Goal: Task Accomplishment & Management: Manage account settings

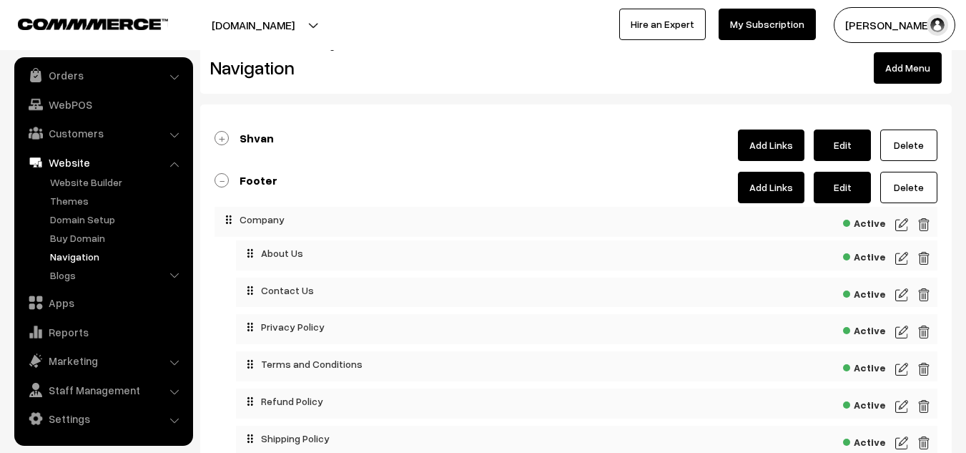
scroll to position [27, 0]
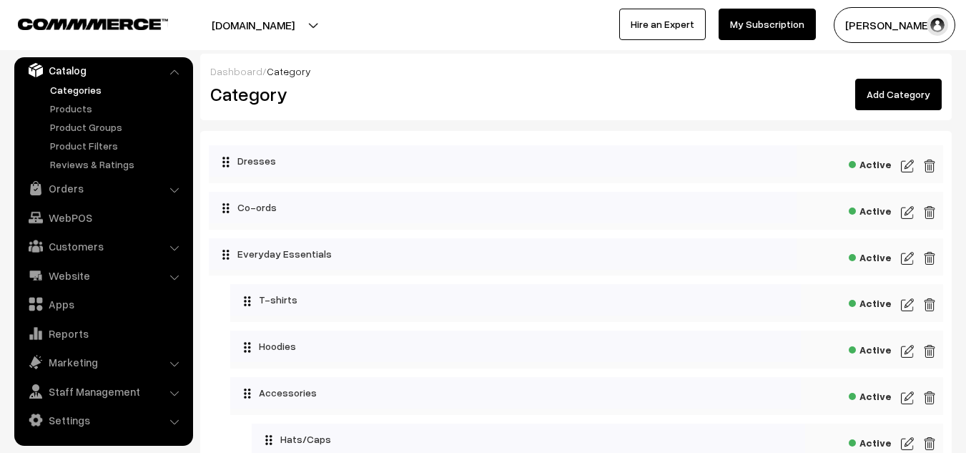
click at [893, 93] on link "Add Category" at bounding box center [898, 94] width 87 height 31
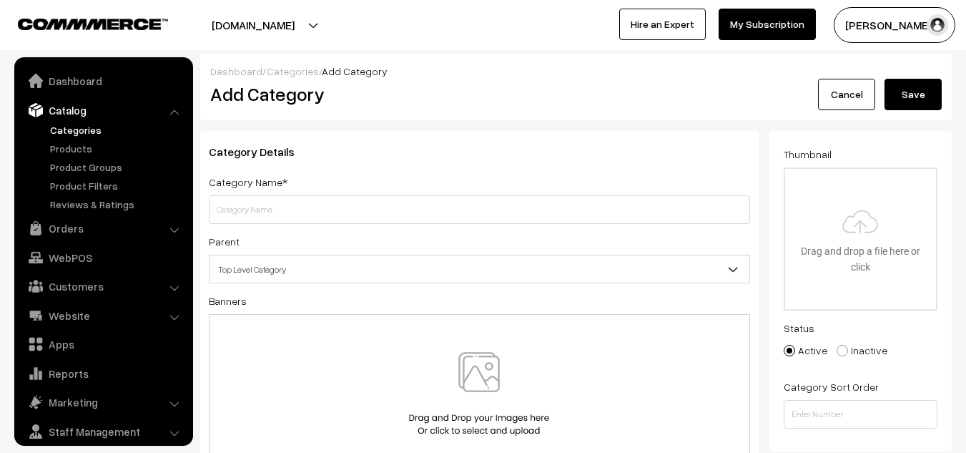
scroll to position [40, 0]
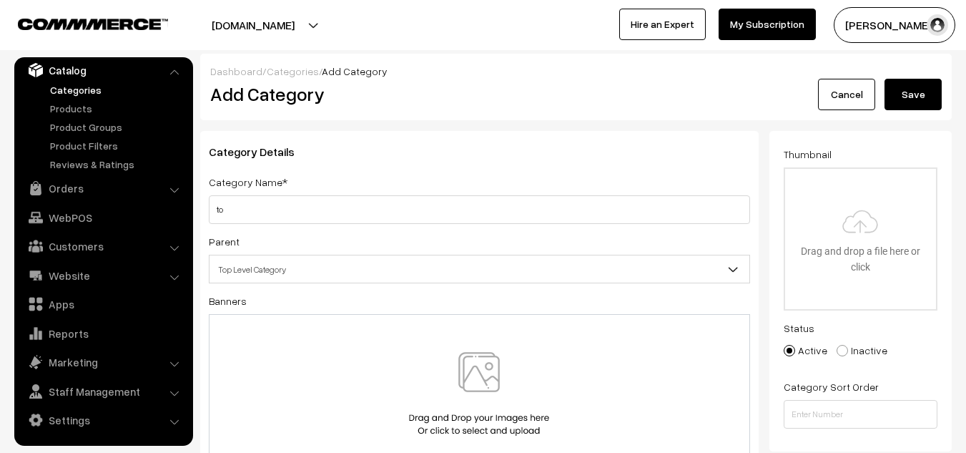
type input "t"
click at [627, 103] on h2 "Add Category" at bounding box center [481, 94] width 543 height 22
click at [819, 102] on link "Cancel" at bounding box center [846, 94] width 57 height 31
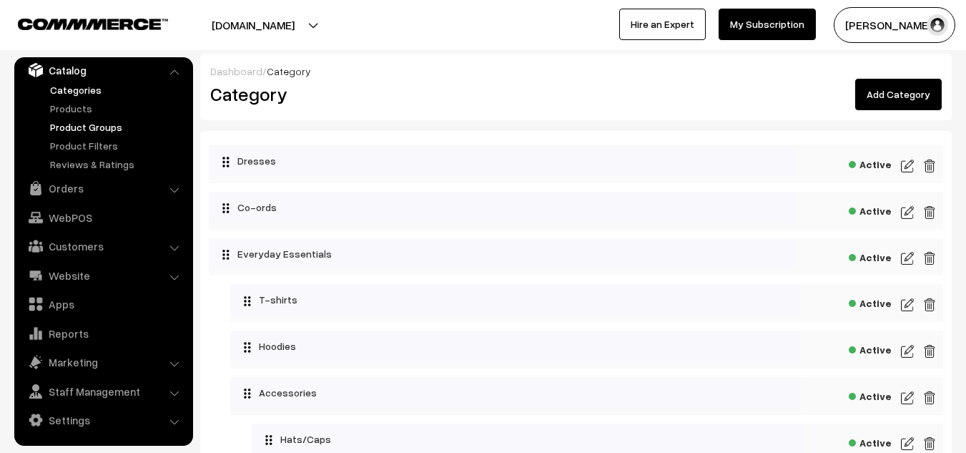
click at [97, 126] on link "Product Groups" at bounding box center [117, 126] width 142 height 15
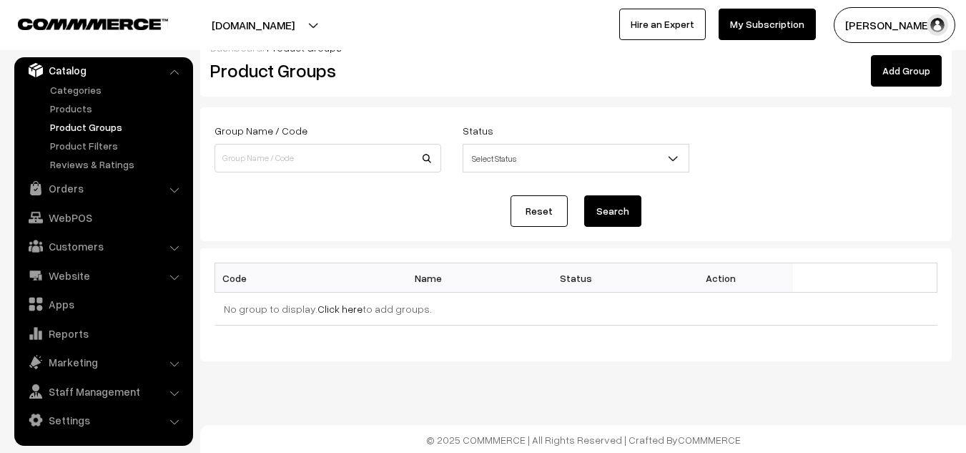
scroll to position [25, 0]
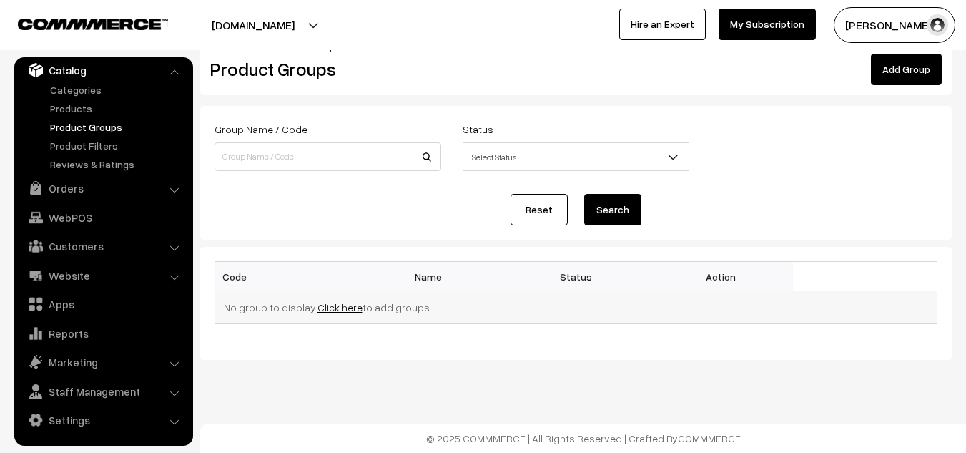
click at [330, 307] on link "Click here" at bounding box center [339, 307] width 45 height 12
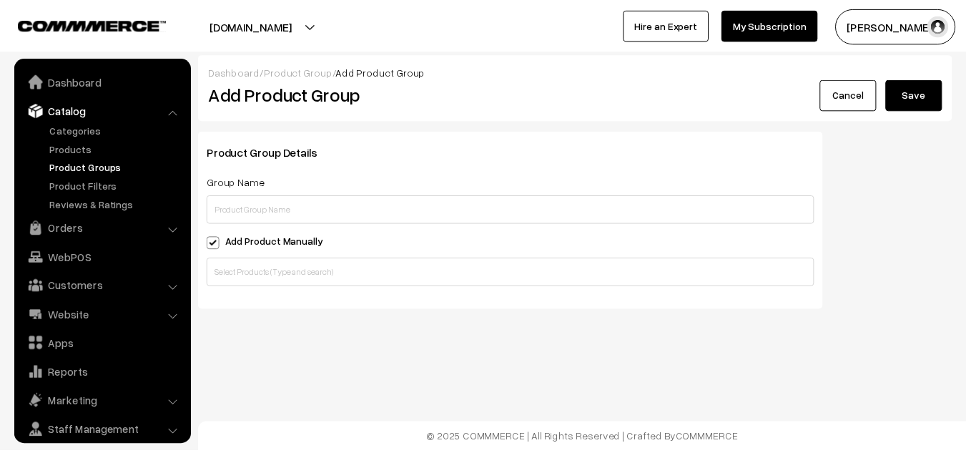
scroll to position [40, 0]
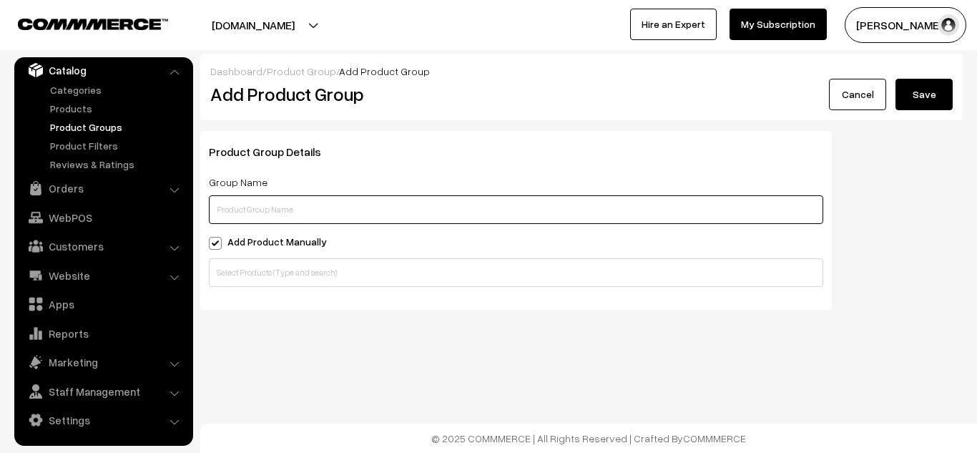
click at [285, 209] on input "text" at bounding box center [516, 209] width 614 height 29
type input "Everyday Essentials"
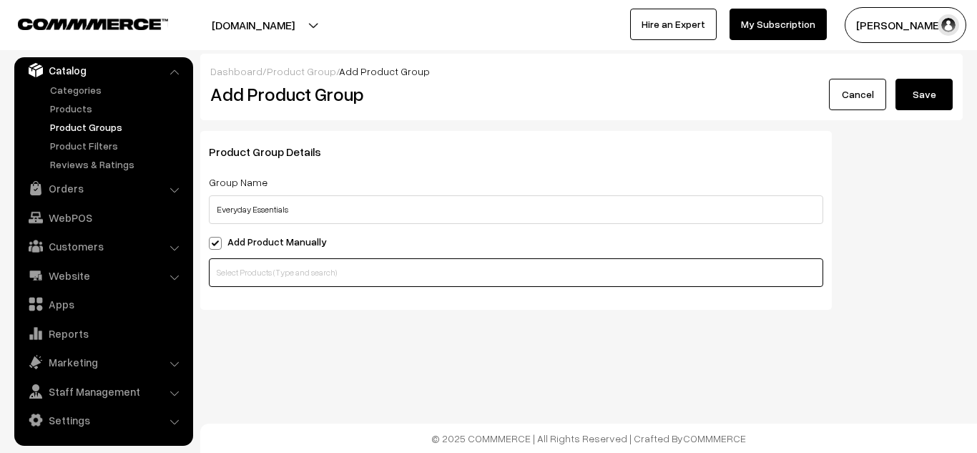
click at [286, 277] on input "text" at bounding box center [516, 272] width 614 height 29
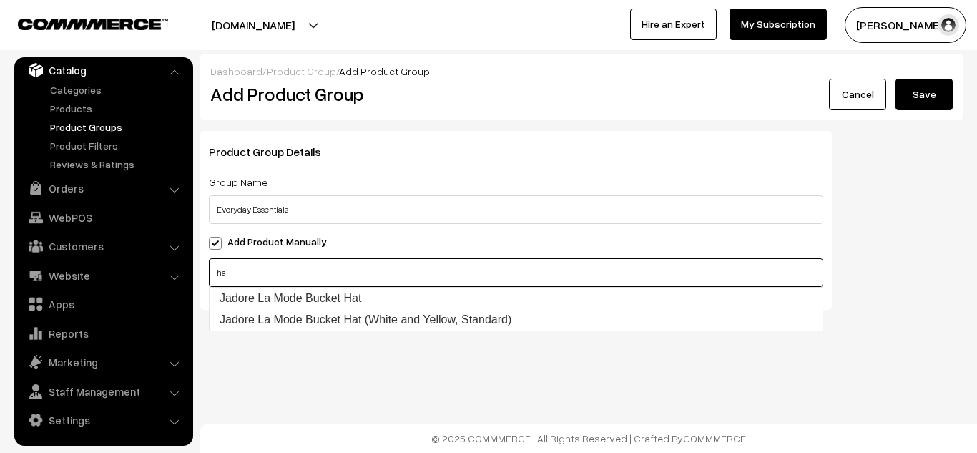
type input "h"
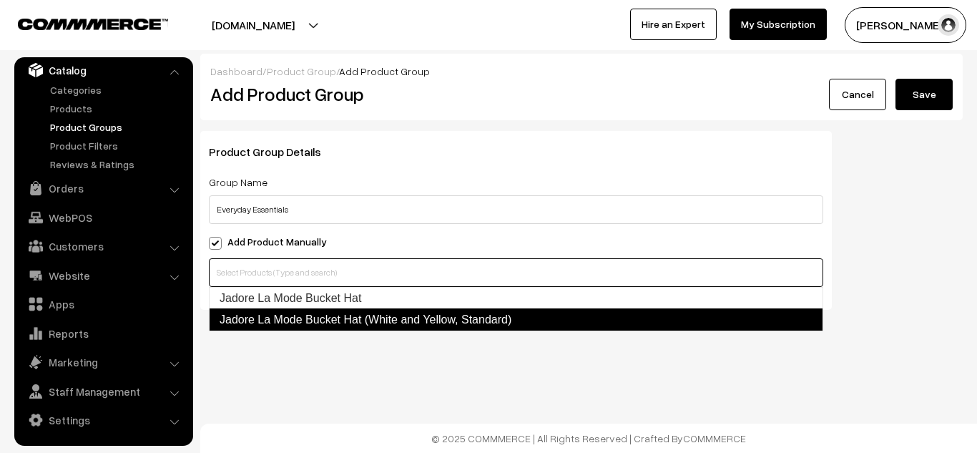
click at [288, 312] on link "Jadore La Mode Bucket Hat (White and Yellow, Standard)" at bounding box center [516, 319] width 614 height 23
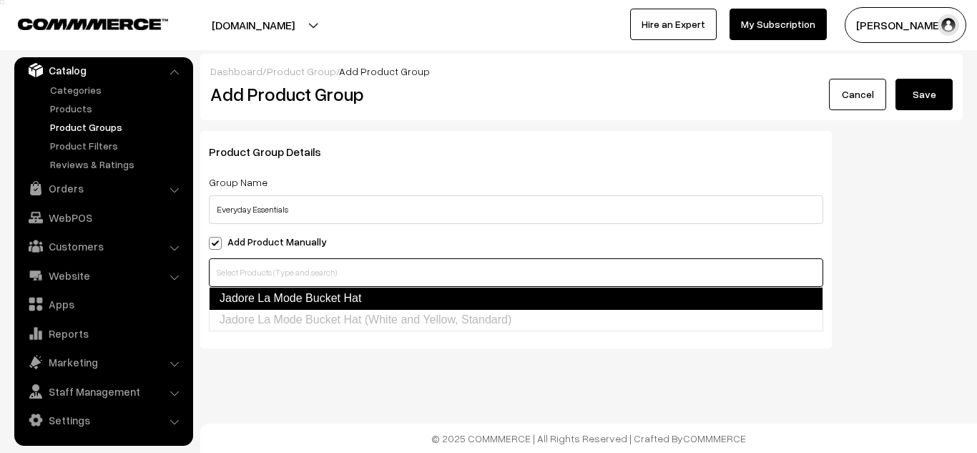
click at [302, 300] on link "Jadore La Mode Bucket Hat" at bounding box center [516, 298] width 614 height 23
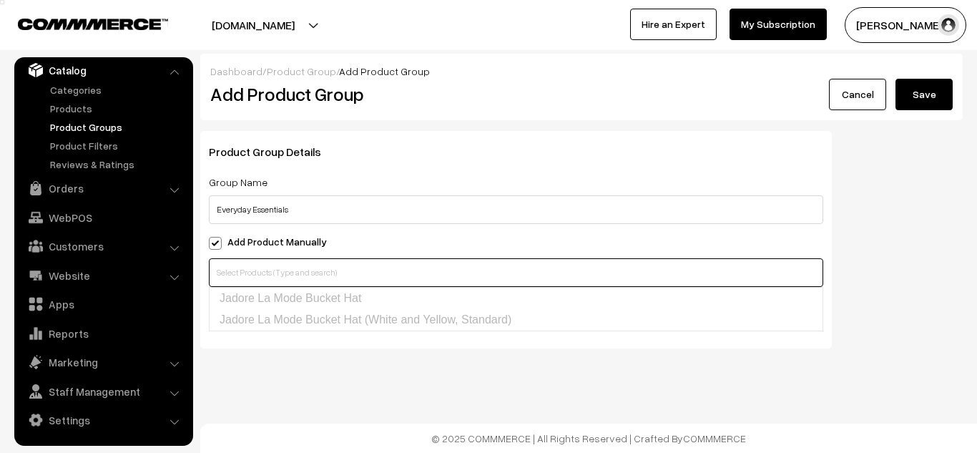
click at [326, 273] on input "text" at bounding box center [516, 272] width 614 height 29
type input "t"
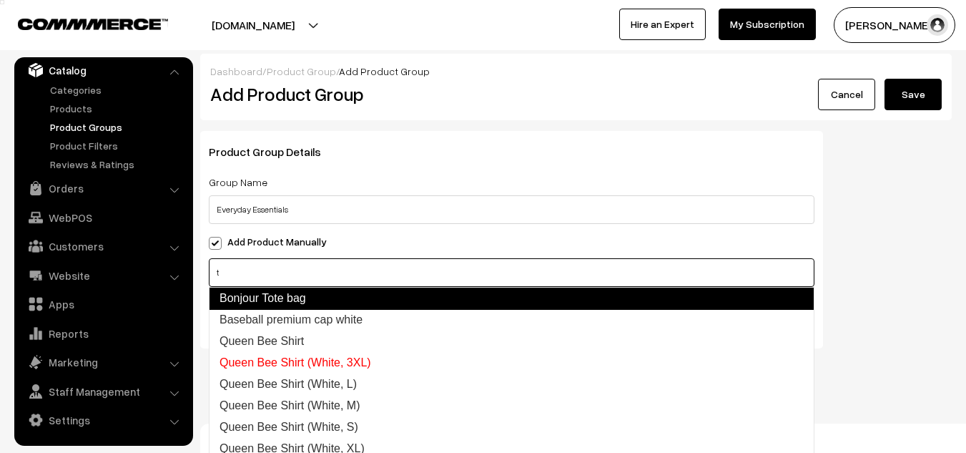
click at [327, 303] on link "Bonjour Tote bag" at bounding box center [512, 298] width 606 height 23
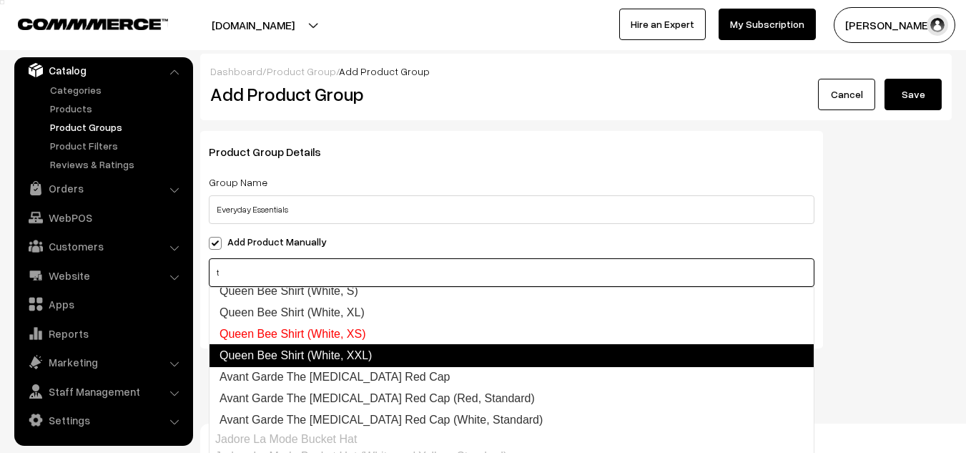
scroll to position [13, 0]
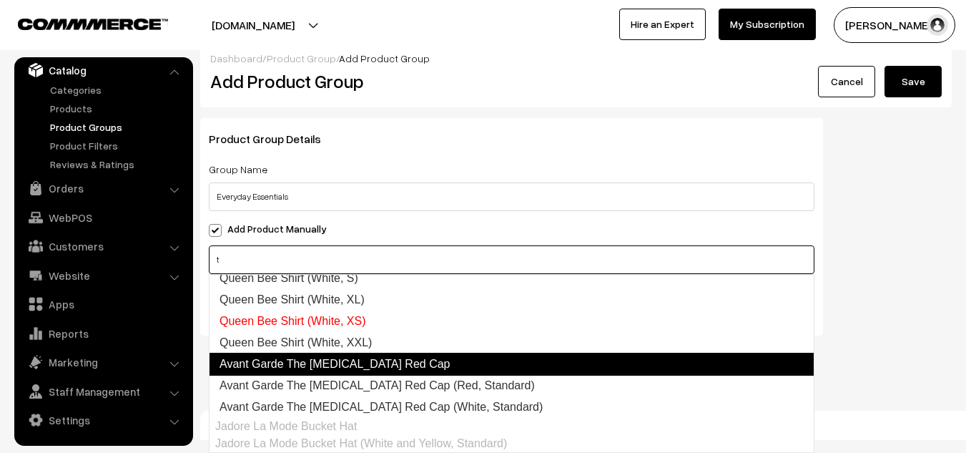
click at [307, 369] on link "Avant Garde The Muse Red Cap" at bounding box center [512, 364] width 606 height 23
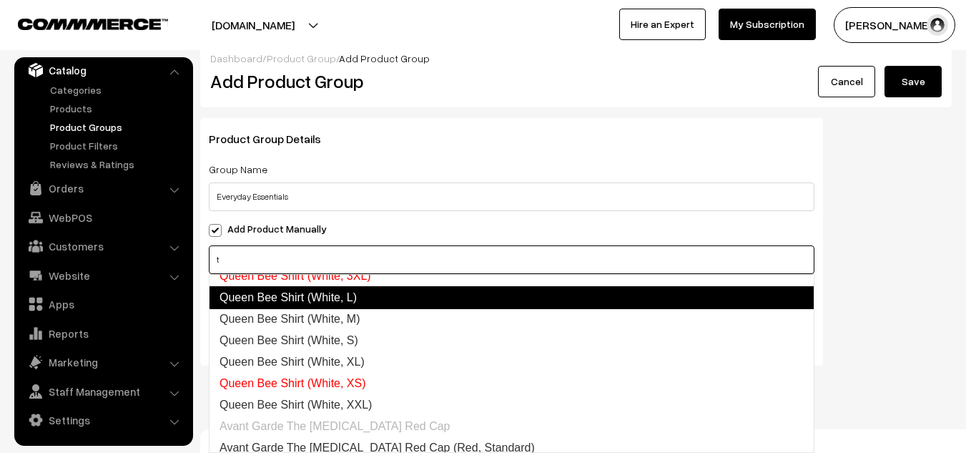
scroll to position [0, 0]
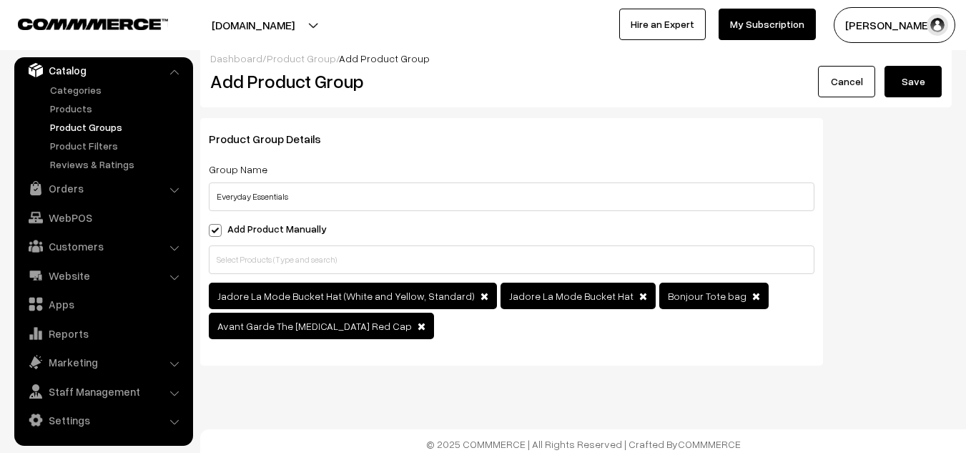
click at [419, 243] on div "Product Group Details Group Name Everyday Essentials Add Product Manually Jador…" at bounding box center [511, 241] width 623 height 247
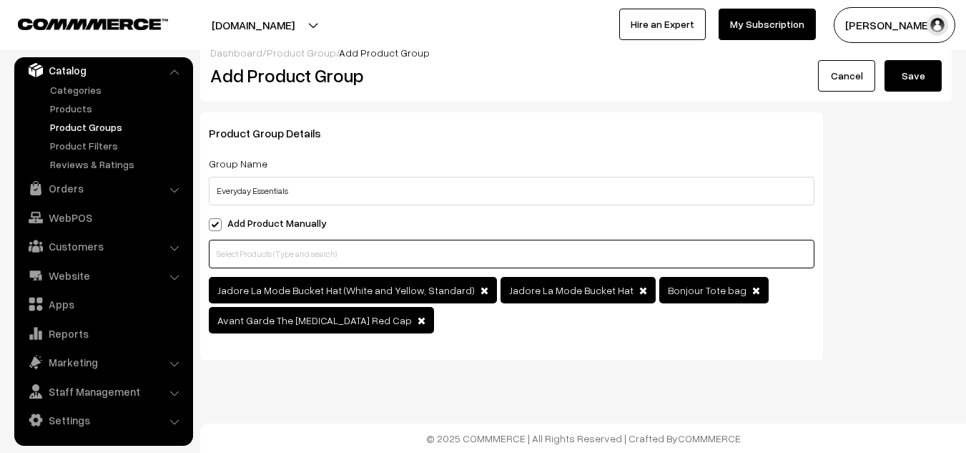
click at [353, 249] on input "text" at bounding box center [512, 254] width 606 height 29
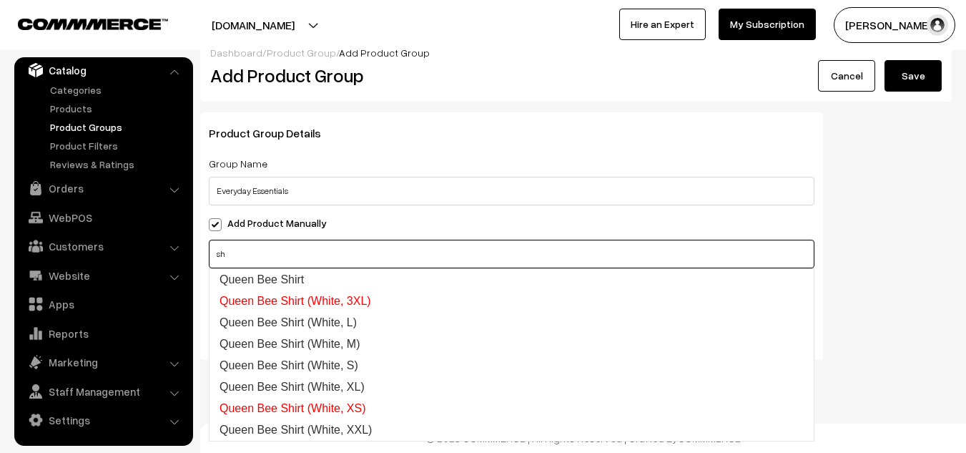
type input "s"
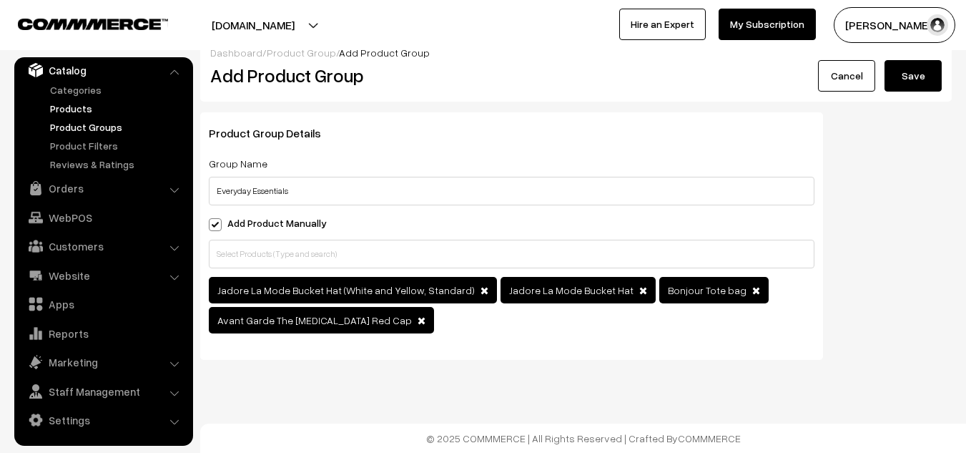
click at [111, 106] on link "Products" at bounding box center [117, 108] width 142 height 15
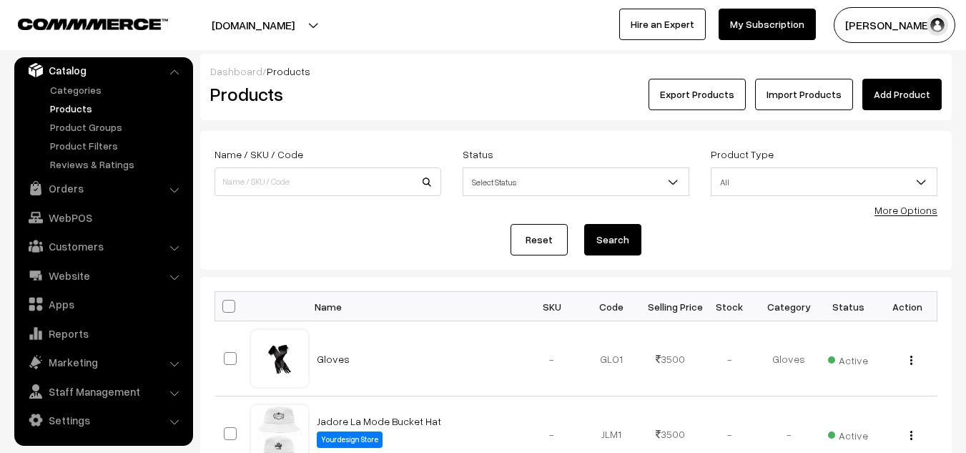
click at [827, 89] on link "Import Products" at bounding box center [804, 94] width 98 height 31
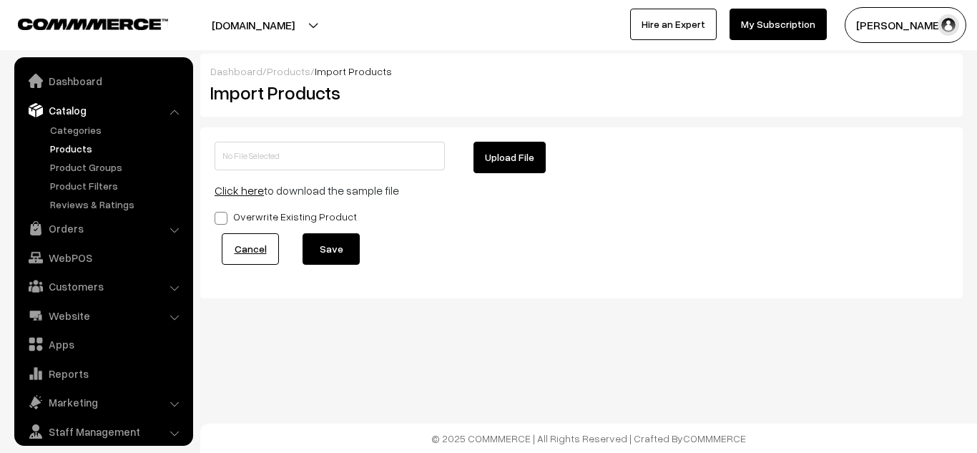
scroll to position [40, 0]
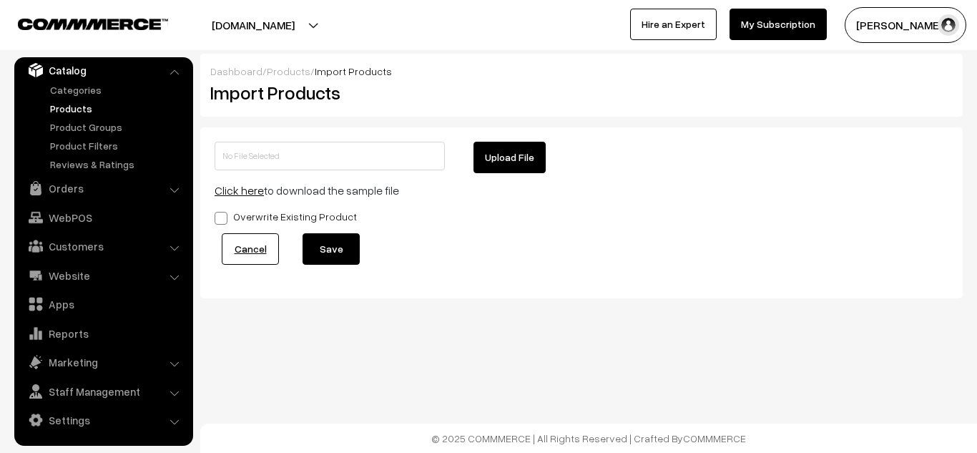
click at [477, 157] on button "Upload File" at bounding box center [509, 157] width 72 height 31
type input "1755867462-product-export.zip"
click at [328, 248] on button "Save" at bounding box center [330, 248] width 57 height 31
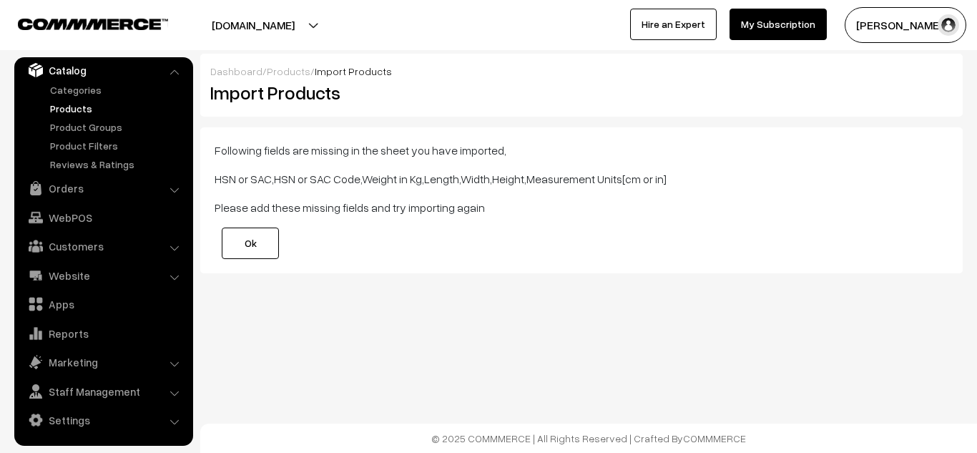
click at [259, 250] on link "Ok" at bounding box center [250, 242] width 57 height 31
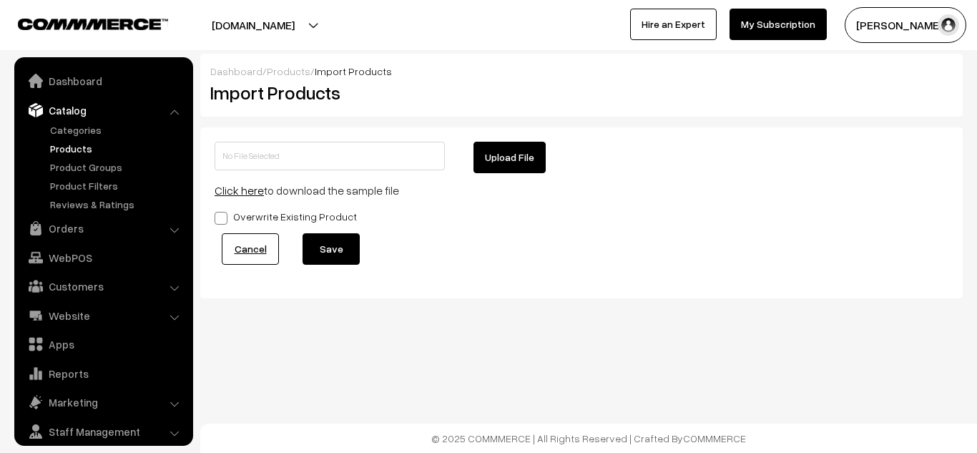
scroll to position [40, 0]
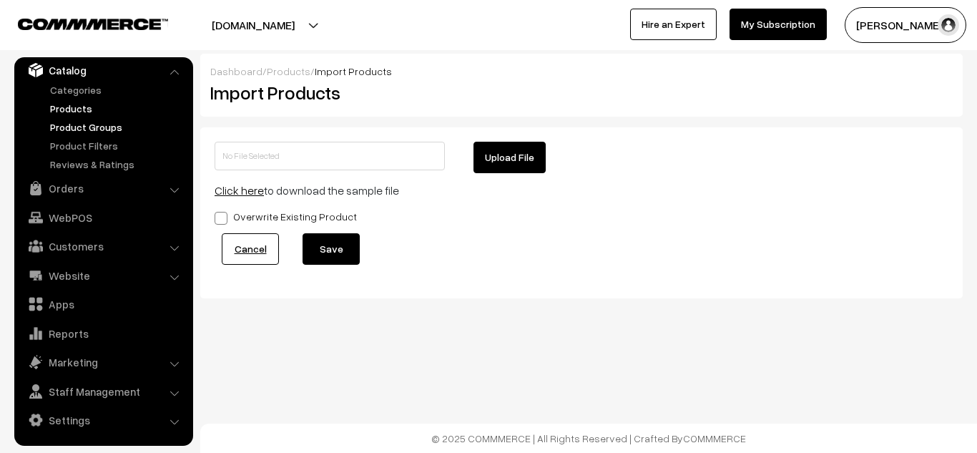
click at [72, 132] on link "Product Groups" at bounding box center [117, 126] width 142 height 15
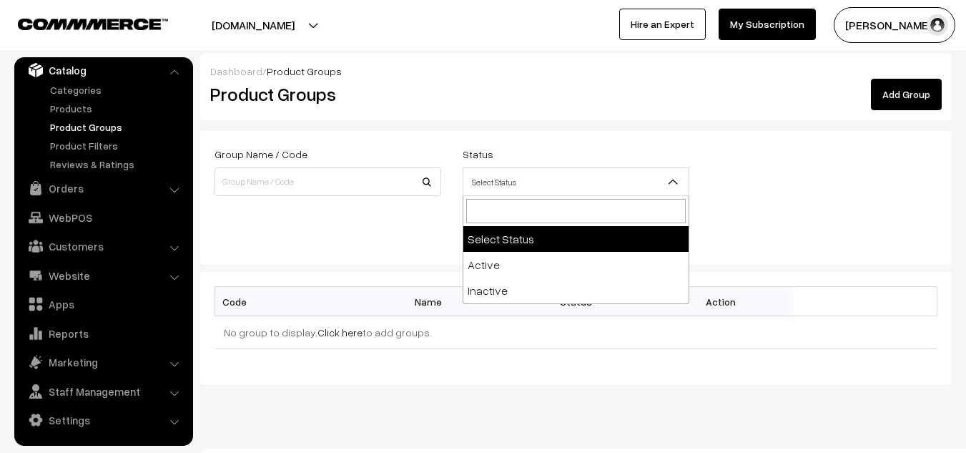
click at [517, 189] on span "Select Status" at bounding box center [575, 181] width 225 height 25
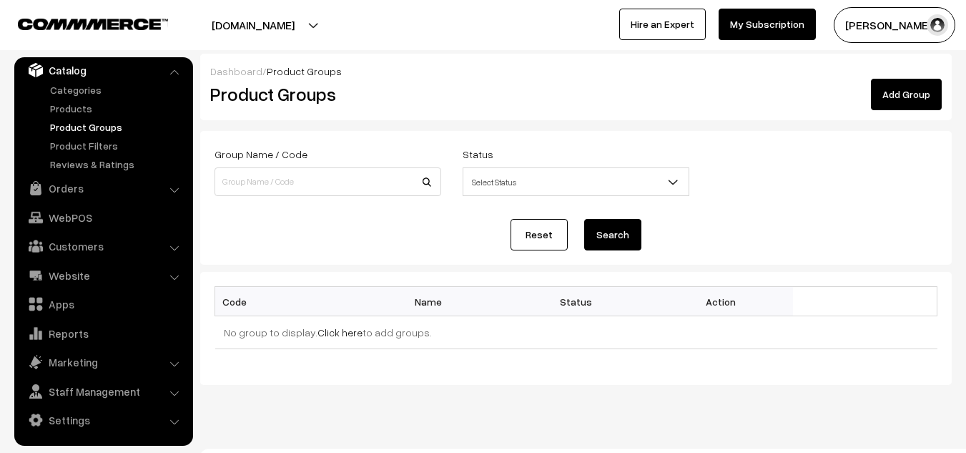
drag, startPoint x: 517, startPoint y: 189, endPoint x: 387, endPoint y: 187, distance: 130.1
click at [387, 187] on div "Group Name / Code Status Select Status Active Inactive Select Status" at bounding box center [576, 174] width 744 height 59
click at [124, 89] on link "Categories" at bounding box center [117, 89] width 142 height 15
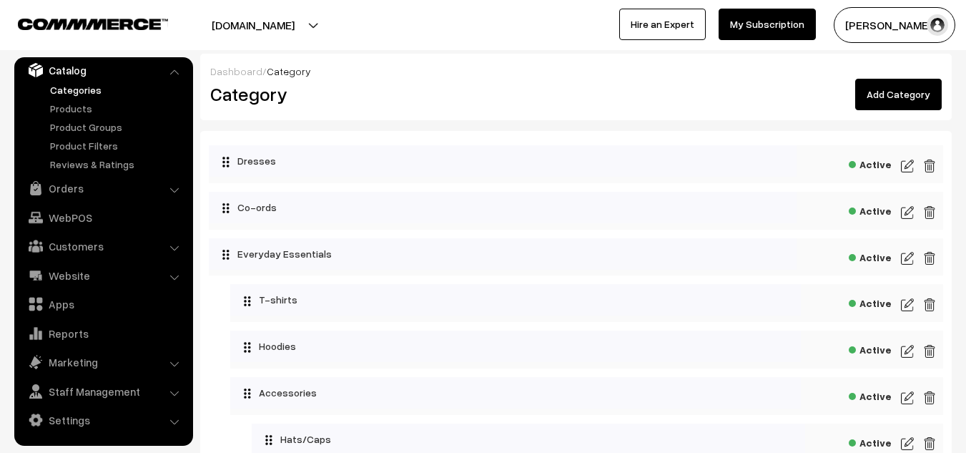
click at [892, 102] on link "Add Category" at bounding box center [898, 94] width 87 height 31
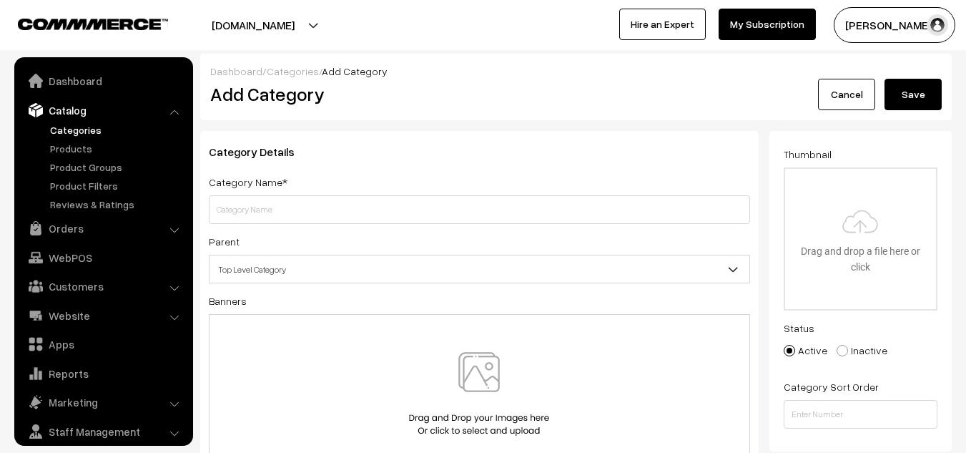
scroll to position [40, 0]
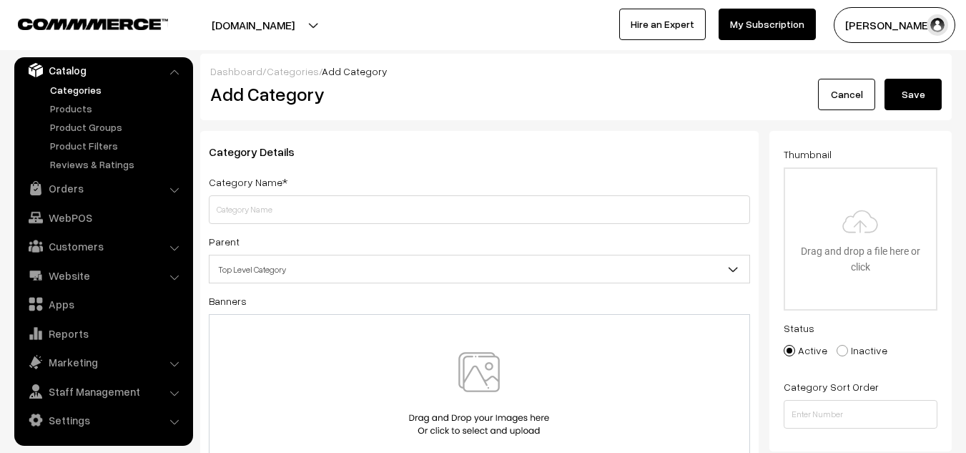
click at [843, 97] on link "Cancel" at bounding box center [846, 94] width 57 height 31
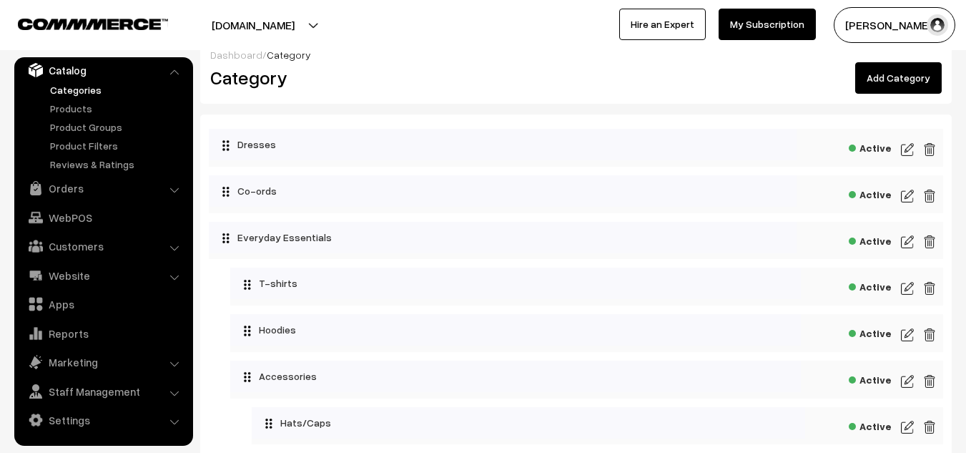
scroll to position [16, 0]
click at [902, 78] on link "Add Category" at bounding box center [898, 78] width 87 height 31
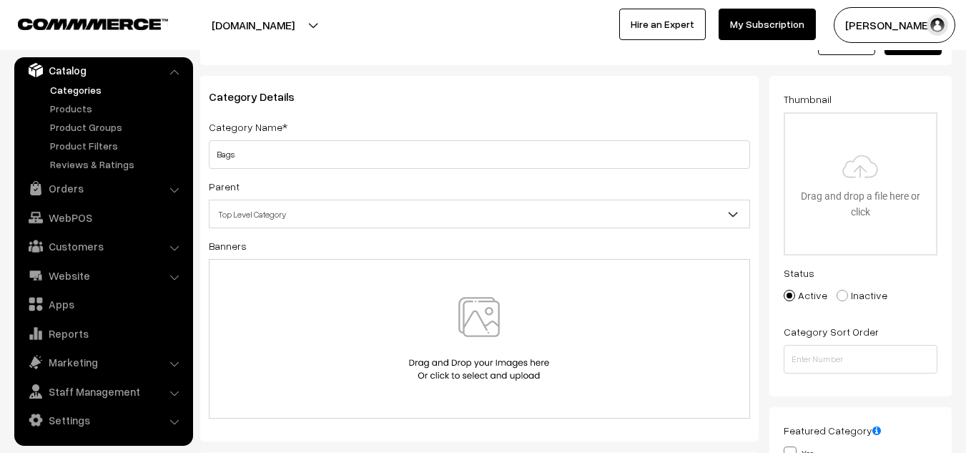
scroll to position [56, 0]
type input "Bags"
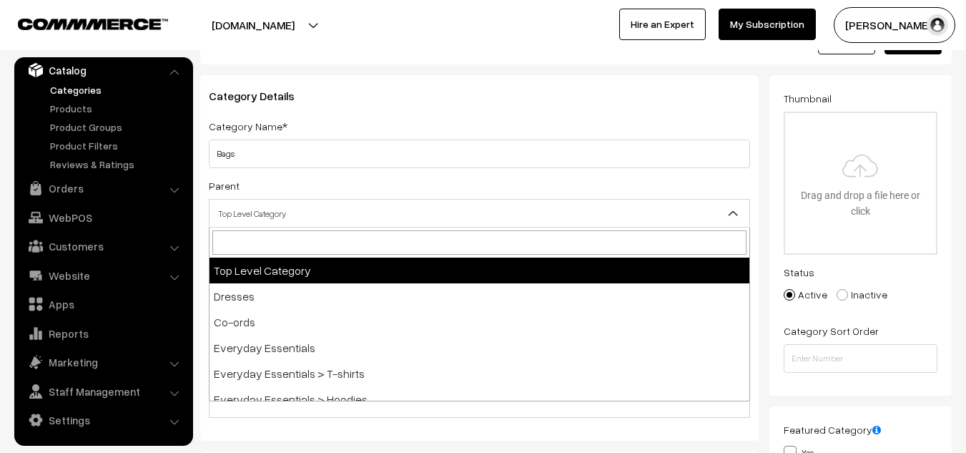
click at [557, 211] on span "Top Level Category" at bounding box center [480, 213] width 540 height 25
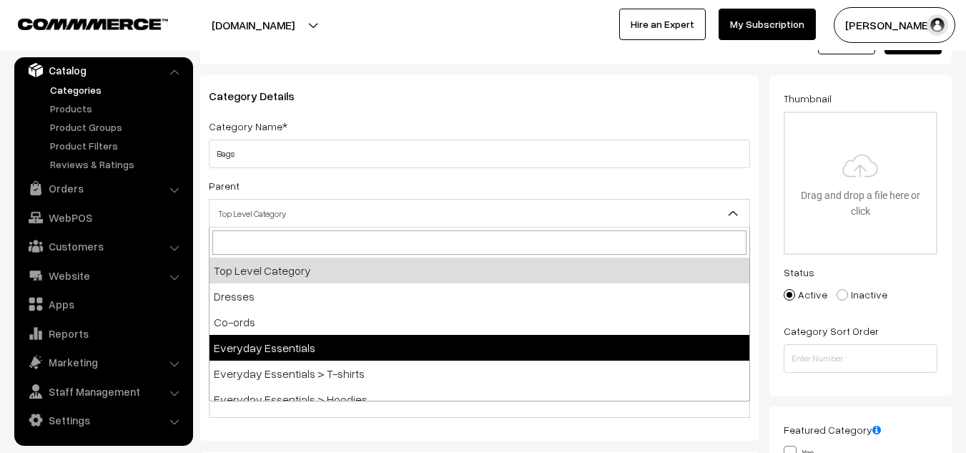
select select "4"
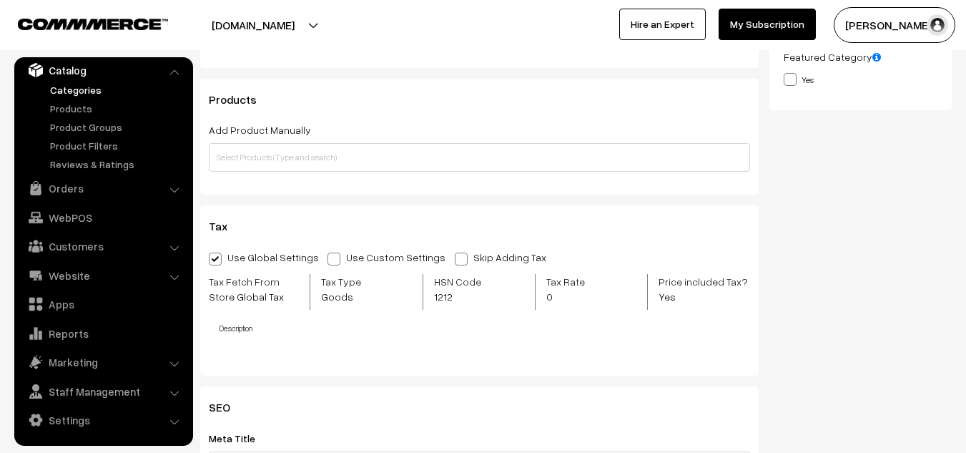
scroll to position [429, 0]
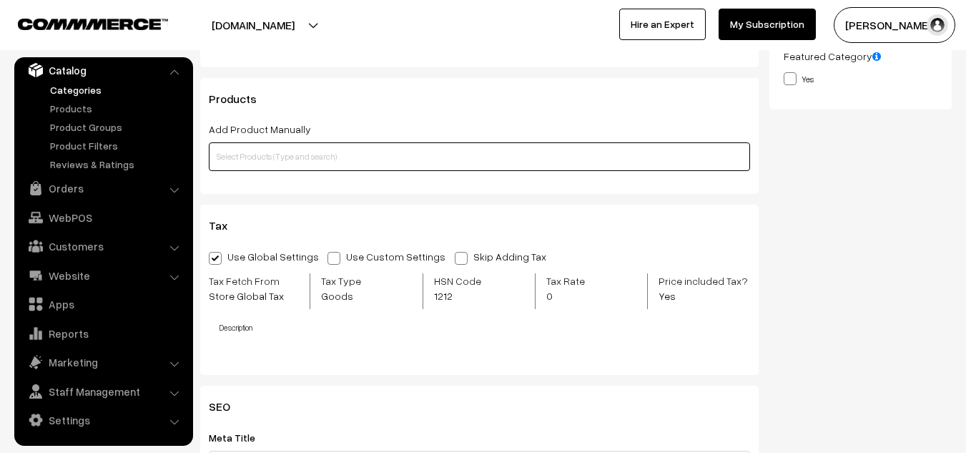
click at [414, 161] on input "text" at bounding box center [479, 156] width 541 height 29
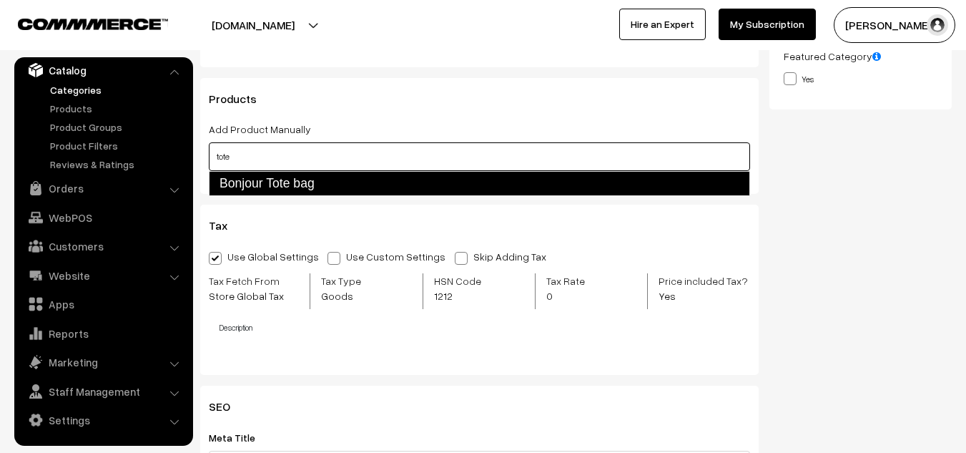
click at [317, 176] on link "Bonjour Tote bag" at bounding box center [479, 183] width 541 height 24
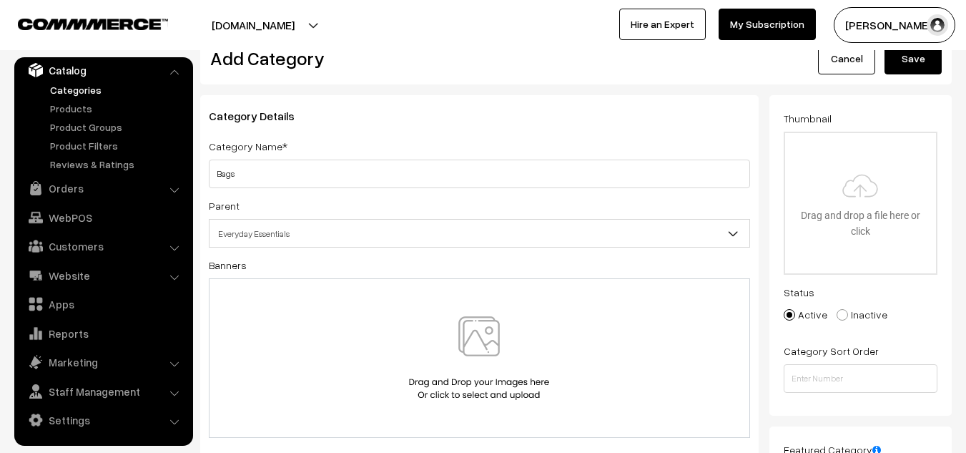
scroll to position [0, 0]
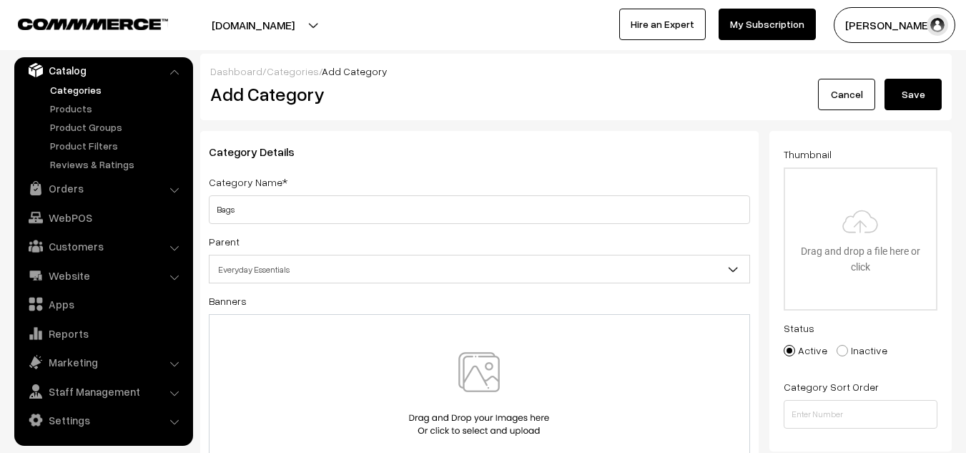
type input "tote"
click at [912, 92] on button "Save" at bounding box center [913, 94] width 57 height 31
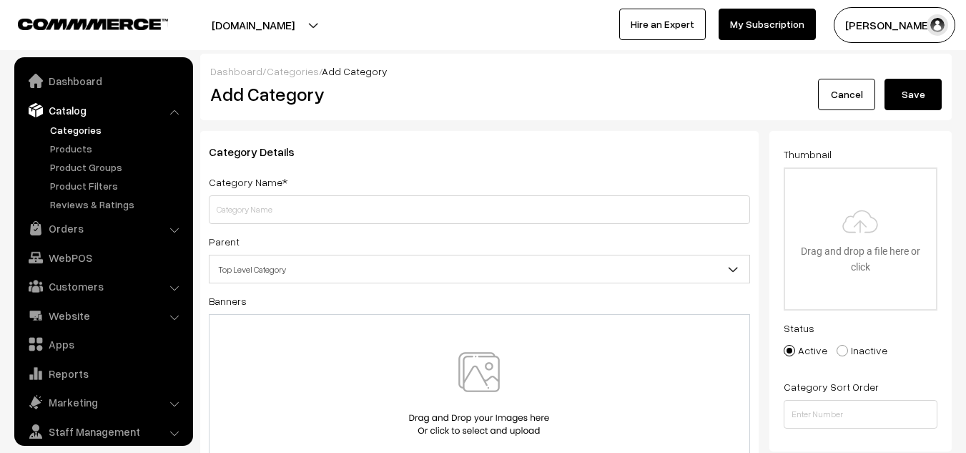
scroll to position [40, 0]
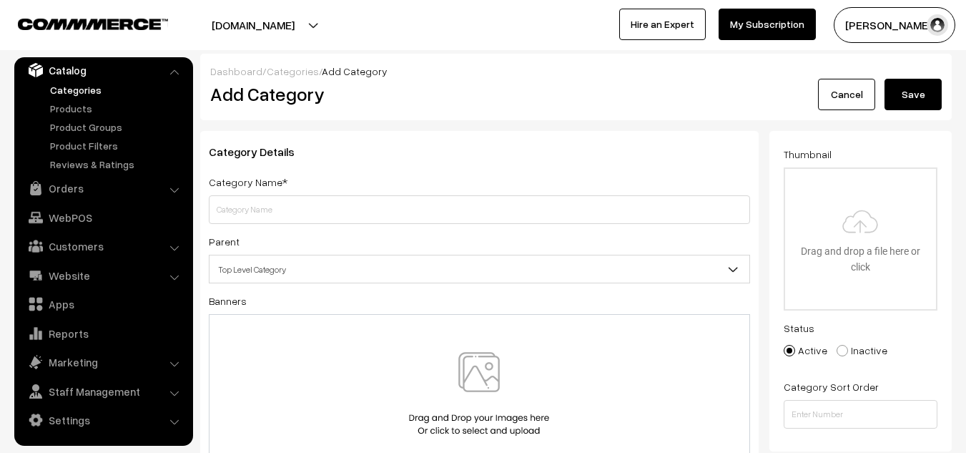
click at [74, 84] on link "Categories" at bounding box center [117, 89] width 142 height 15
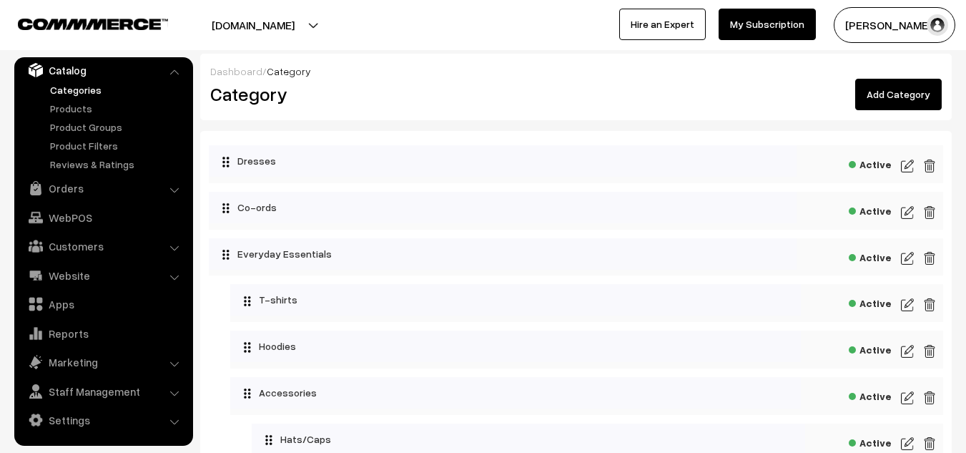
click at [895, 93] on link "Add Category" at bounding box center [898, 94] width 87 height 31
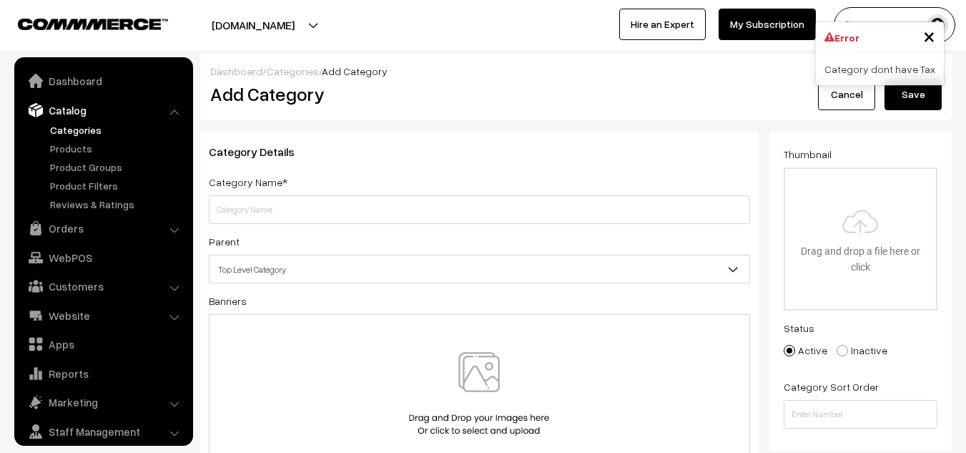
scroll to position [40, 0]
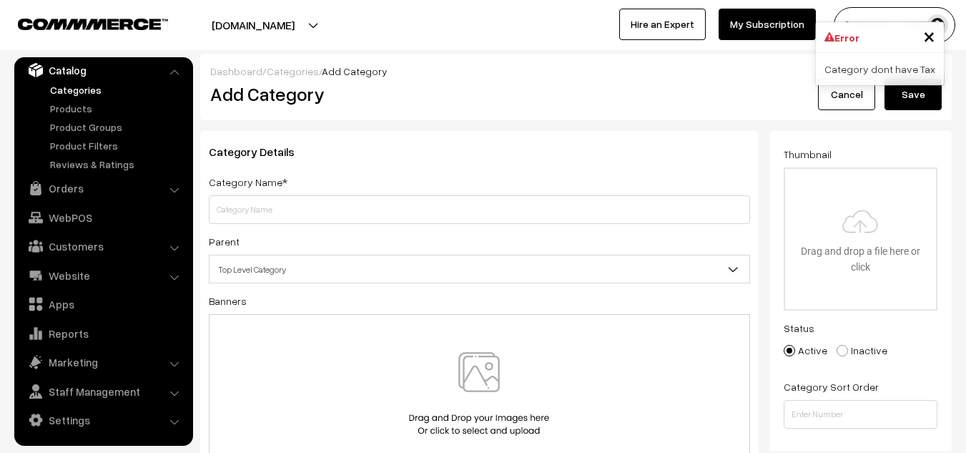
click at [425, 210] on input "text" at bounding box center [479, 209] width 541 height 29
type input "Tote Bags"
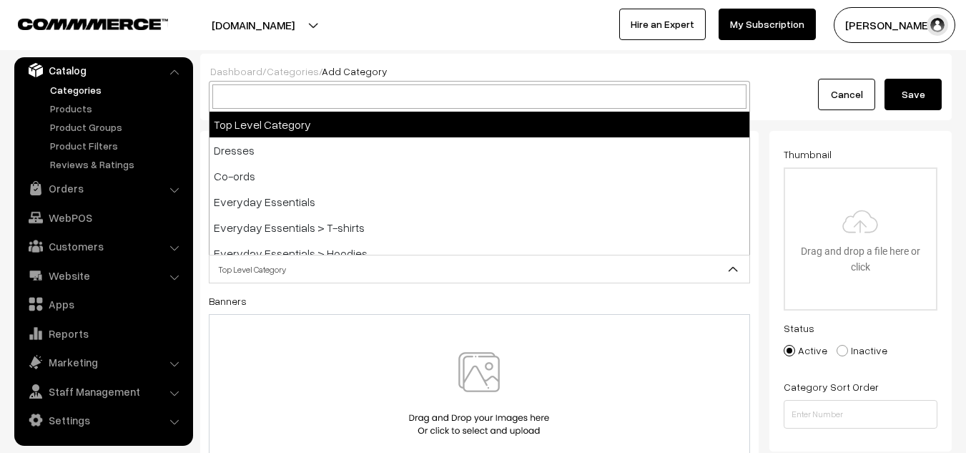
click at [375, 273] on span "Top Level Category" at bounding box center [480, 269] width 540 height 25
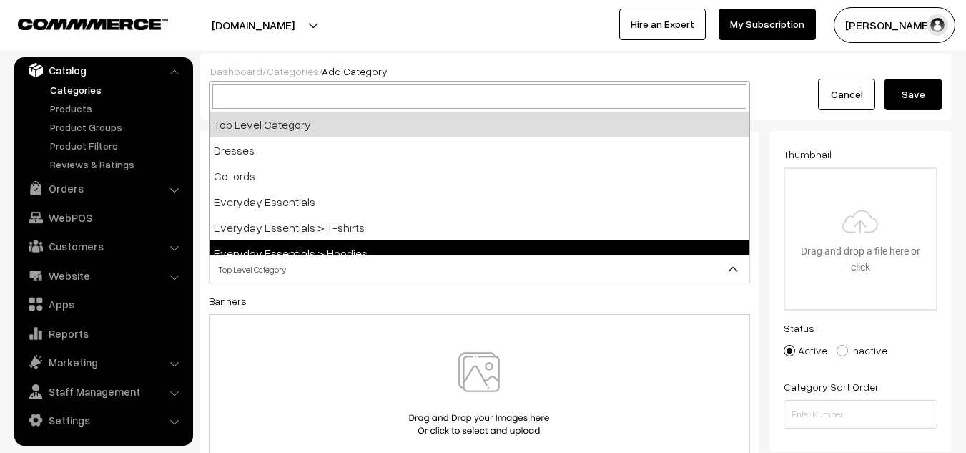
scroll to position [89, 0]
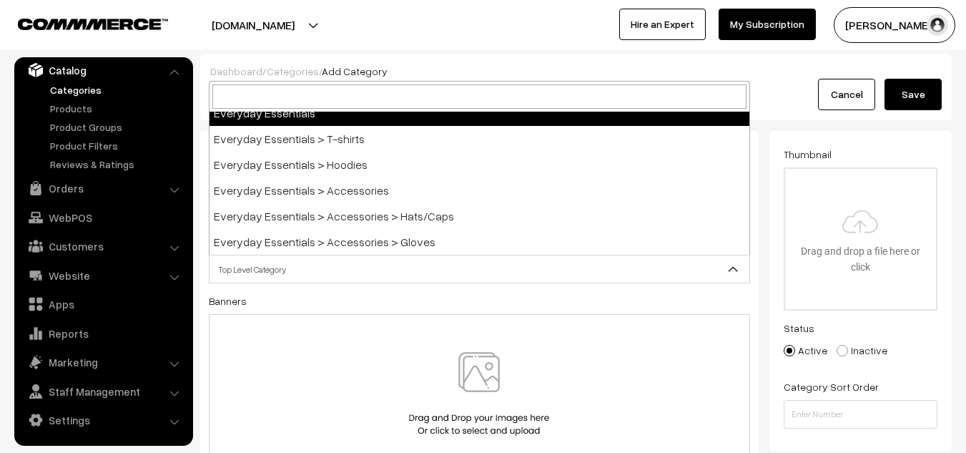
select select "4"
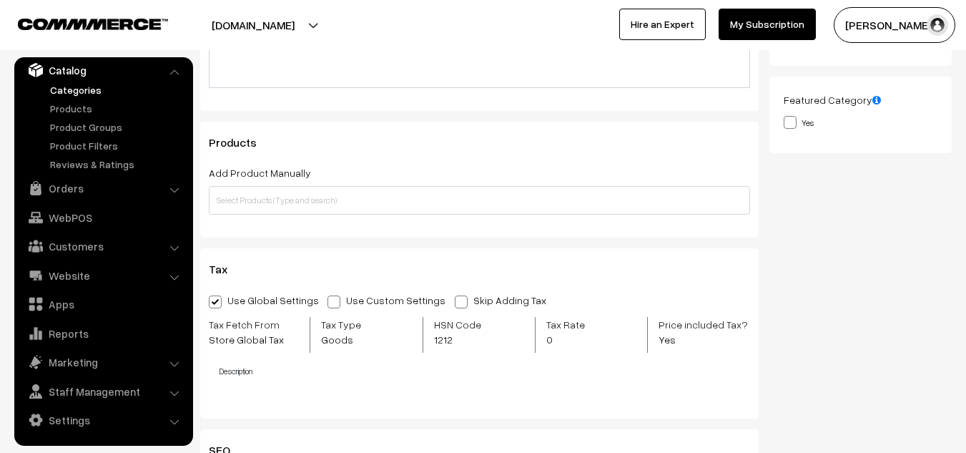
scroll to position [393, 0]
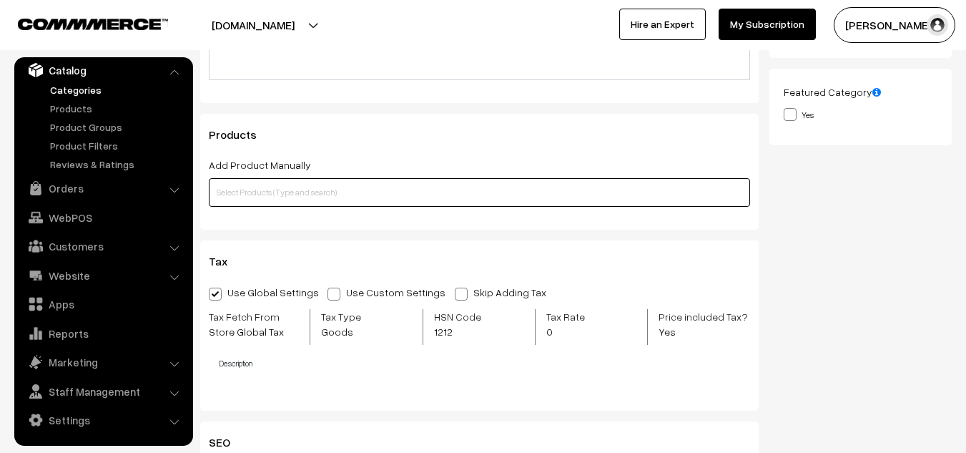
click at [330, 192] on input "text" at bounding box center [479, 192] width 541 height 29
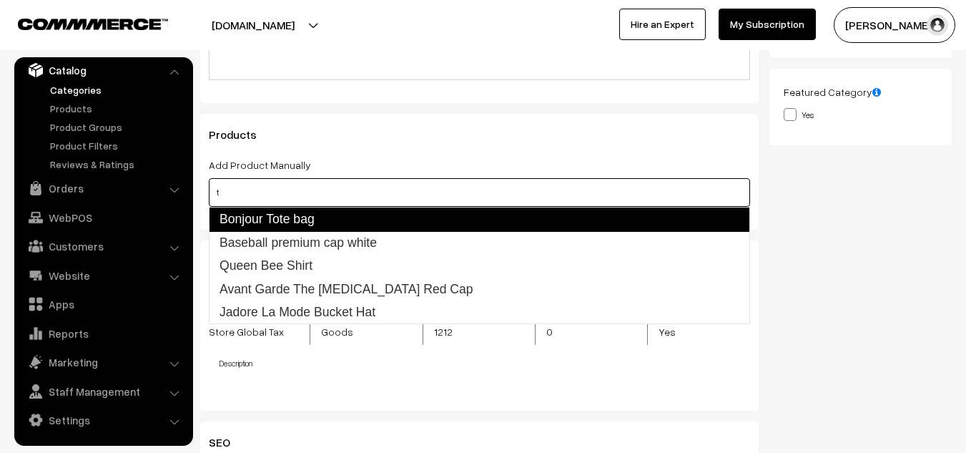
click at [329, 218] on link "Bonjour Tote bag" at bounding box center [479, 219] width 541 height 24
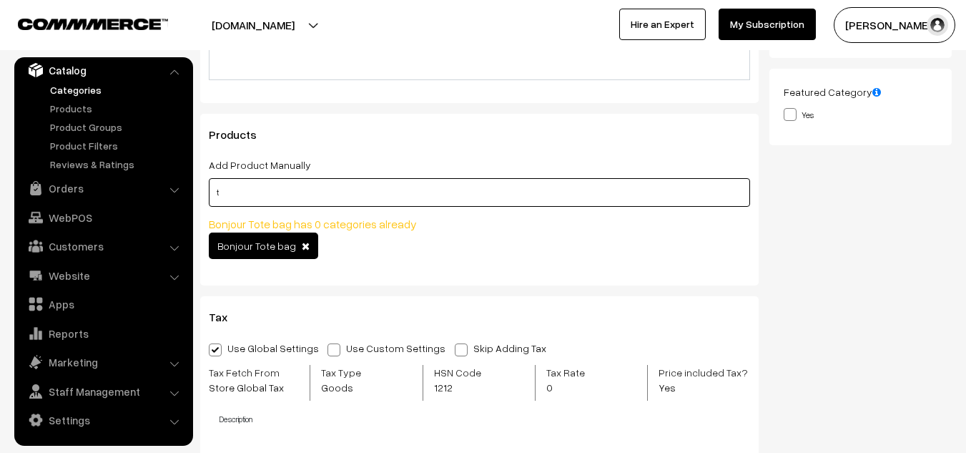
type input "t"
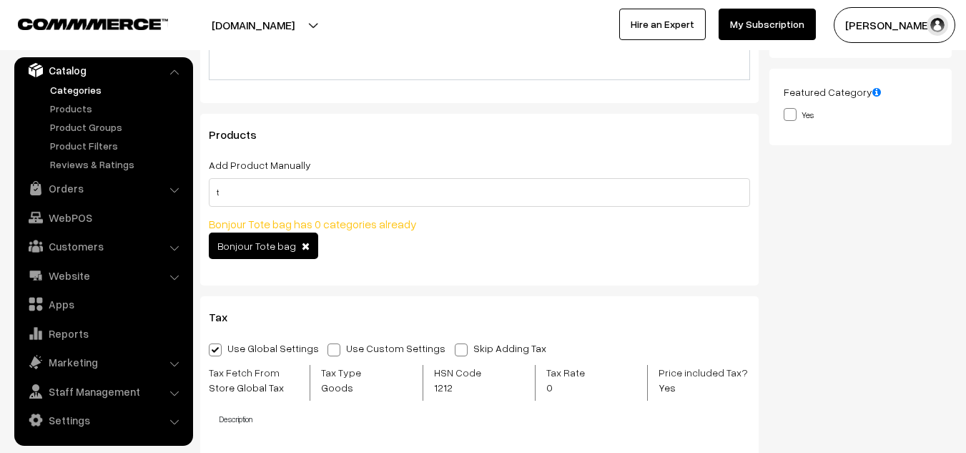
click at [251, 252] on span "Bonjour Tote bag" at bounding box center [263, 245] width 109 height 26
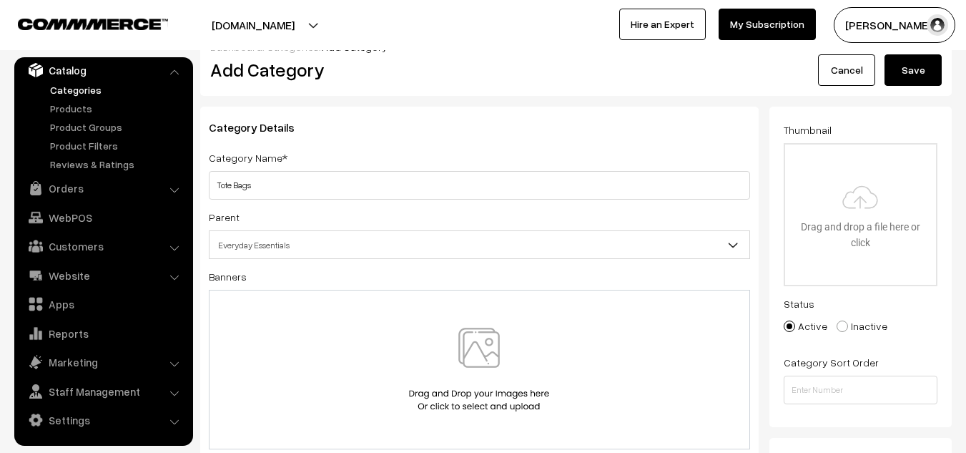
scroll to position [26, 0]
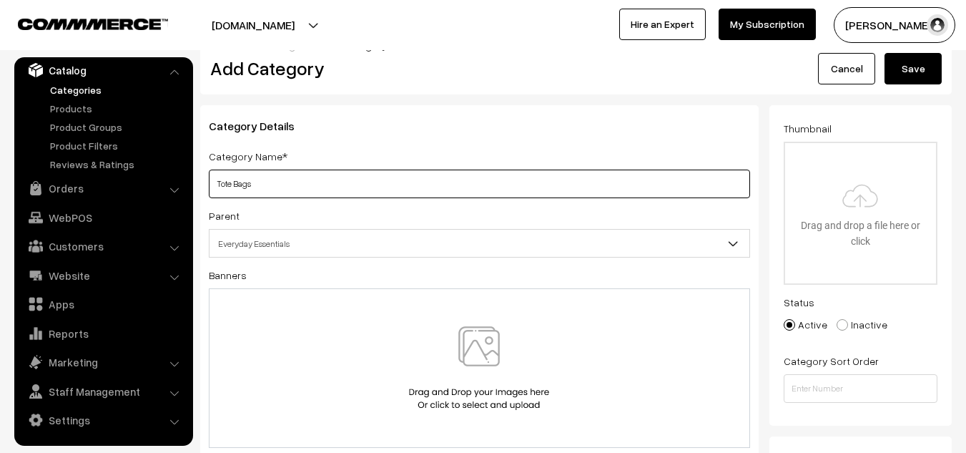
click at [232, 180] on input "Tote Bags" at bounding box center [479, 183] width 541 height 29
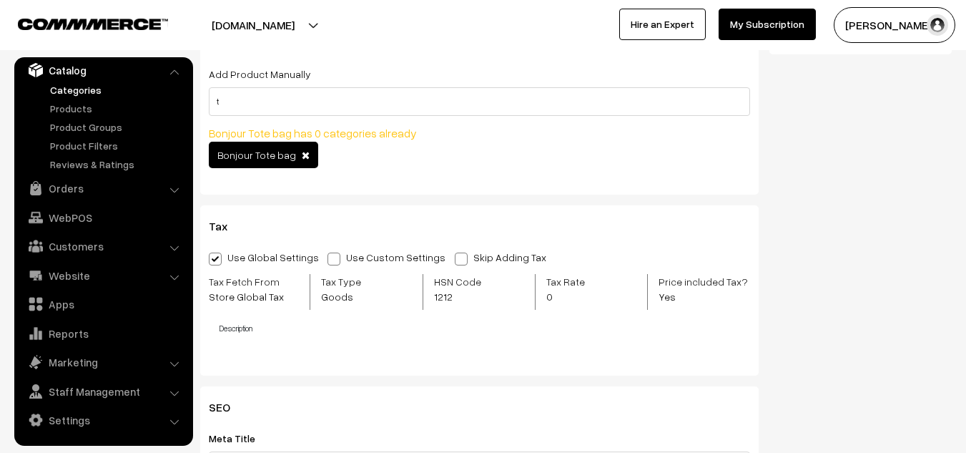
scroll to position [483, 0]
type input "Bags"
click at [348, 134] on span "Bonjour Tote bag has 0 categories already" at bounding box center [313, 134] width 208 height 14
drag, startPoint x: 348, startPoint y: 134, endPoint x: 714, endPoint y: 161, distance: 366.4
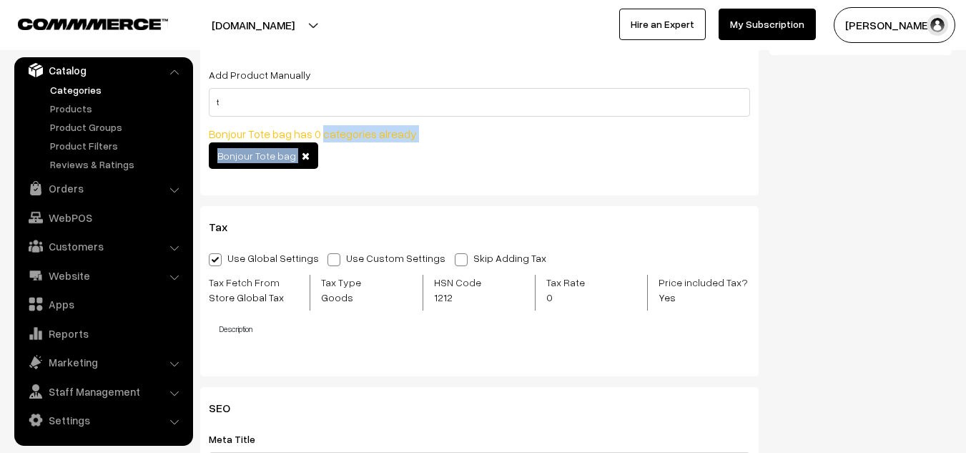
click at [714, 161] on div "t Bonjour Tote bag has 0 categories already Bonjour Tote bag" at bounding box center [479, 130] width 541 height 84
click at [822, 192] on div "Thumbnail Drag and drop a file here or click Ooops, something wrong appended. D…" at bounding box center [865, 16] width 193 height 739
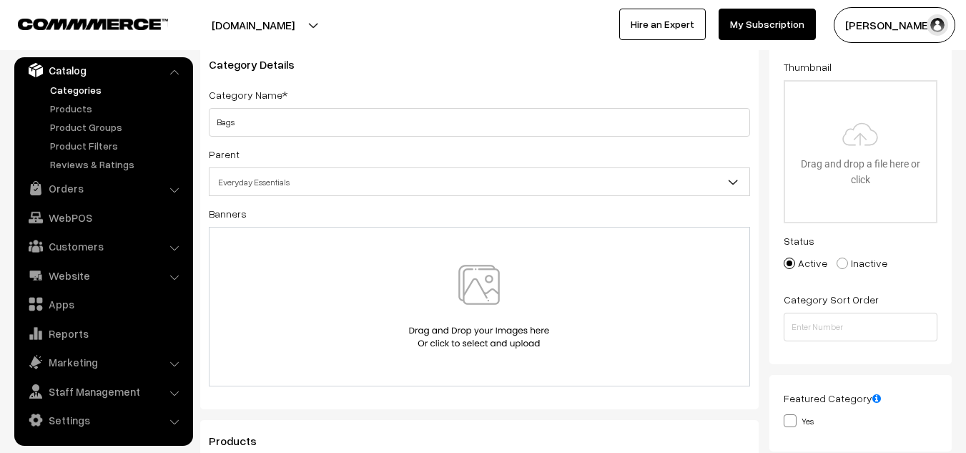
scroll to position [0, 0]
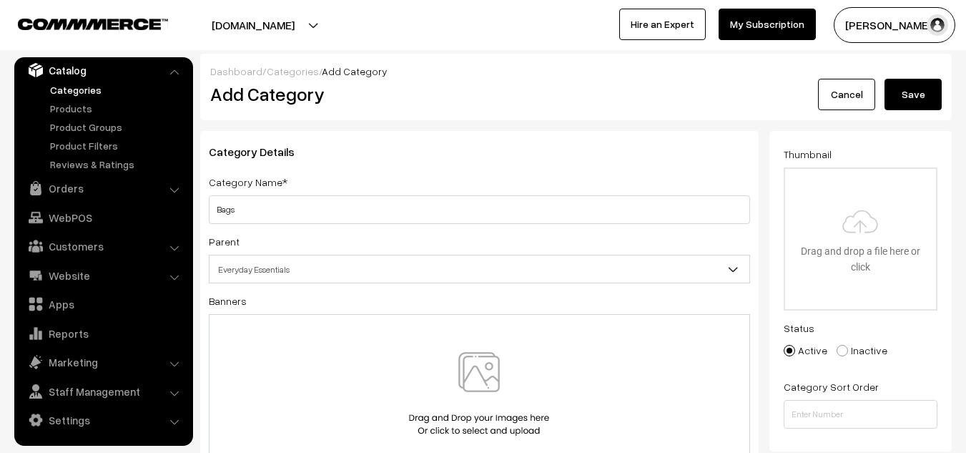
click at [900, 92] on button "Save" at bounding box center [913, 94] width 57 height 31
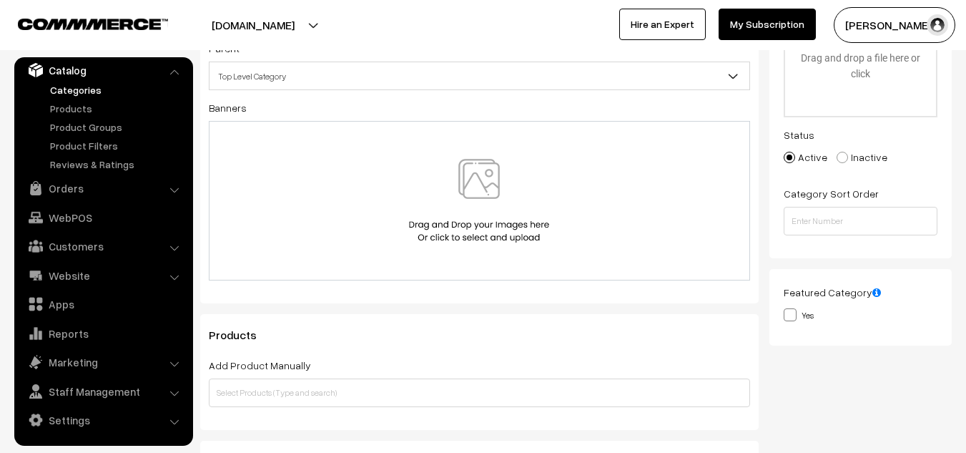
scroll to position [195, 0]
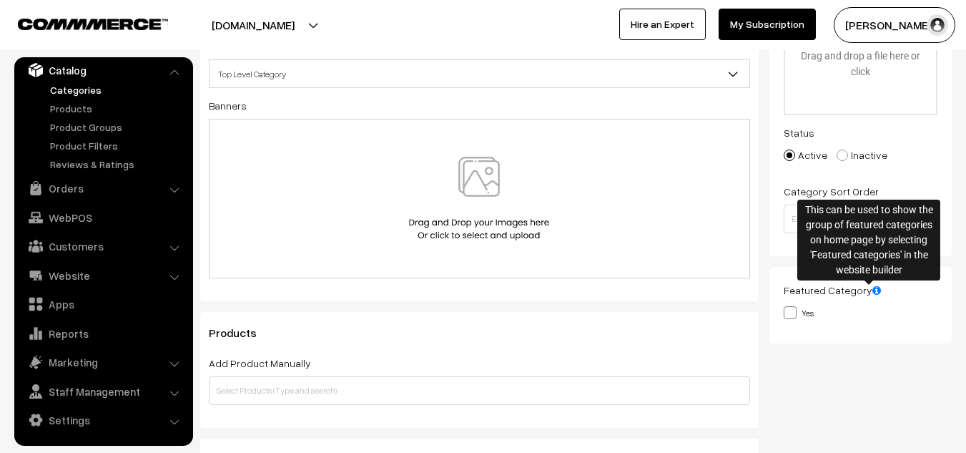
click at [872, 292] on icon at bounding box center [876, 290] width 9 height 10
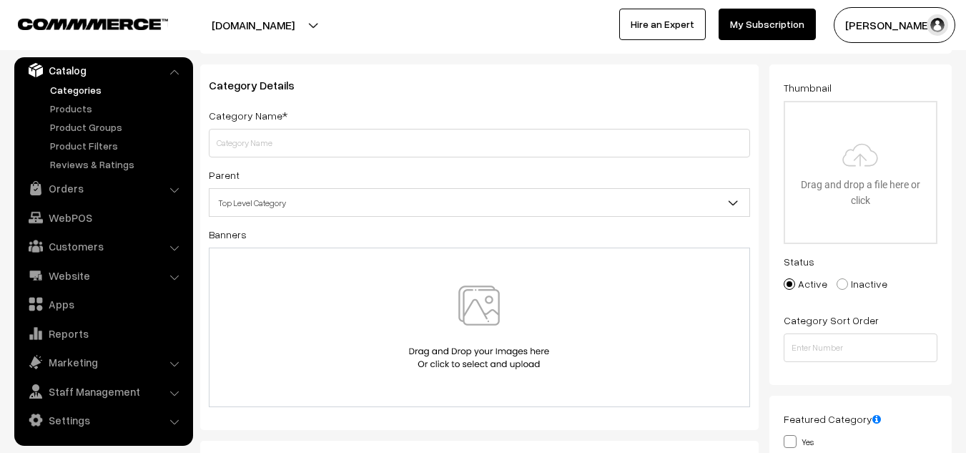
scroll to position [0, 0]
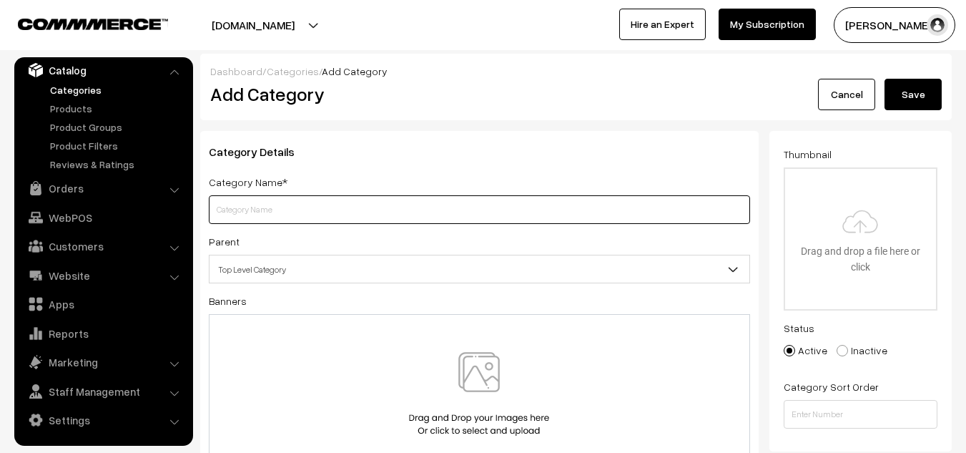
click at [328, 208] on input "text" at bounding box center [479, 209] width 541 height 29
type input "T"
type input "Bags"
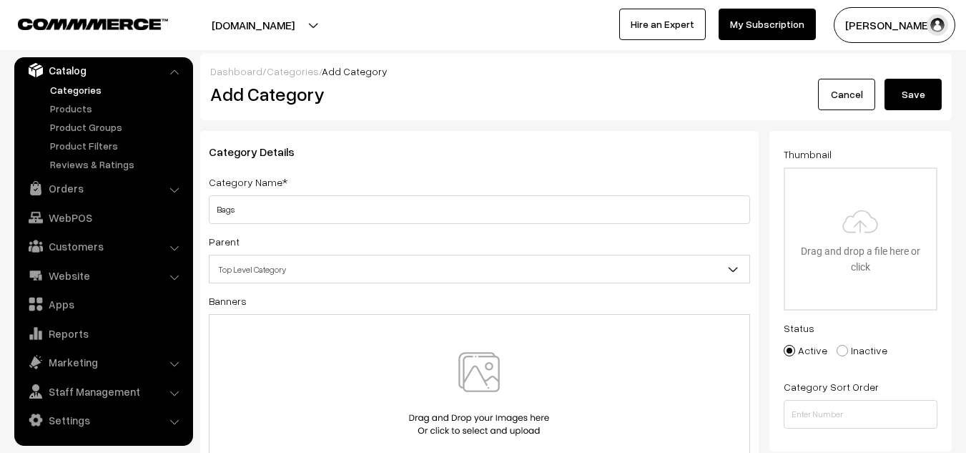
click at [587, 297] on div "Banners" at bounding box center [479, 383] width 541 height 182
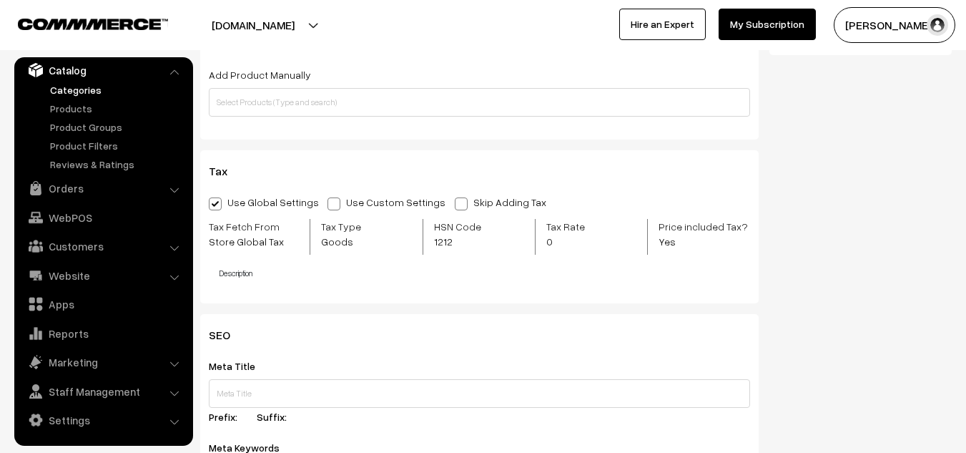
scroll to position [484, 0]
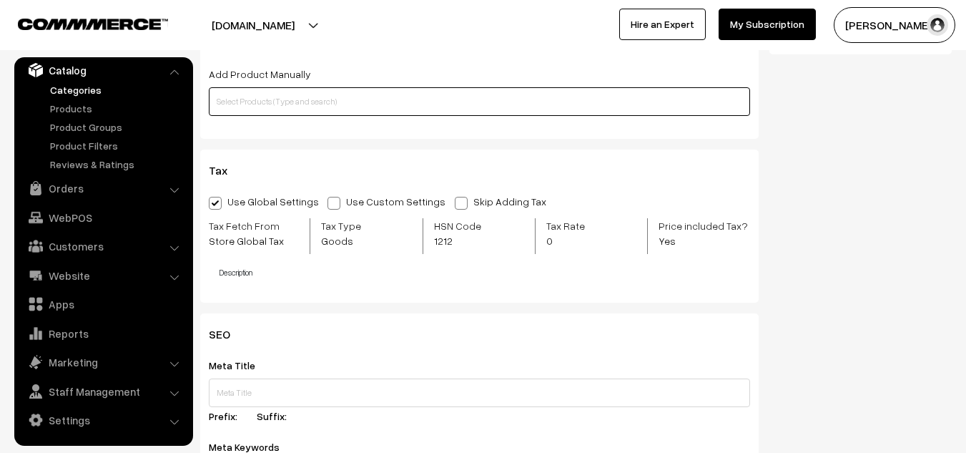
click at [343, 93] on input "text" at bounding box center [479, 101] width 541 height 29
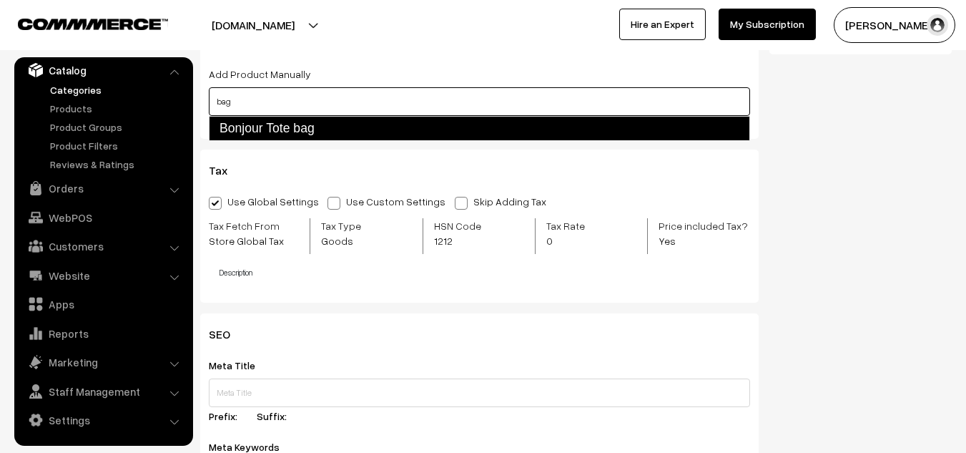
click at [318, 124] on link "Bonjour Tote bag" at bounding box center [479, 128] width 541 height 24
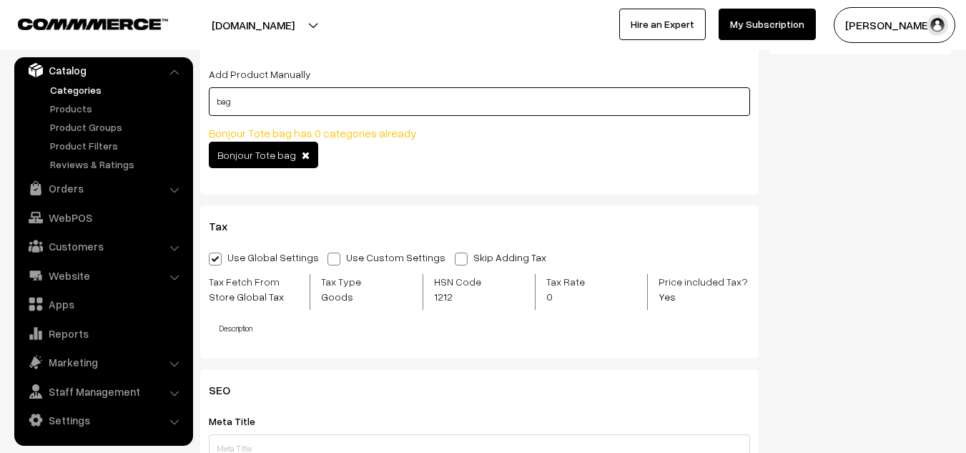
type input "bag"
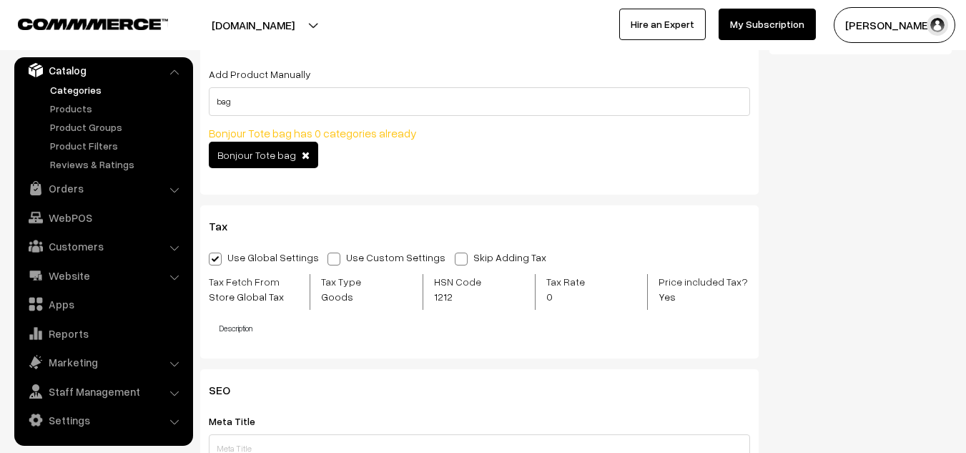
click at [302, 157] on span at bounding box center [306, 155] width 8 height 10
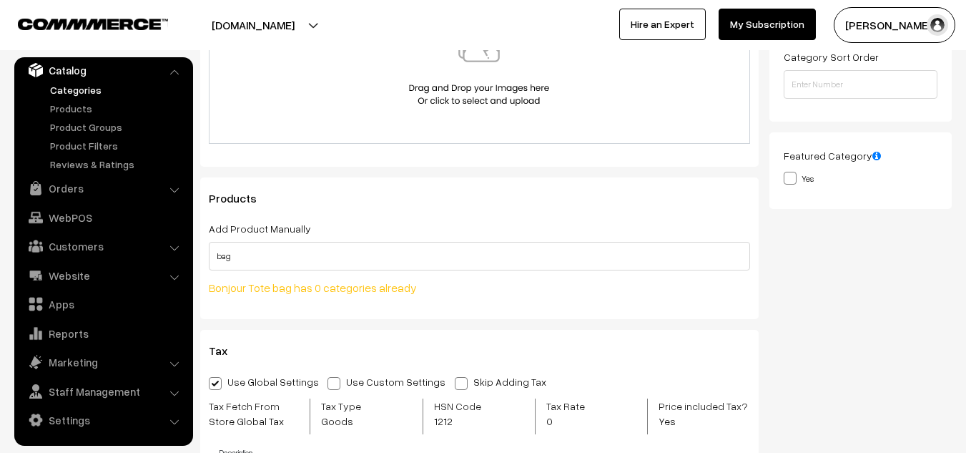
scroll to position [326, 0]
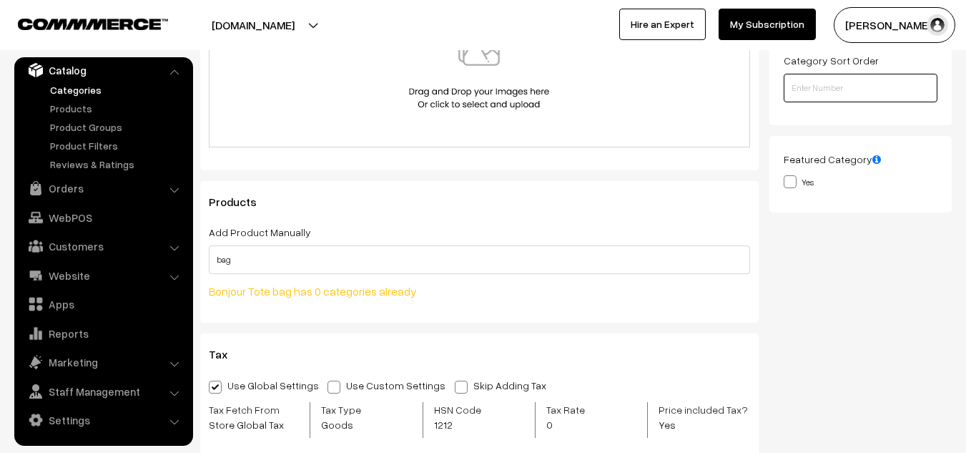
click at [837, 87] on input "number" at bounding box center [861, 88] width 154 height 29
type input "2"
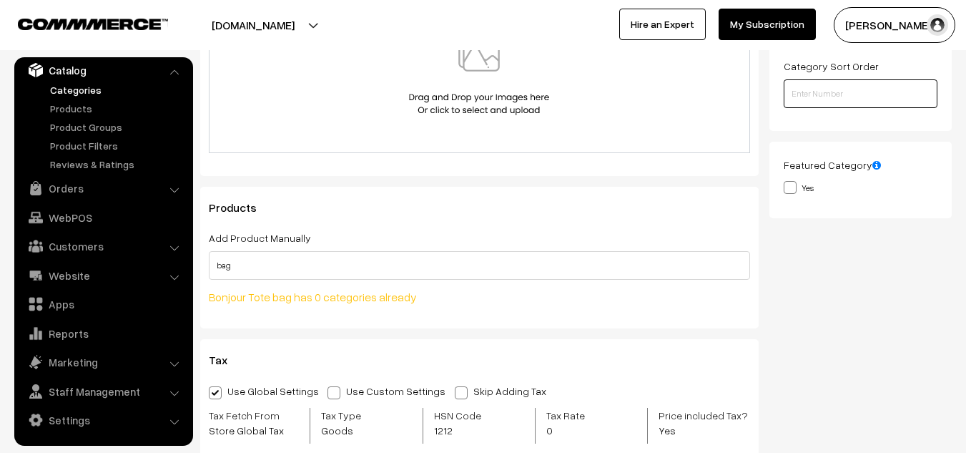
scroll to position [320, 0]
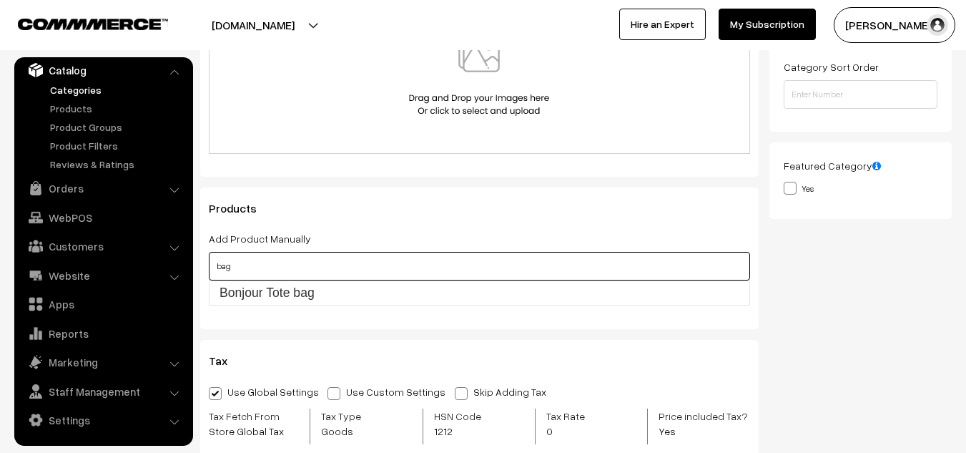
click at [298, 270] on input "bag" at bounding box center [479, 266] width 541 height 29
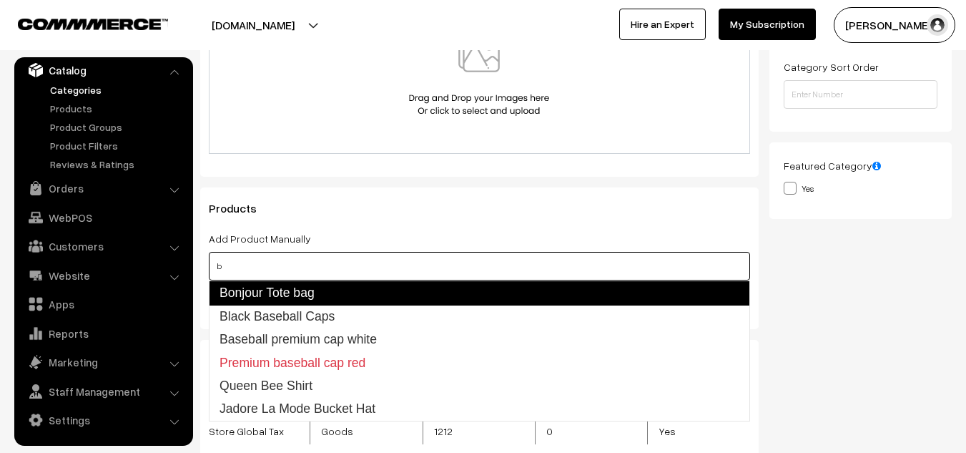
click at [296, 298] on link "Bonjour Tote bag" at bounding box center [479, 292] width 541 height 24
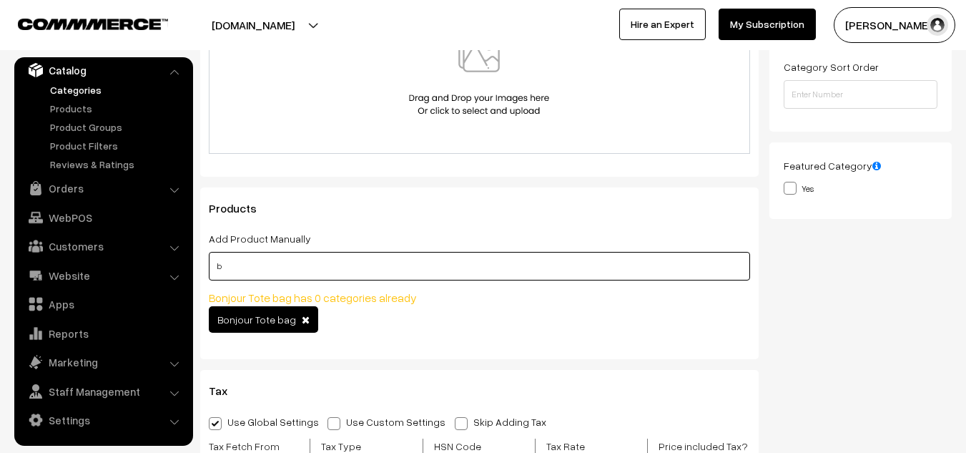
type input "b"
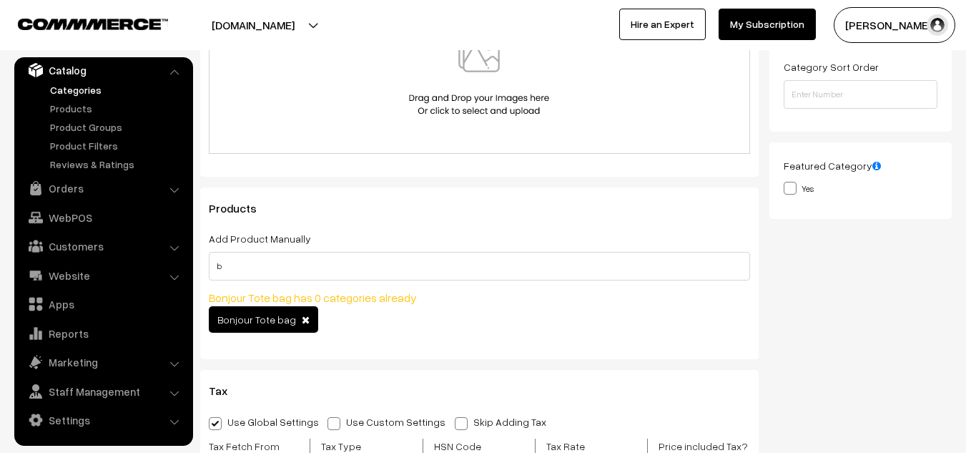
click at [302, 318] on span at bounding box center [306, 320] width 8 height 10
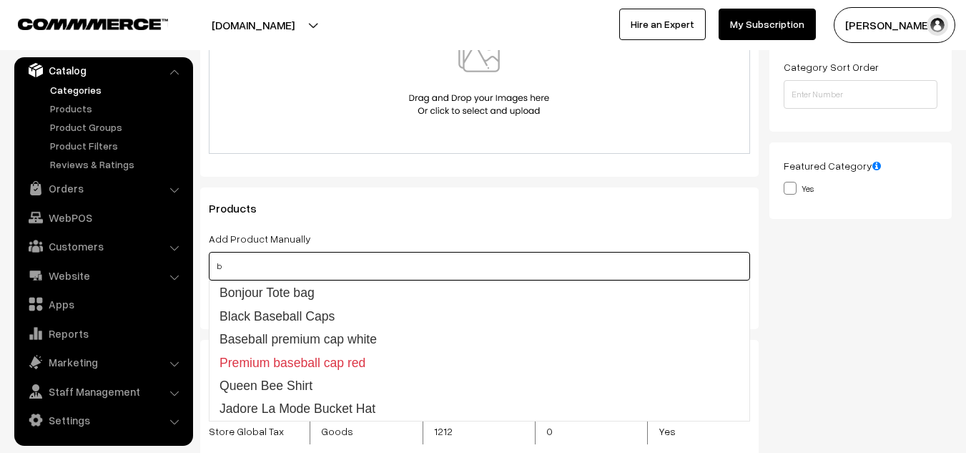
click at [230, 267] on input "b" at bounding box center [479, 266] width 541 height 29
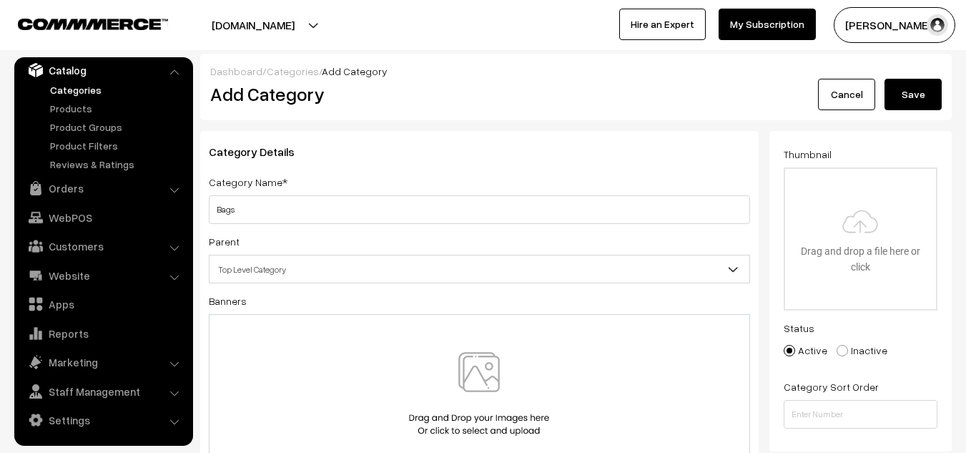
click at [906, 100] on button "Save" at bounding box center [913, 94] width 57 height 31
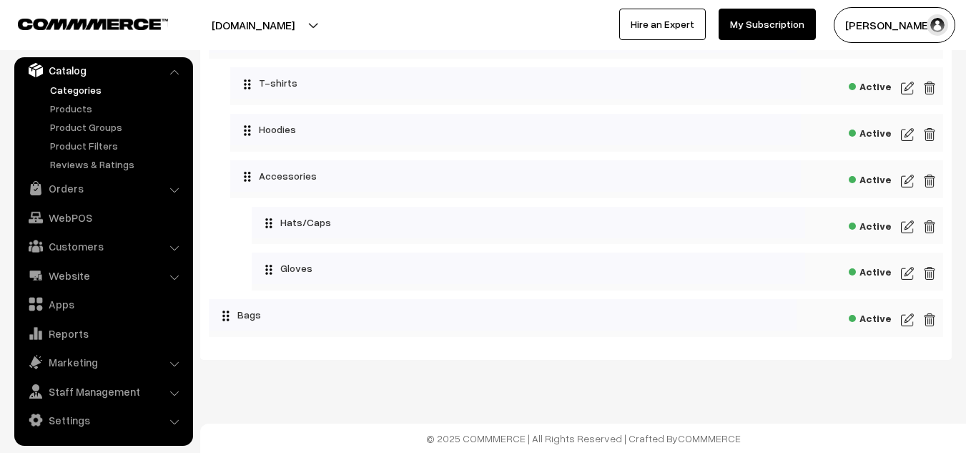
scroll to position [212, 0]
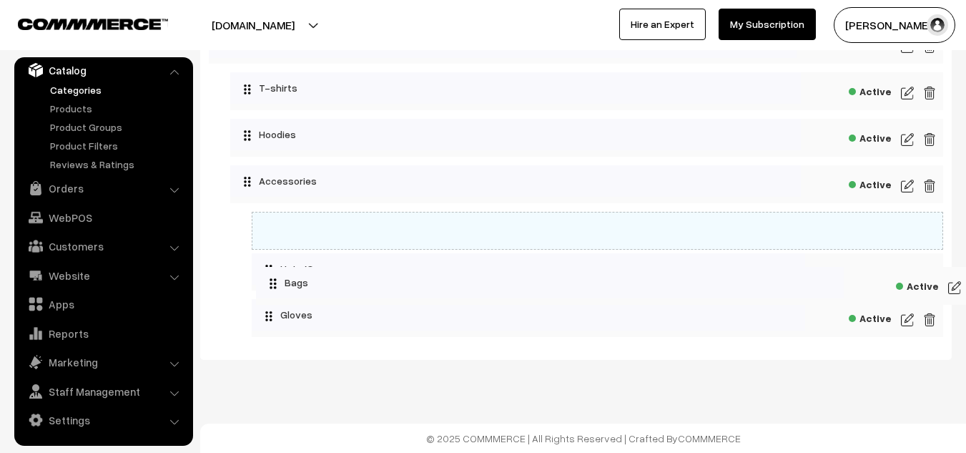
drag, startPoint x: 223, startPoint y: 311, endPoint x: 257, endPoint y: 268, distance: 54.5
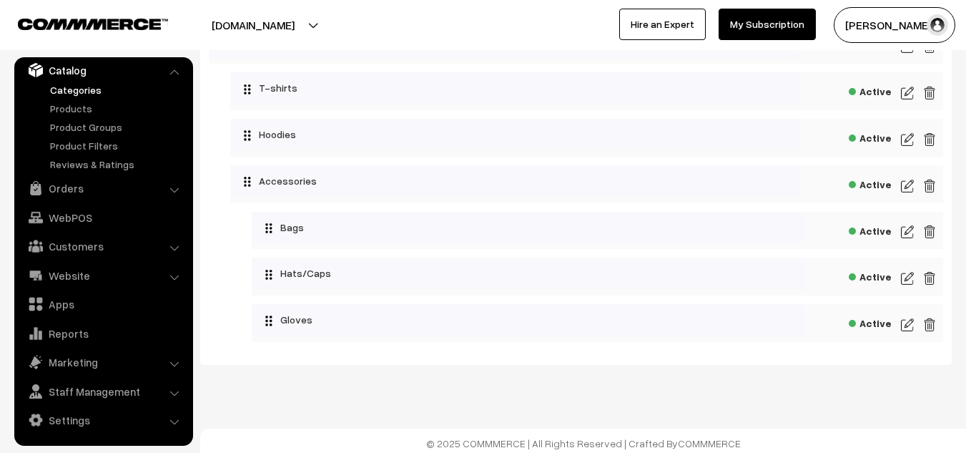
scroll to position [217, 0]
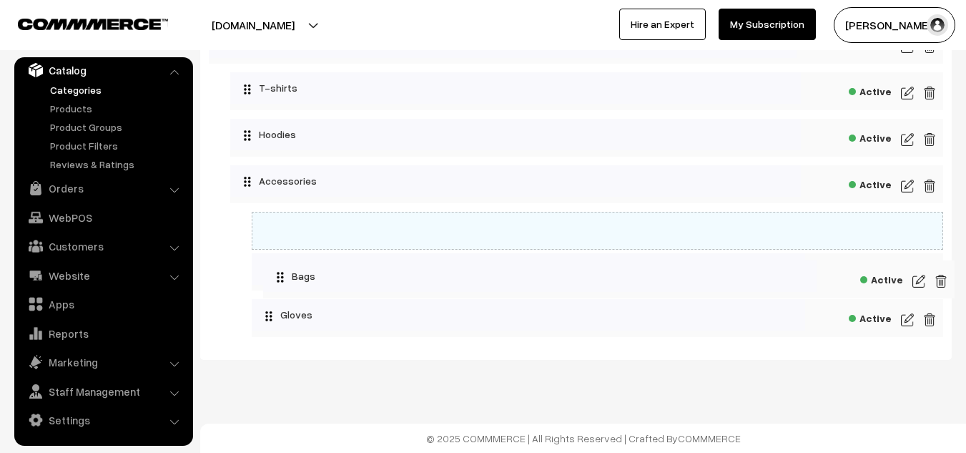
drag, startPoint x: 270, startPoint y: 221, endPoint x: 268, endPoint y: 264, distance: 42.9
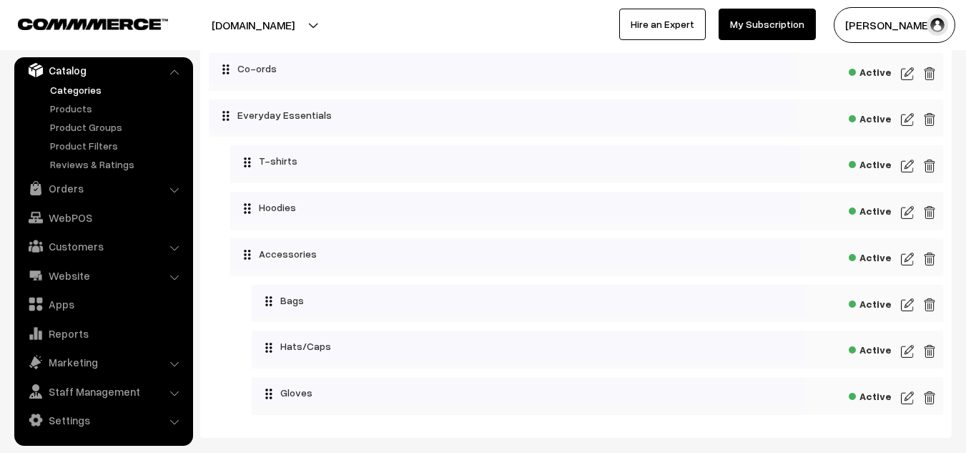
scroll to position [138, 0]
click at [930, 306] on img at bounding box center [929, 305] width 13 height 17
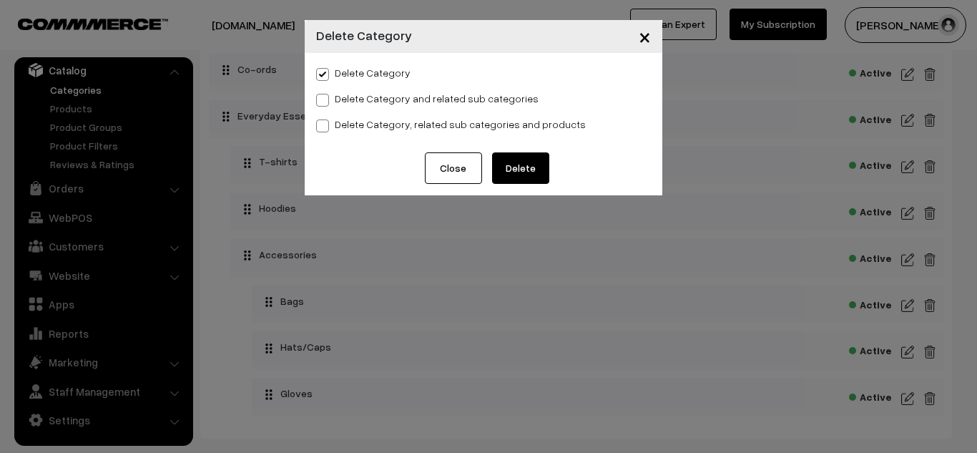
click at [450, 161] on button "Close" at bounding box center [453, 167] width 57 height 31
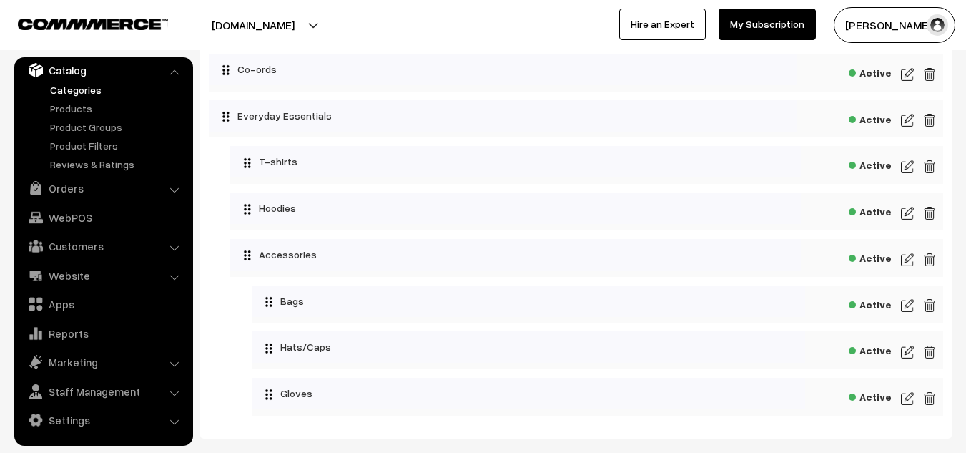
click at [910, 309] on img at bounding box center [907, 305] width 13 height 17
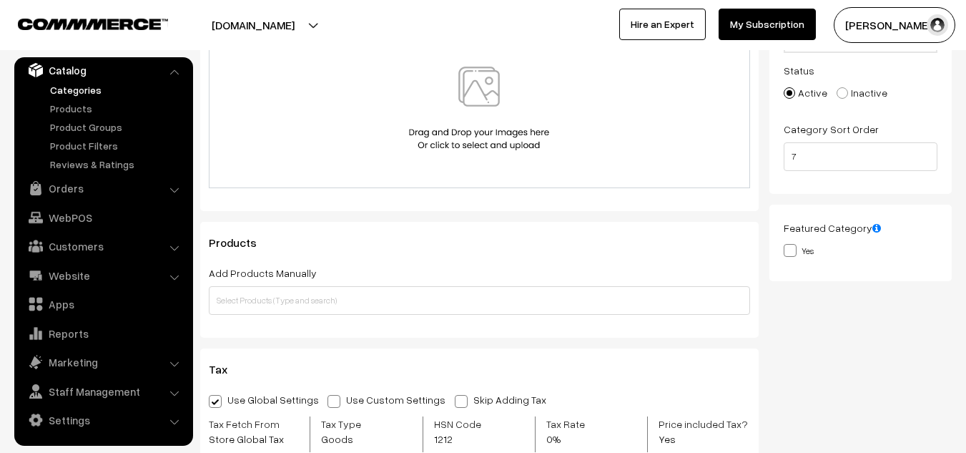
scroll to position [258, 0]
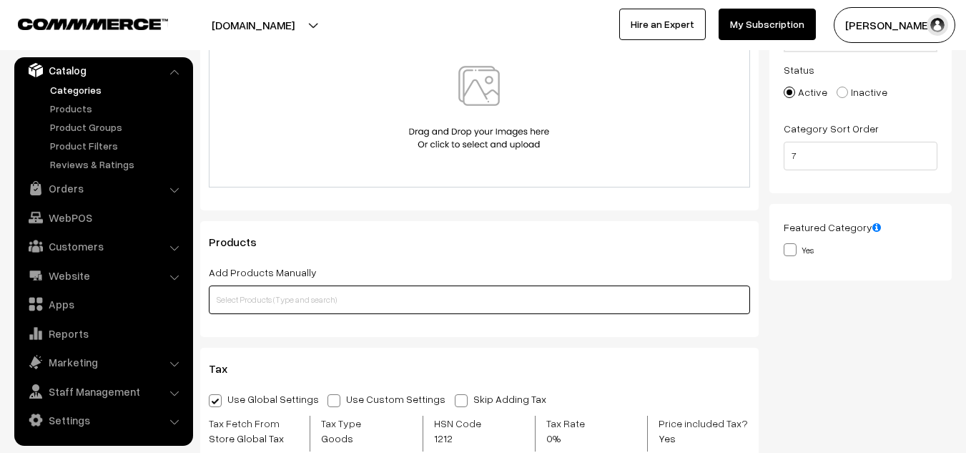
click at [586, 291] on input "text" at bounding box center [479, 299] width 541 height 29
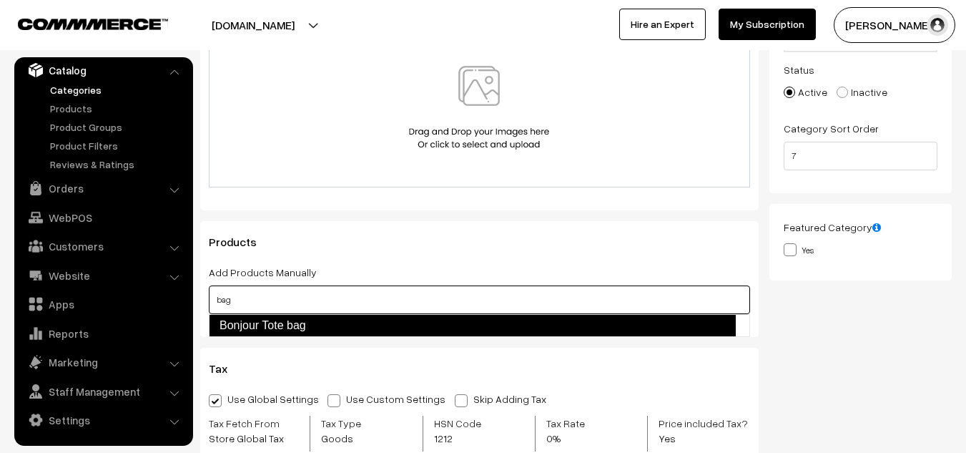
click at [491, 324] on link "Bonjour Tote bag" at bounding box center [472, 325] width 527 height 23
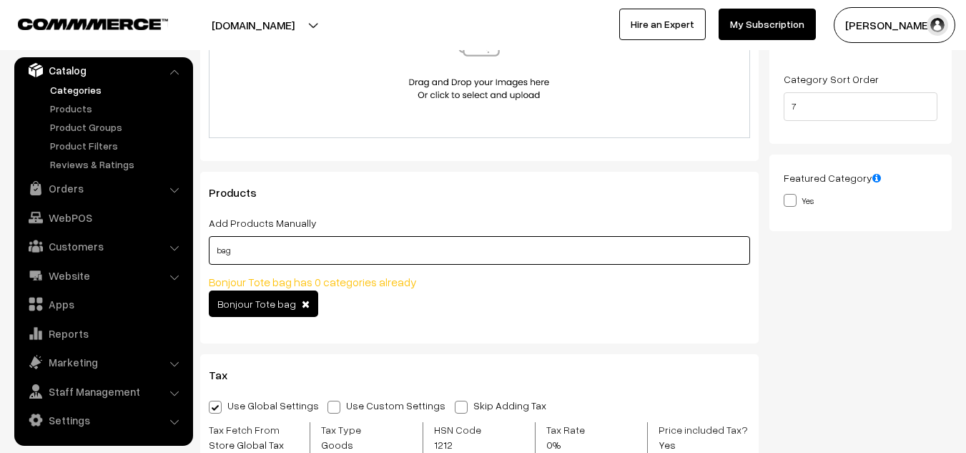
scroll to position [0, 0]
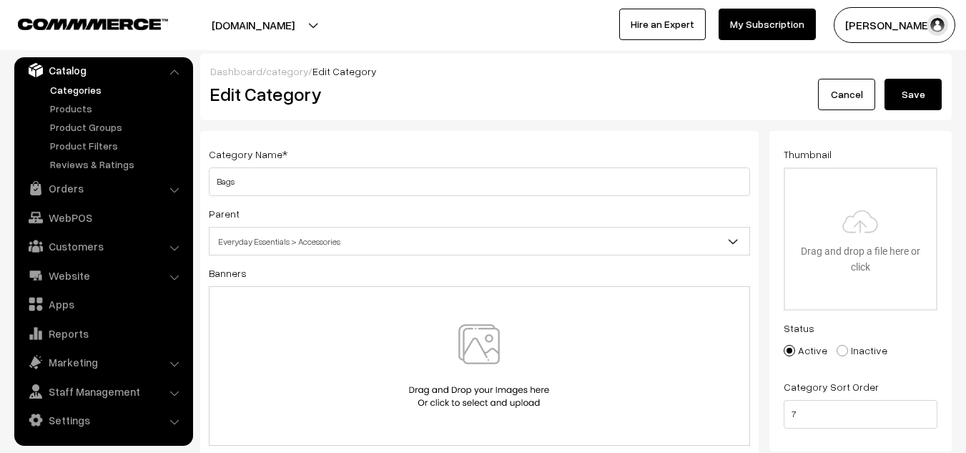
type input "bag"
click at [900, 99] on button "Save" at bounding box center [913, 94] width 57 height 31
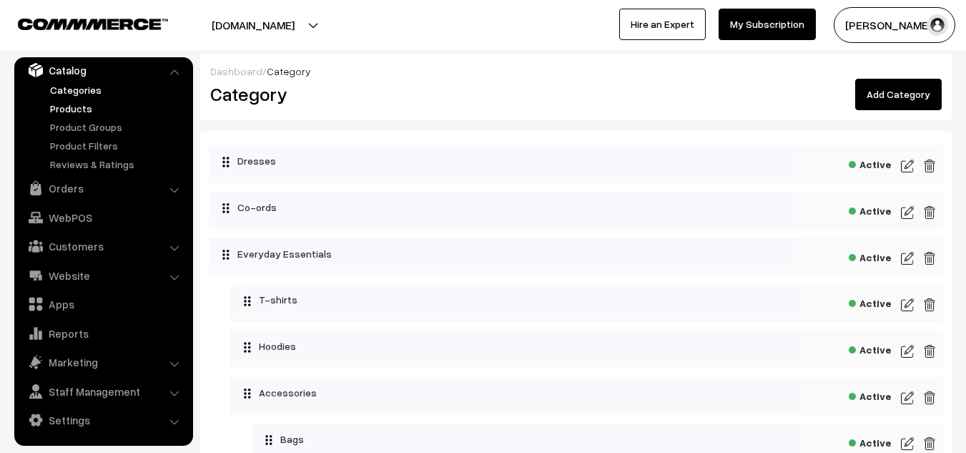
click at [69, 107] on link "Products" at bounding box center [117, 108] width 142 height 15
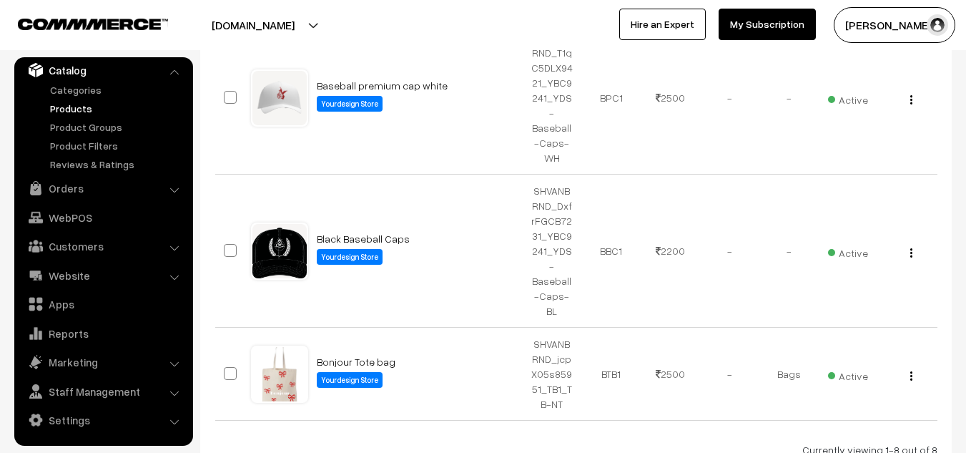
scroll to position [774, 0]
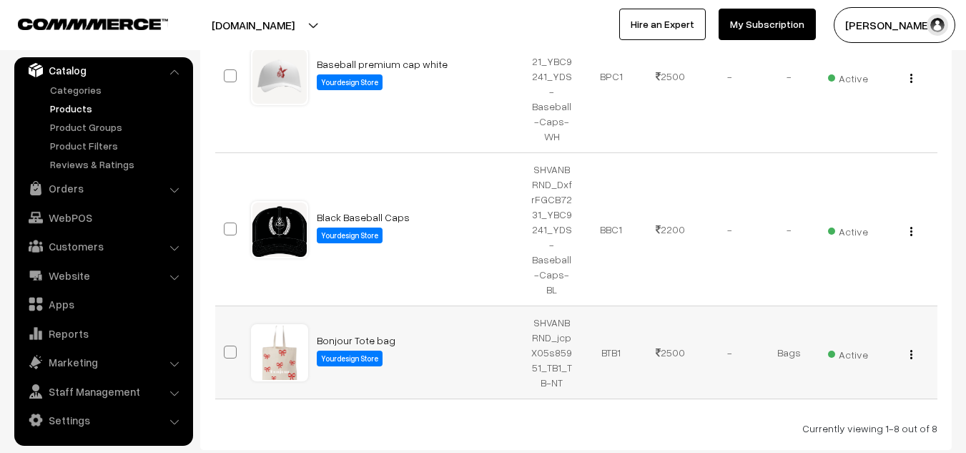
click at [546, 306] on td "SHVANBRND_jcpX05s85951_TB1_TB-NT" at bounding box center [552, 352] width 59 height 93
click at [285, 325] on div at bounding box center [279, 352] width 54 height 54
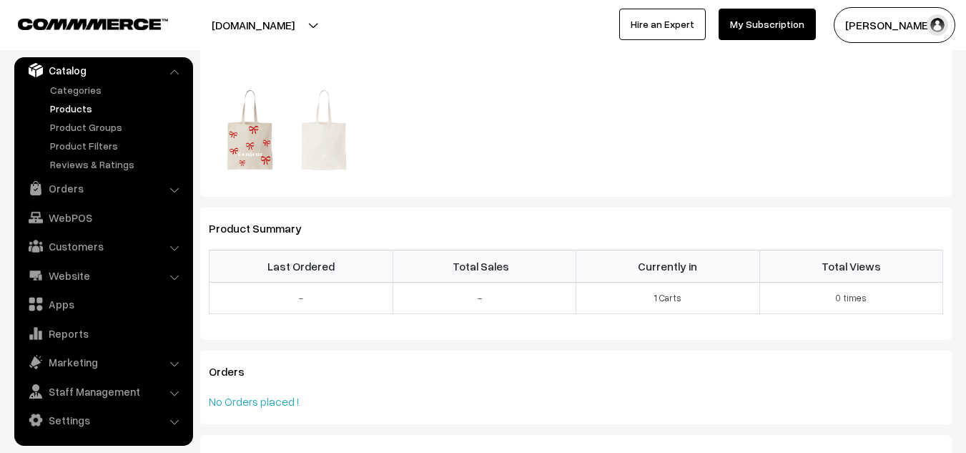
scroll to position [403, 0]
click at [674, 300] on td "1 Carts" at bounding box center [668, 297] width 184 height 32
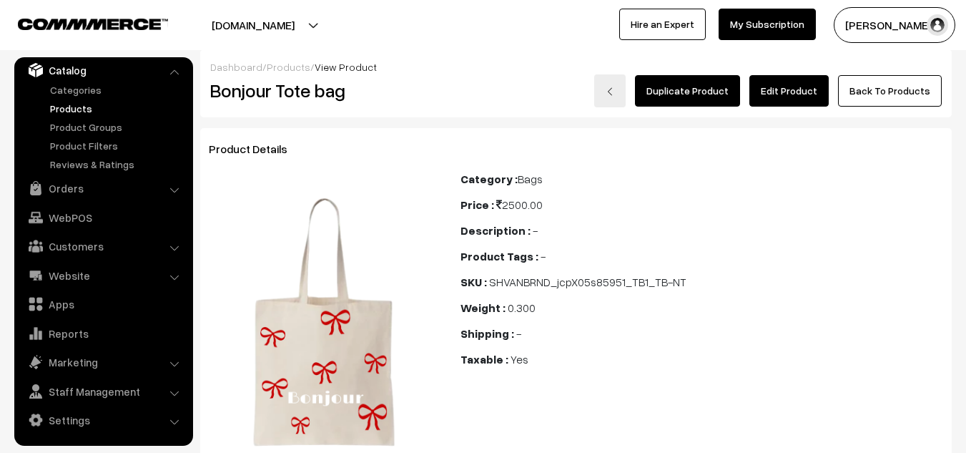
scroll to position [0, 0]
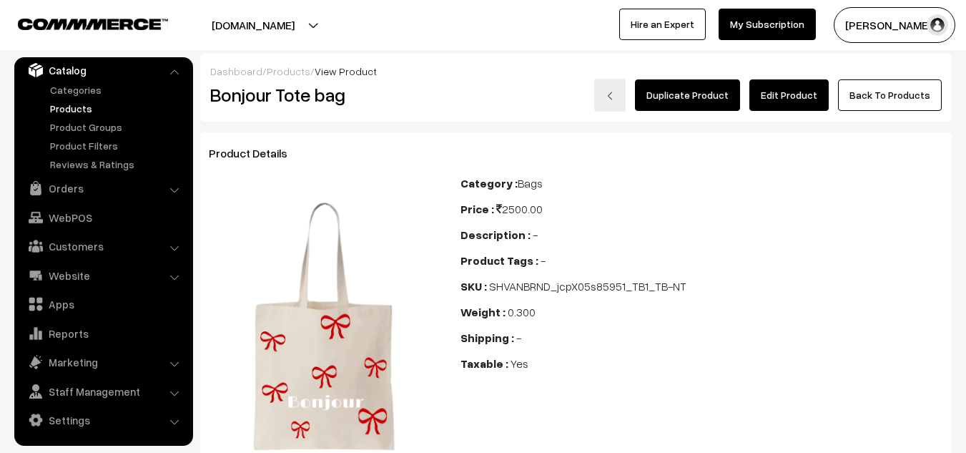
click at [784, 91] on link "Edit Product" at bounding box center [788, 94] width 79 height 31
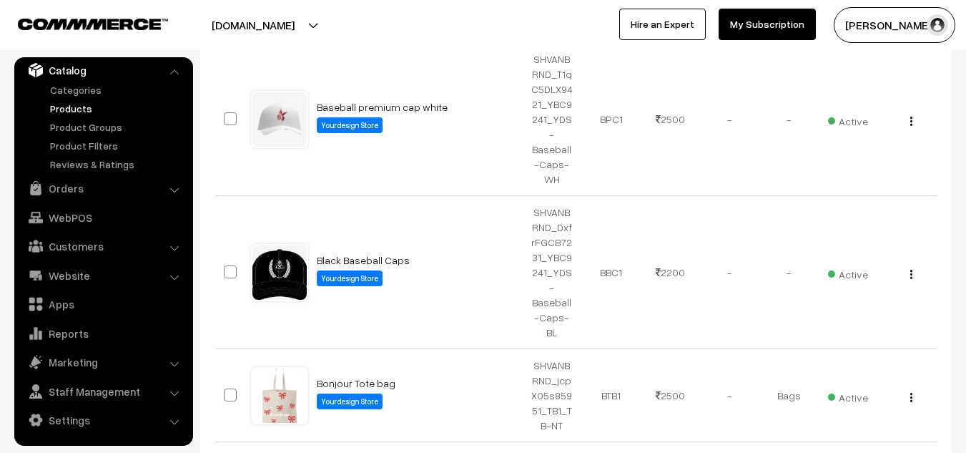
scroll to position [732, 0]
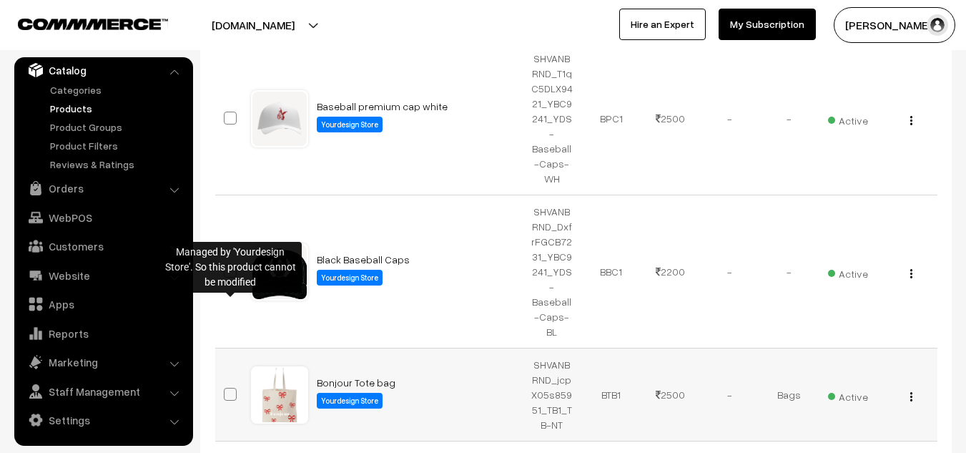
click at [230, 388] on span at bounding box center [230, 394] width 13 height 13
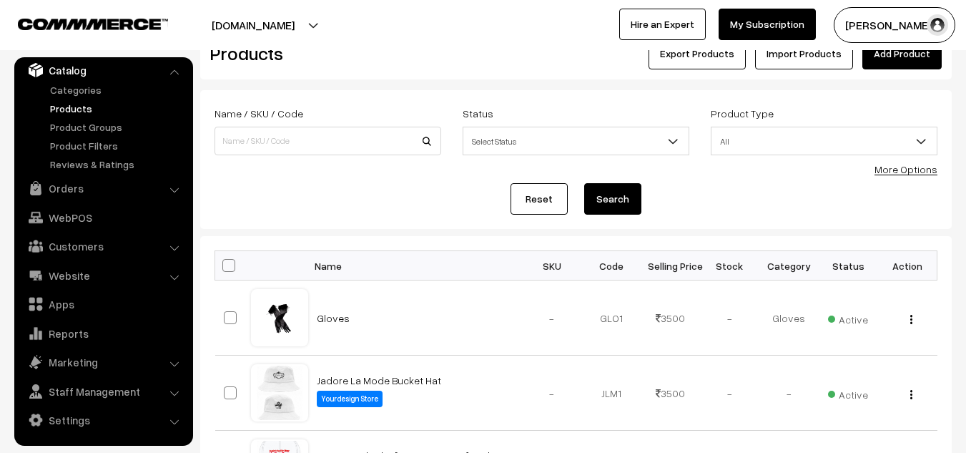
scroll to position [0, 0]
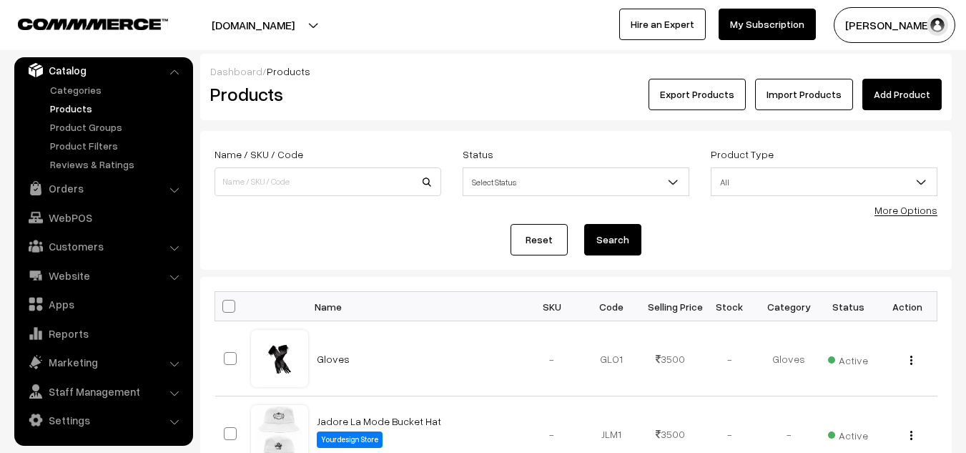
click at [69, 109] on link "Products" at bounding box center [117, 108] width 142 height 15
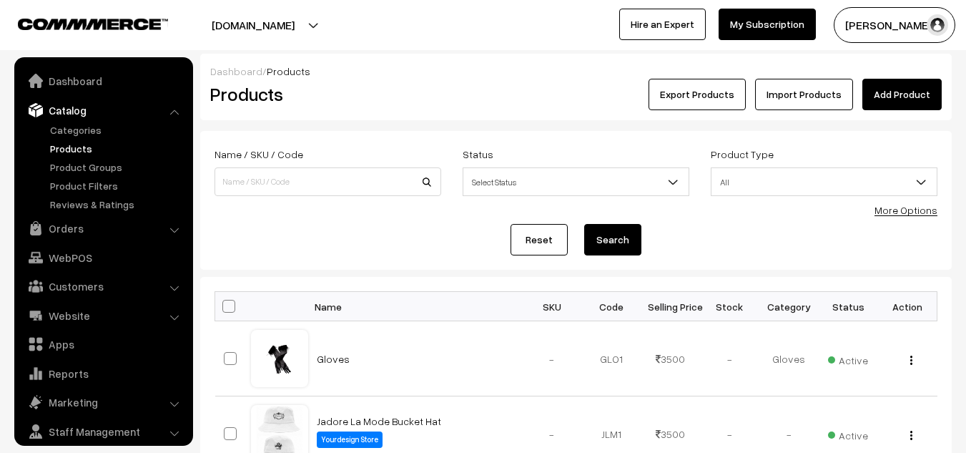
scroll to position [40, 0]
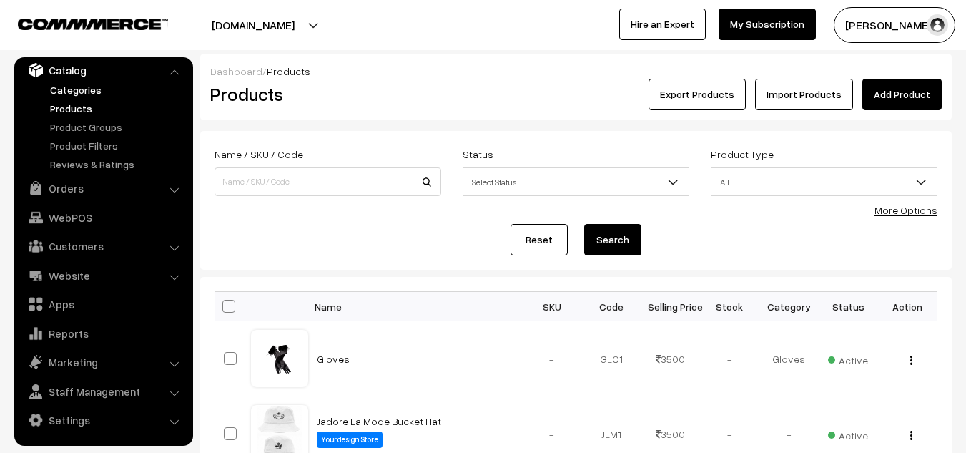
click at [75, 94] on link "Categories" at bounding box center [117, 89] width 142 height 15
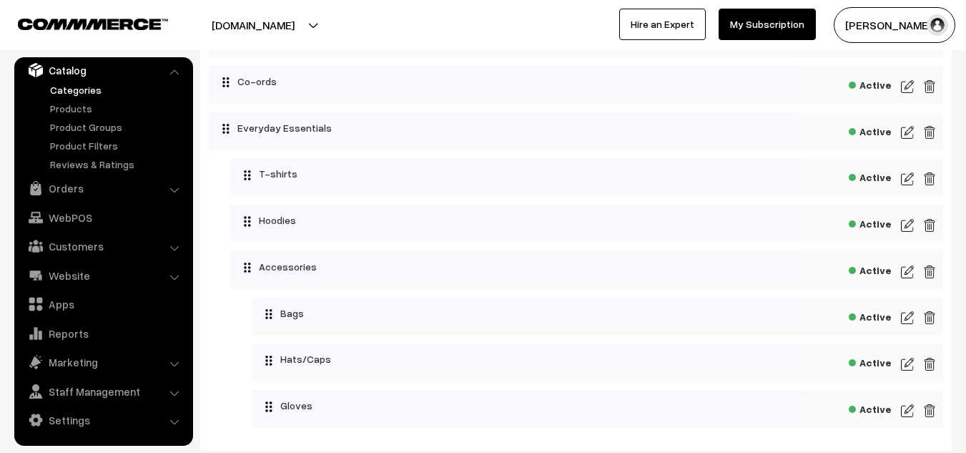
scroll to position [127, 0]
click at [906, 363] on img at bounding box center [907, 363] width 13 height 17
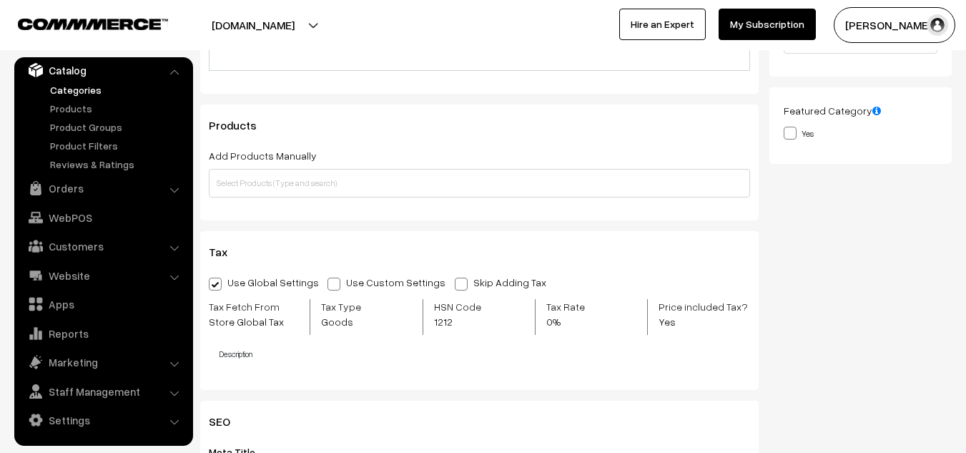
scroll to position [323, 0]
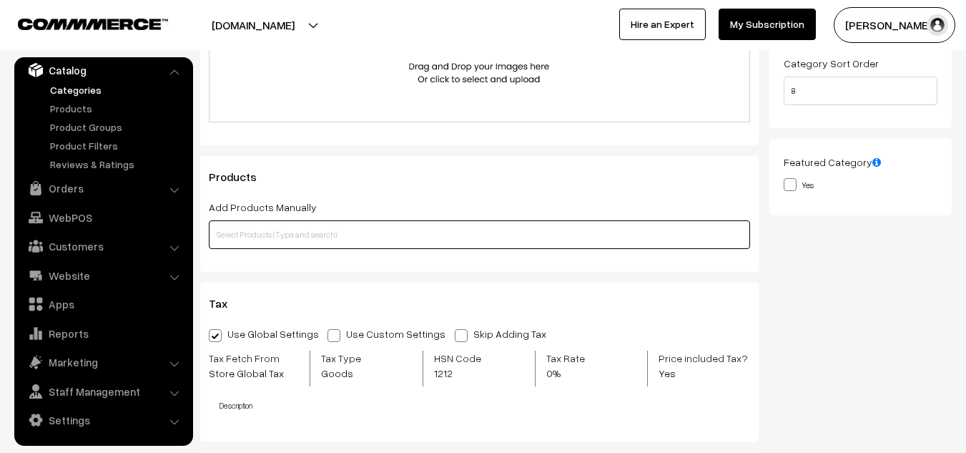
click at [446, 232] on input "text" at bounding box center [479, 234] width 541 height 29
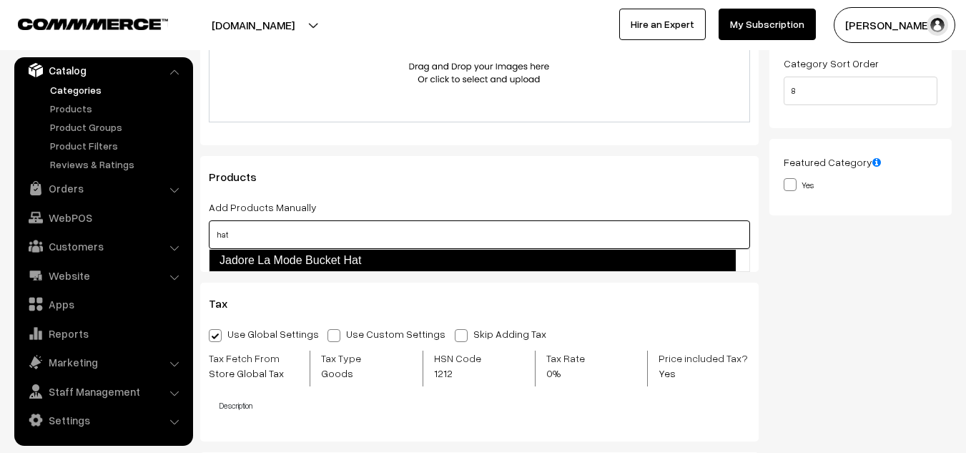
click at [405, 251] on link "Jadore La Mode Bucket Hat" at bounding box center [472, 260] width 527 height 23
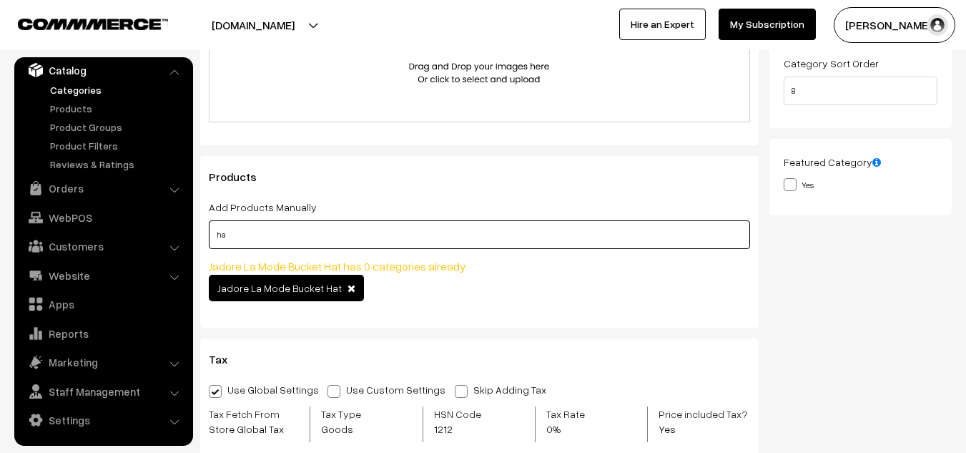
type input "h"
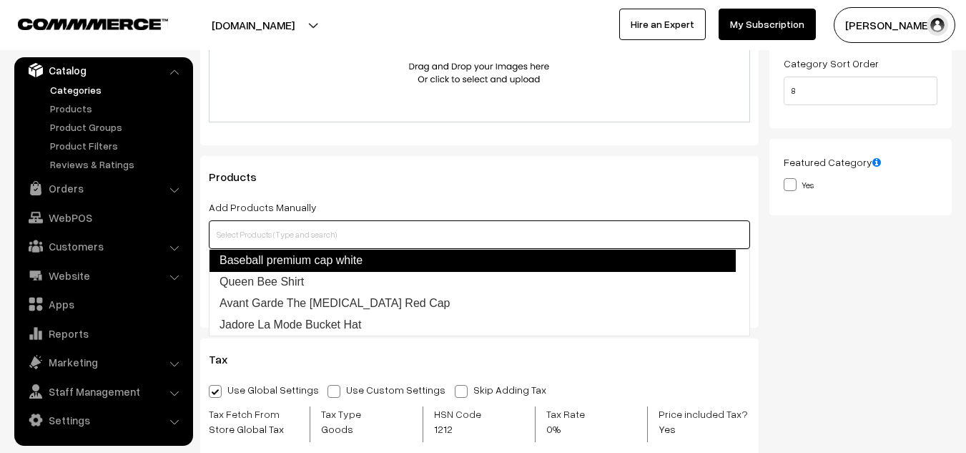
click at [372, 265] on link "Baseball premium cap white" at bounding box center [472, 260] width 527 height 23
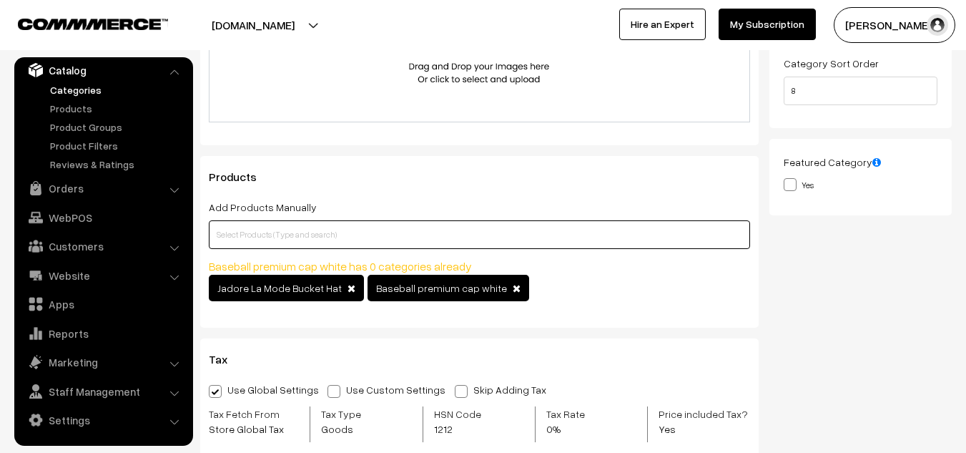
click at [398, 237] on input "text" at bounding box center [479, 234] width 541 height 29
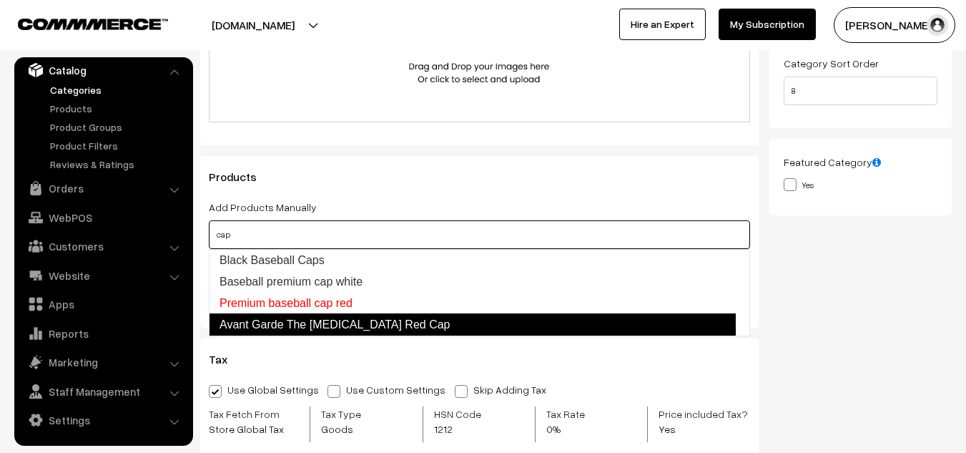
click at [338, 321] on link "Avant Garde The [MEDICAL_DATA] Red Cap" at bounding box center [472, 324] width 527 height 23
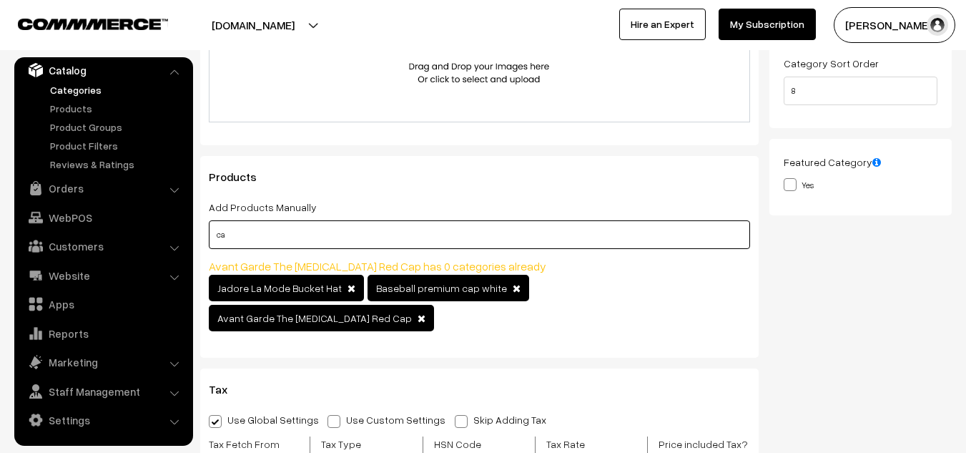
type input "c"
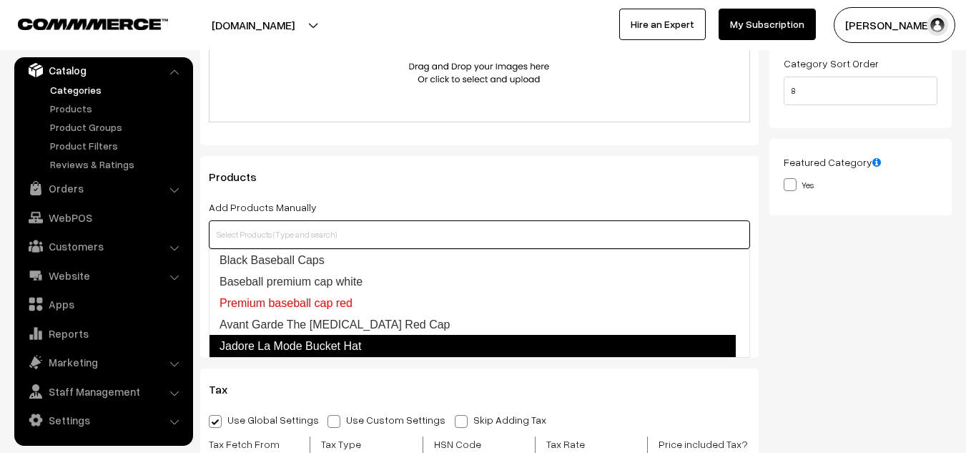
click at [321, 340] on link "Jadore La Mode Bucket Hat" at bounding box center [472, 346] width 527 height 23
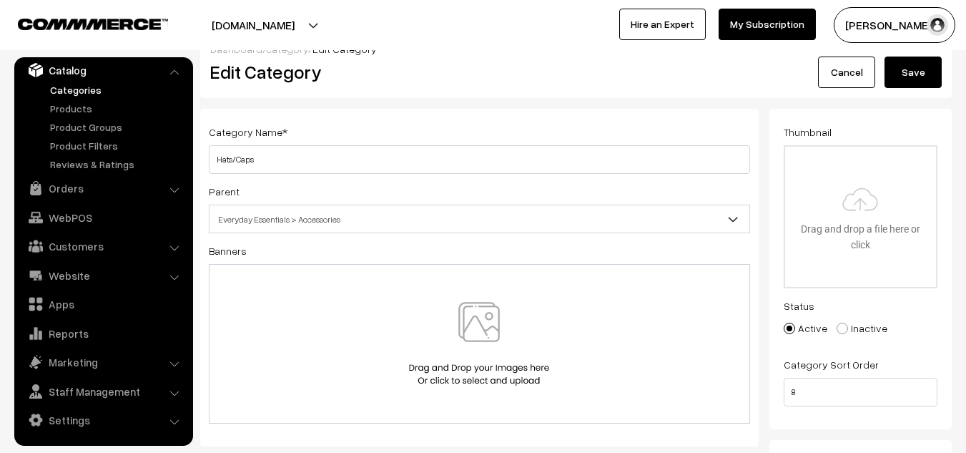
scroll to position [76, 0]
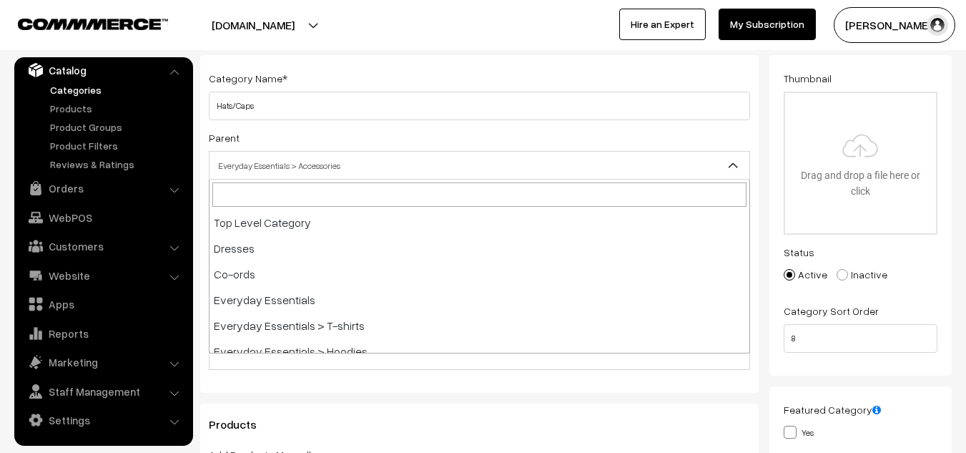
click at [629, 174] on span "Everyday Essentials > Accessories" at bounding box center [480, 165] width 540 height 25
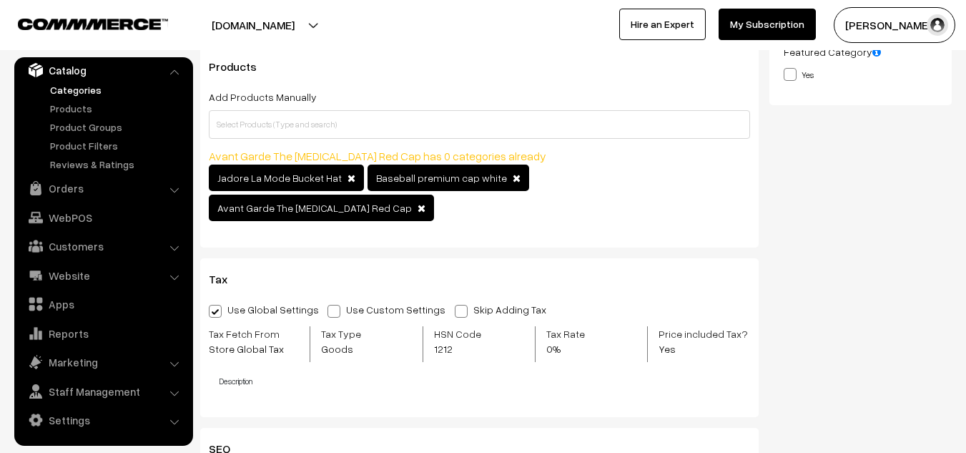
scroll to position [0, 0]
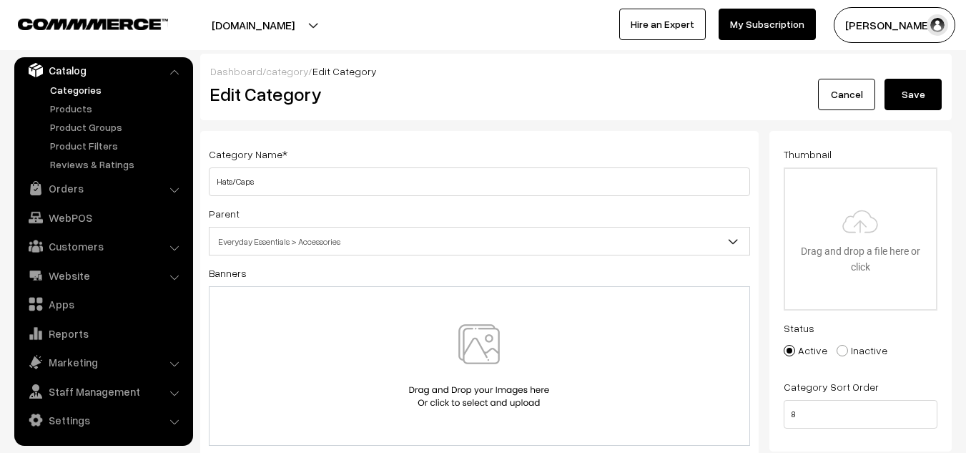
click at [925, 92] on button "Save" at bounding box center [913, 94] width 57 height 31
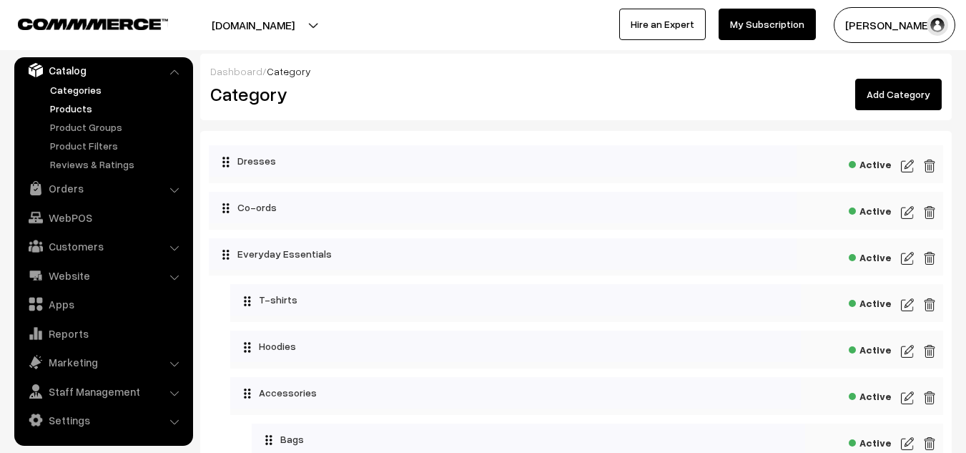
click at [65, 107] on link "Products" at bounding box center [117, 108] width 142 height 15
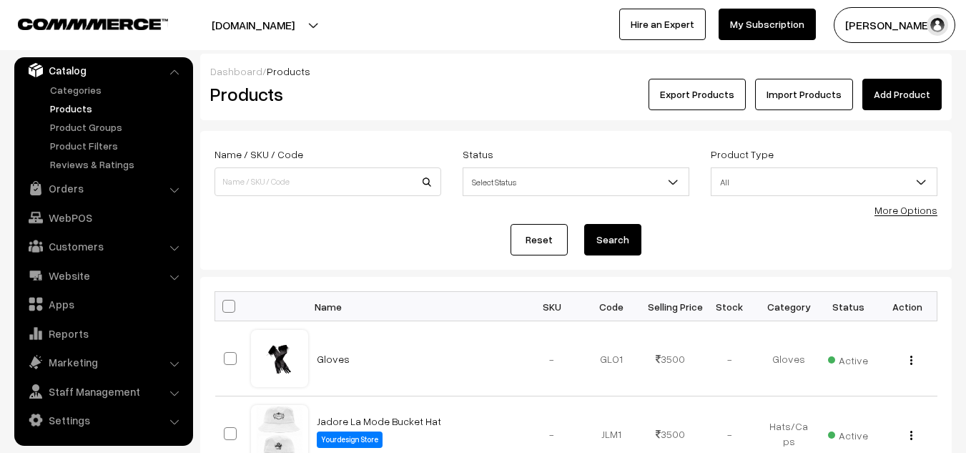
click at [804, 96] on link "Import Products" at bounding box center [804, 94] width 98 height 31
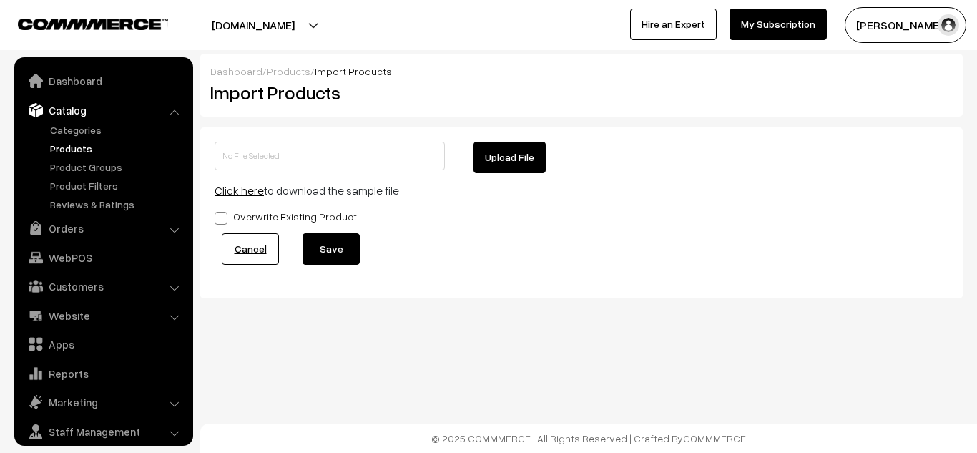
scroll to position [40, 0]
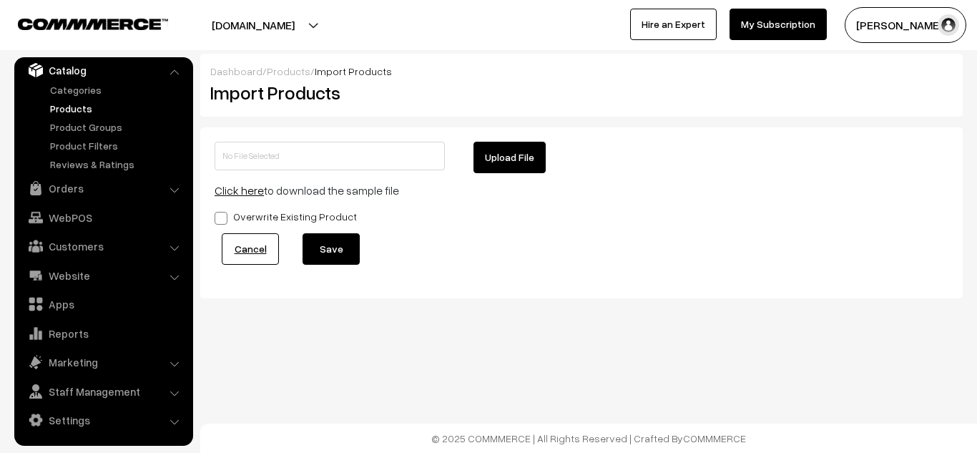
click at [489, 146] on button "Upload File" at bounding box center [509, 157] width 72 height 31
type input "1755867462-product-export.zip"
click at [326, 245] on button "Save" at bounding box center [330, 248] width 57 height 31
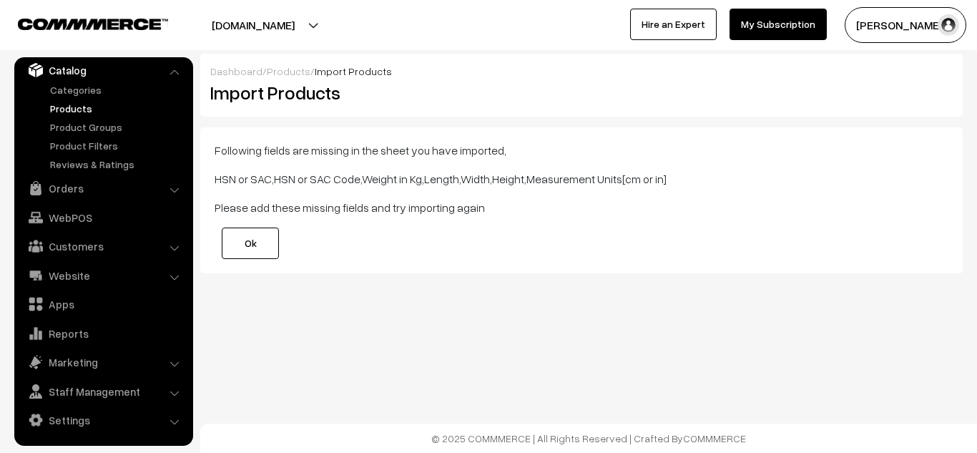
click at [247, 247] on link "Ok" at bounding box center [250, 242] width 57 height 31
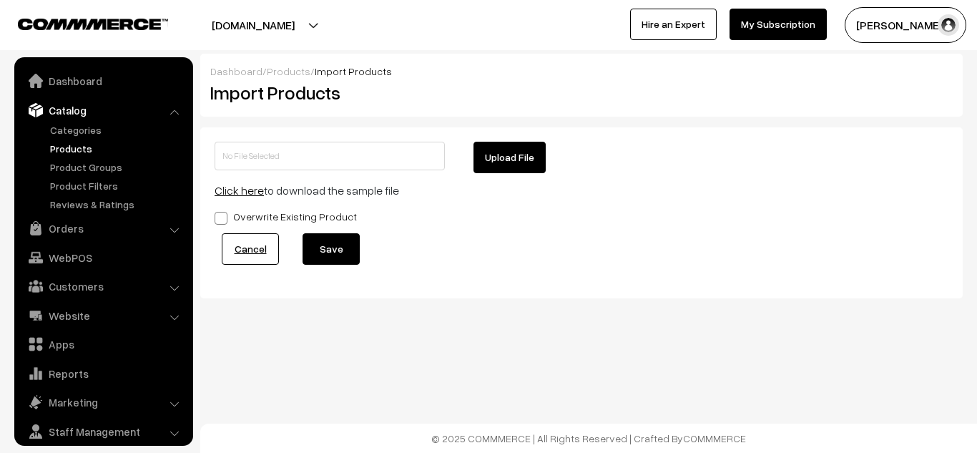
scroll to position [40, 0]
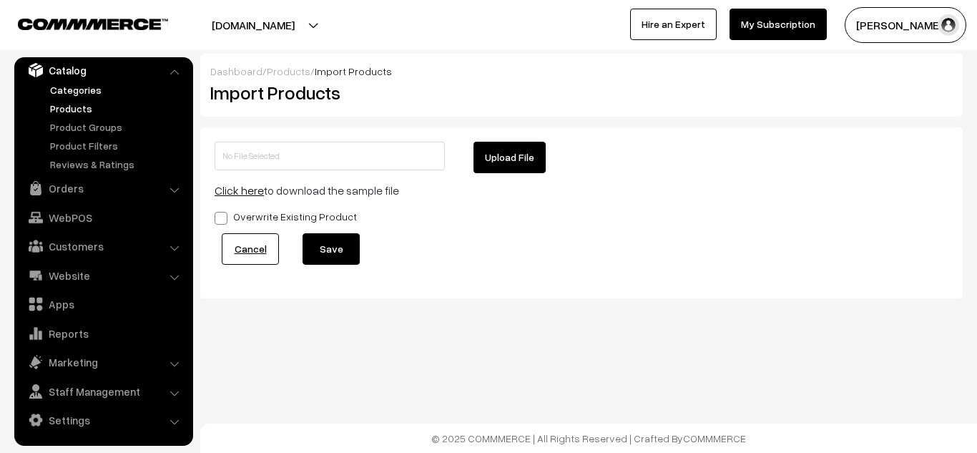
click at [92, 92] on link "Categories" at bounding box center [117, 89] width 142 height 15
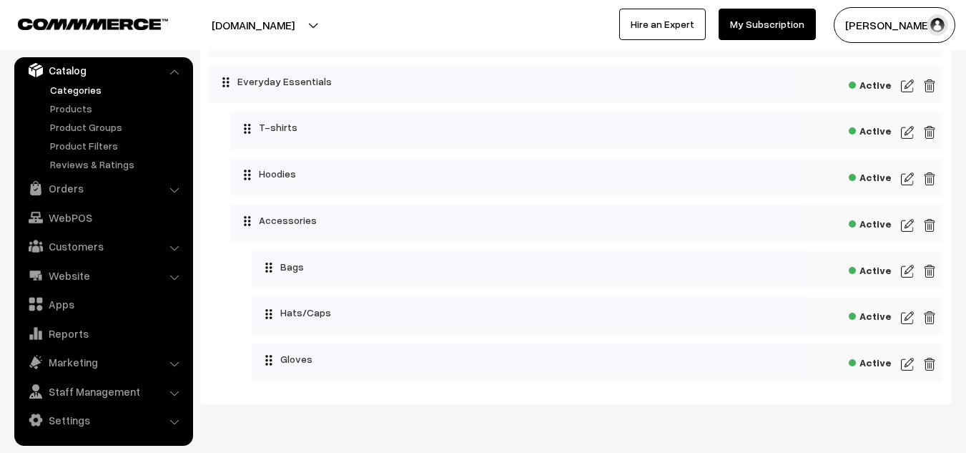
scroll to position [173, 0]
click at [82, 148] on link "Product Filters" at bounding box center [117, 145] width 142 height 15
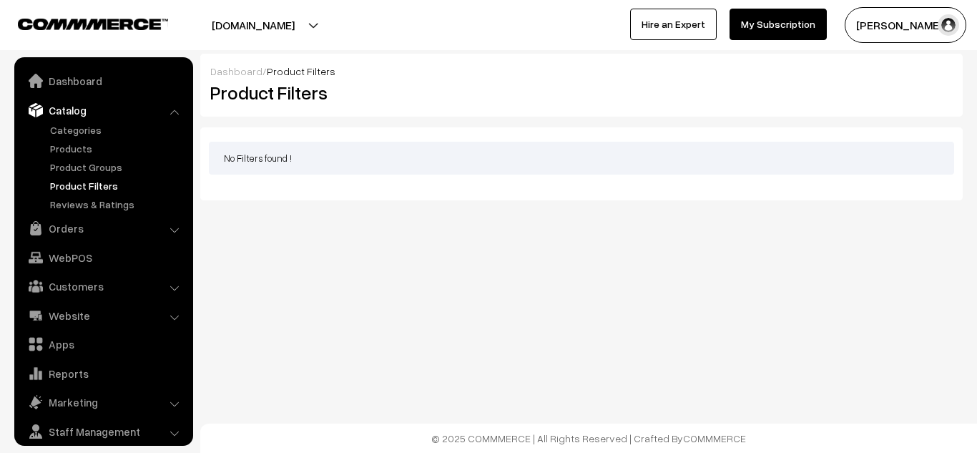
scroll to position [40, 0]
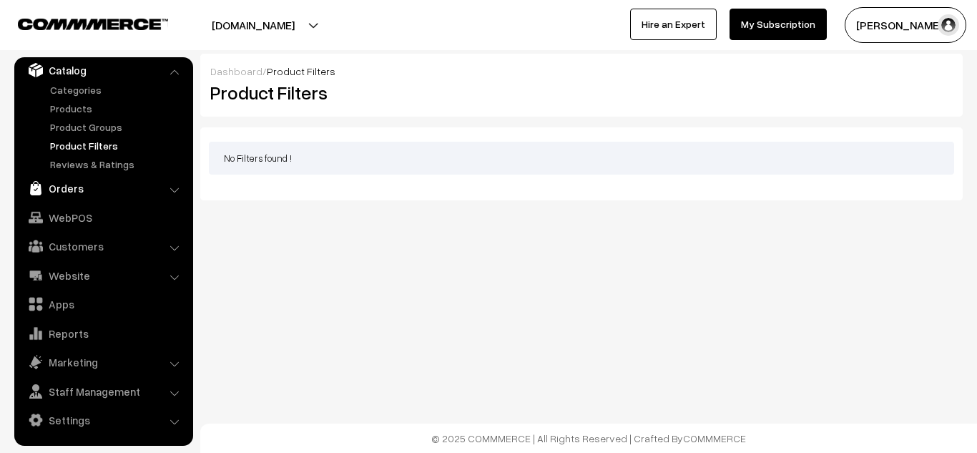
click at [107, 189] on link "Orders" at bounding box center [103, 188] width 170 height 26
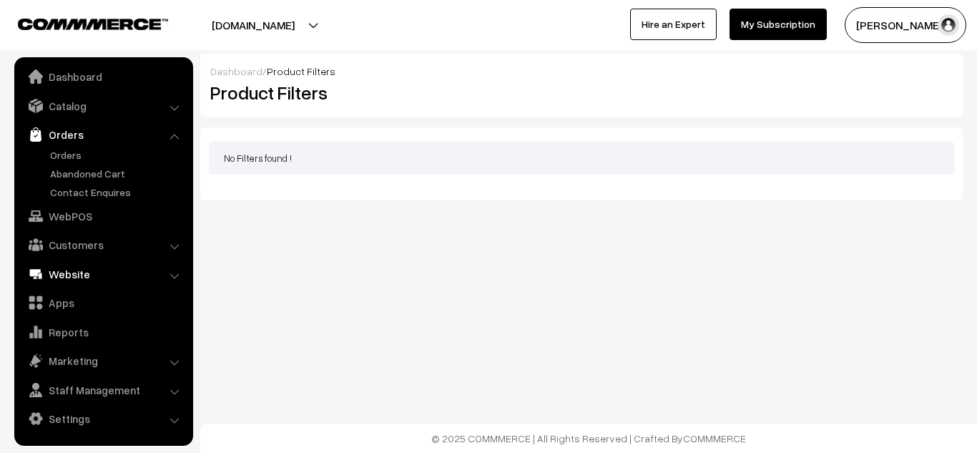
click at [73, 277] on link "Website" at bounding box center [103, 274] width 170 height 26
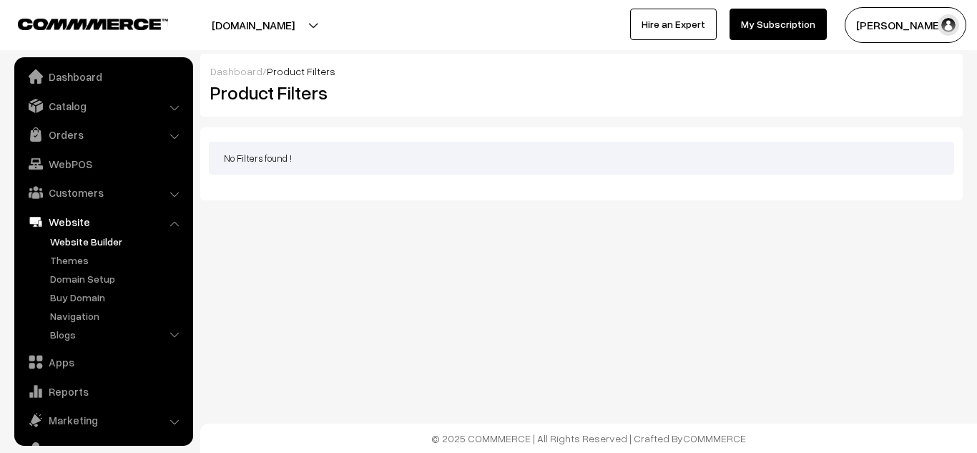
click at [94, 246] on link "Website Builder" at bounding box center [117, 241] width 142 height 15
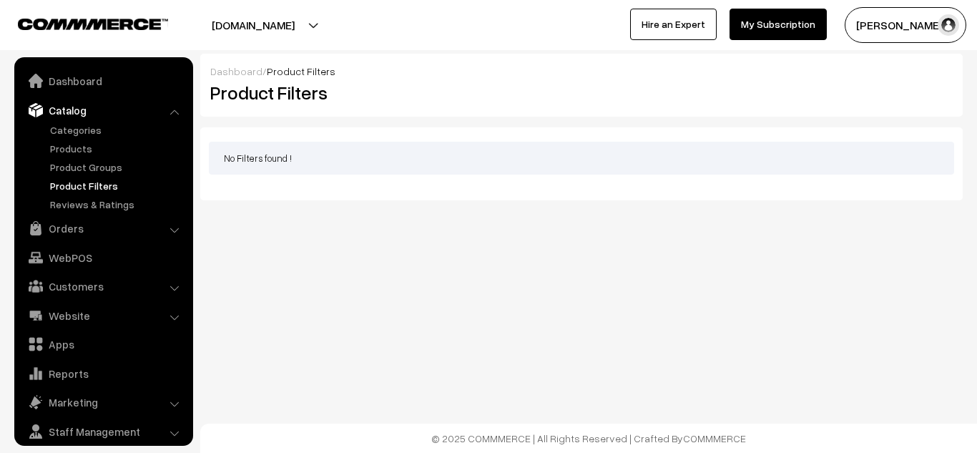
scroll to position [40, 0]
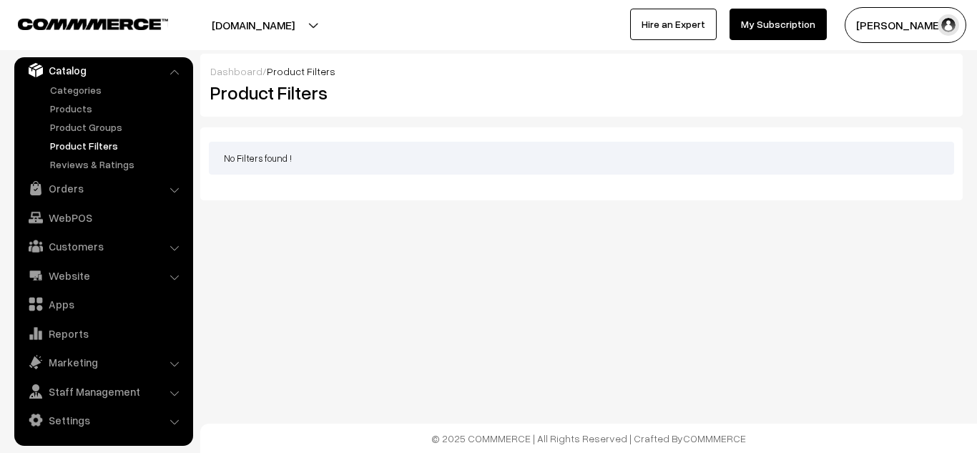
click at [67, 79] on link "Catalog" at bounding box center [103, 70] width 170 height 26
click at [70, 93] on link "Categories" at bounding box center [117, 89] width 142 height 15
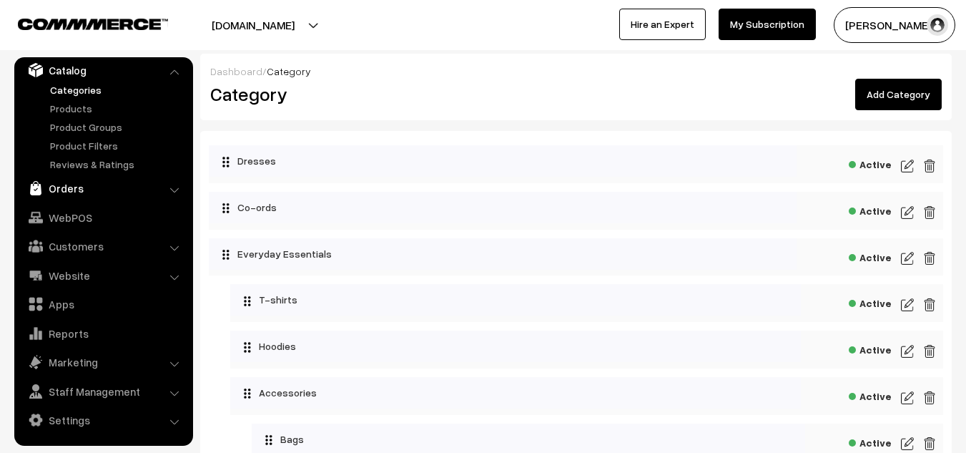
click at [87, 187] on link "Orders" at bounding box center [103, 188] width 170 height 26
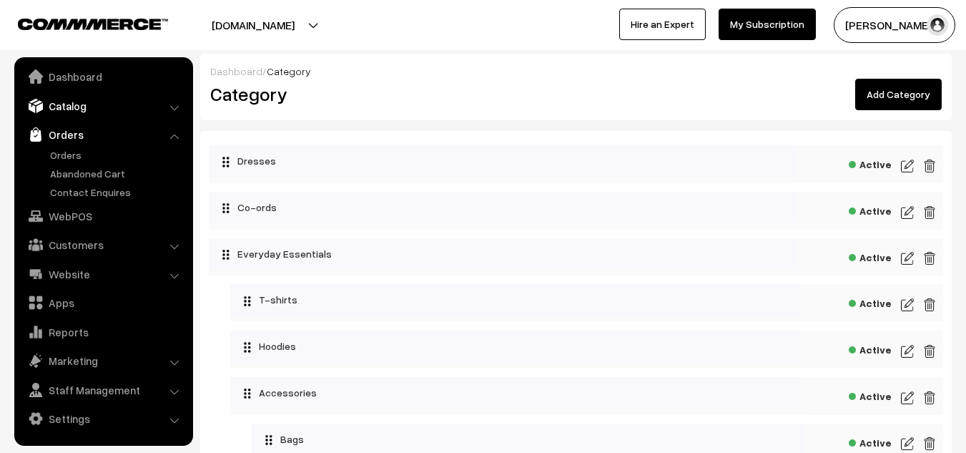
click at [107, 107] on link "Catalog" at bounding box center [103, 106] width 170 height 26
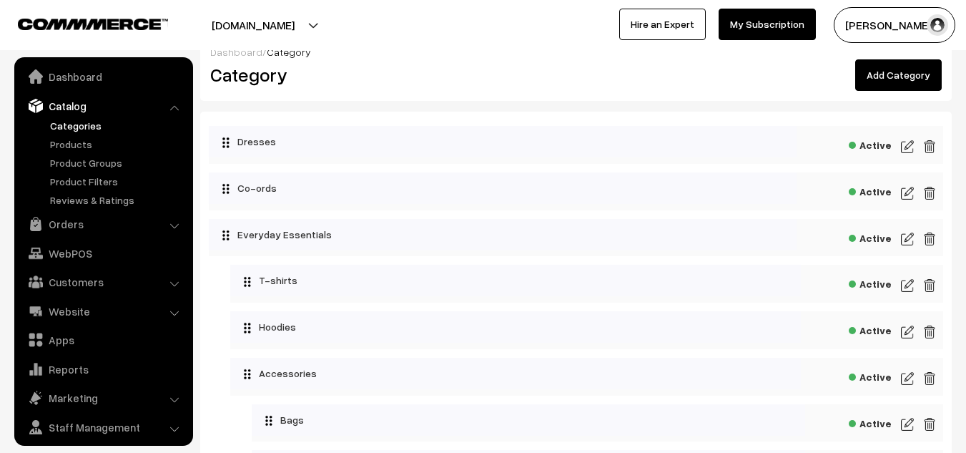
scroll to position [20, 0]
click at [75, 308] on link "Website" at bounding box center [103, 311] width 170 height 26
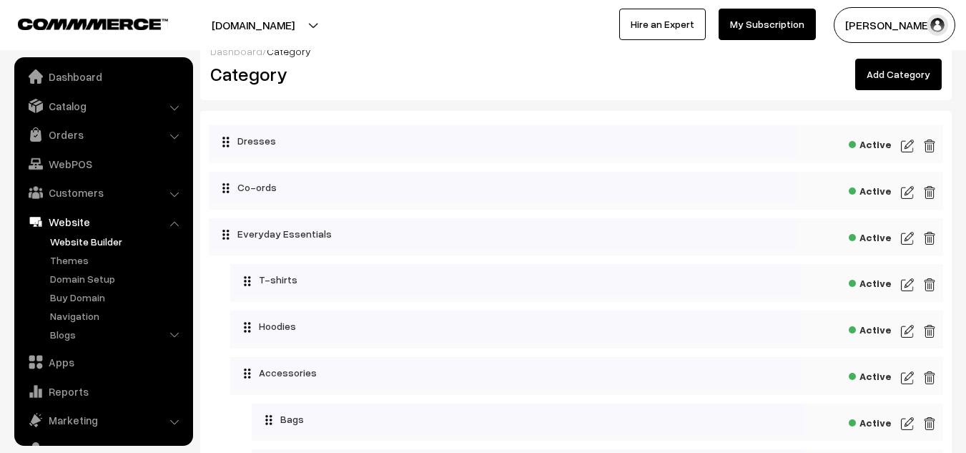
click at [105, 239] on link "Website Builder" at bounding box center [117, 241] width 142 height 15
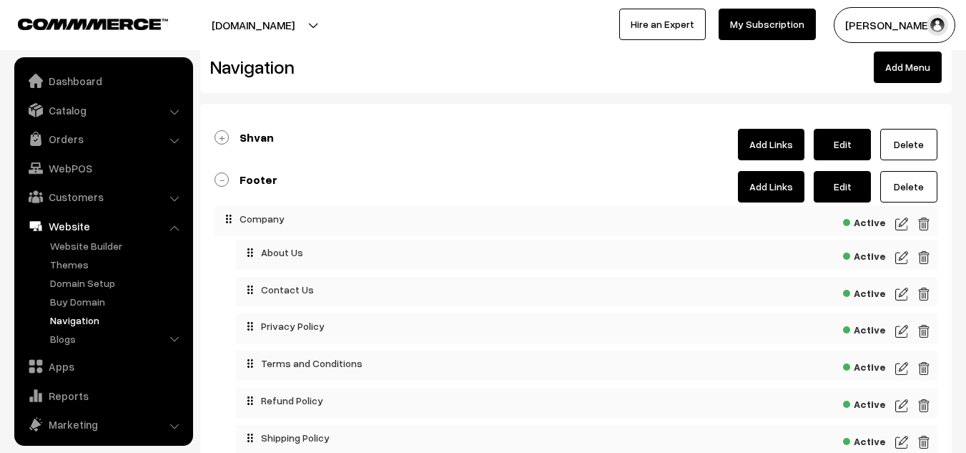
scroll to position [64, 0]
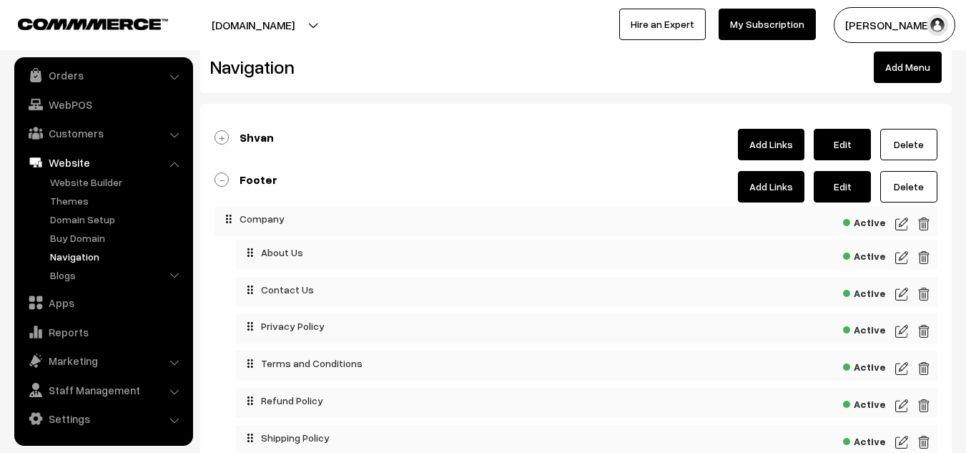
click at [264, 139] on b "Shvan" at bounding box center [257, 137] width 34 height 14
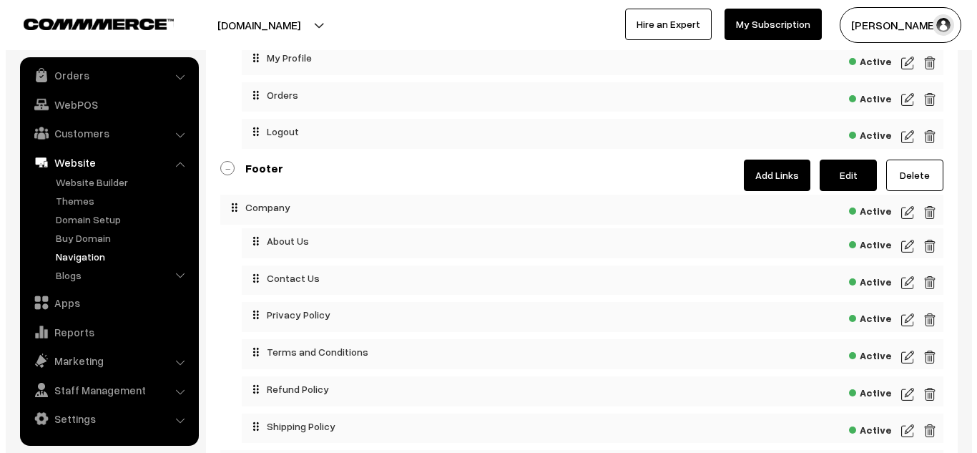
scroll to position [466, 0]
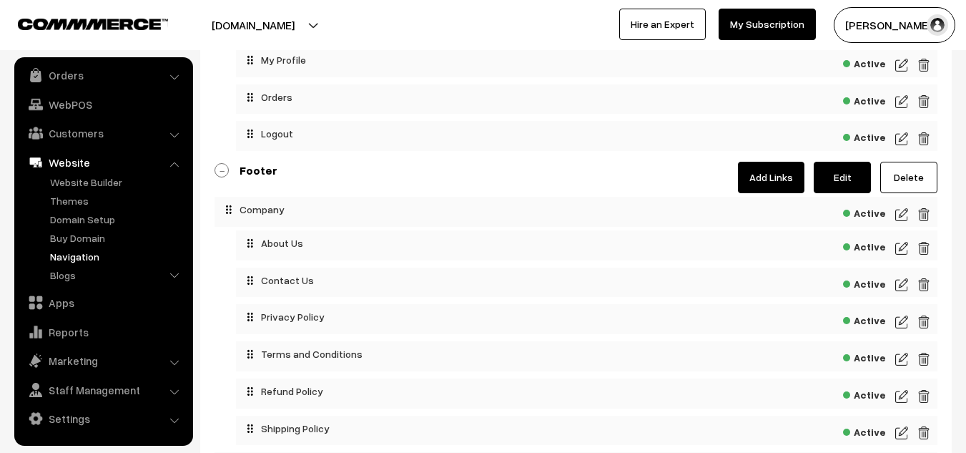
click at [929, 211] on img at bounding box center [923, 214] width 13 height 17
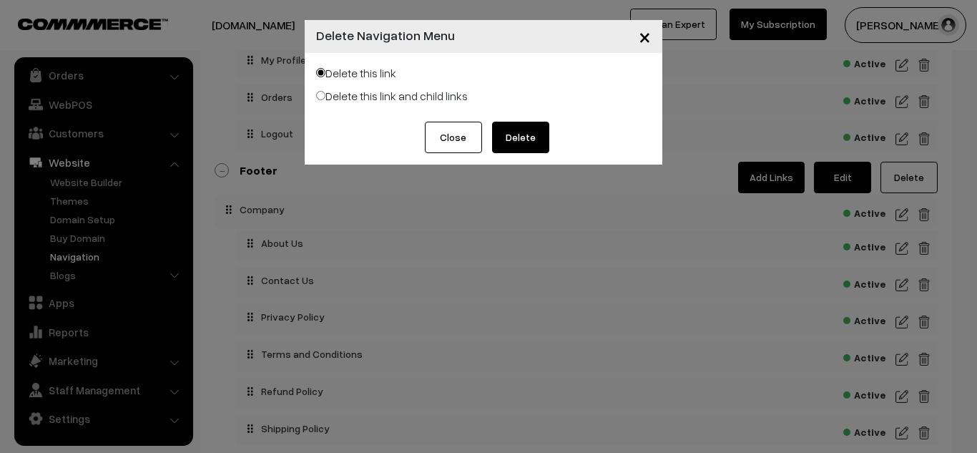
click at [547, 142] on button "Delete" at bounding box center [520, 137] width 57 height 31
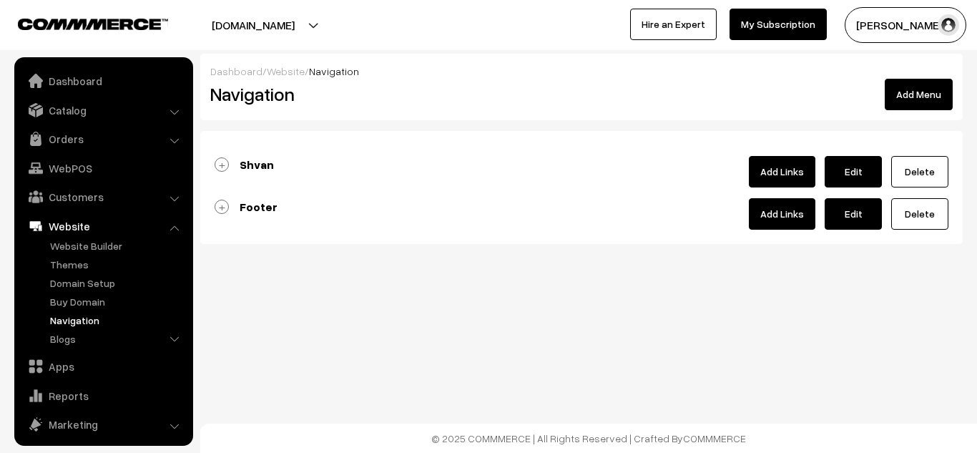
scroll to position [64, 0]
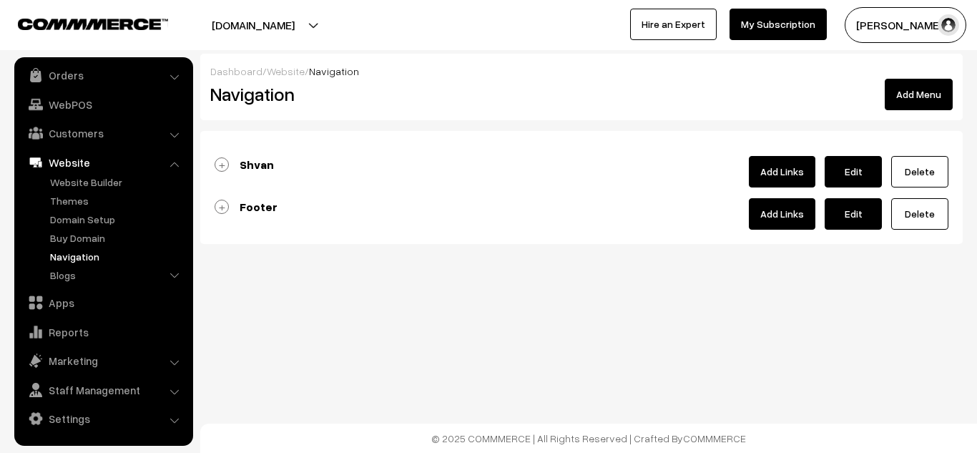
click at [240, 204] on b "Footer" at bounding box center [259, 207] width 38 height 14
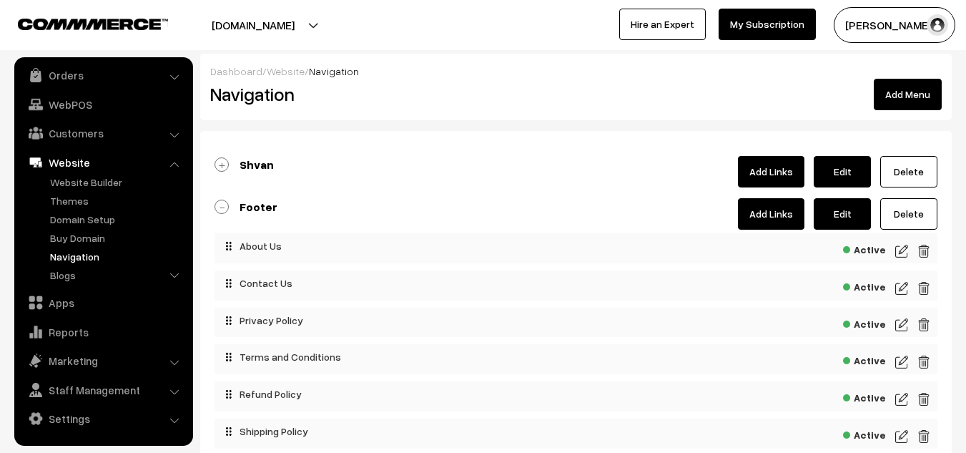
click at [900, 253] on img at bounding box center [901, 250] width 13 height 17
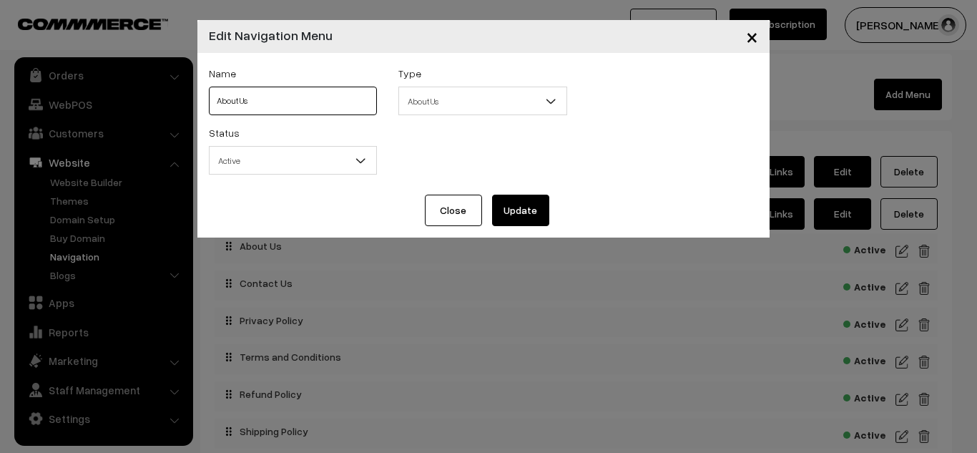
click at [269, 105] on input "About Us" at bounding box center [293, 101] width 169 height 29
type input "About The Brand"
click at [445, 144] on div "Status Active Inactive Active" at bounding box center [483, 153] width 571 height 59
click at [522, 215] on button "Update" at bounding box center [520, 209] width 57 height 31
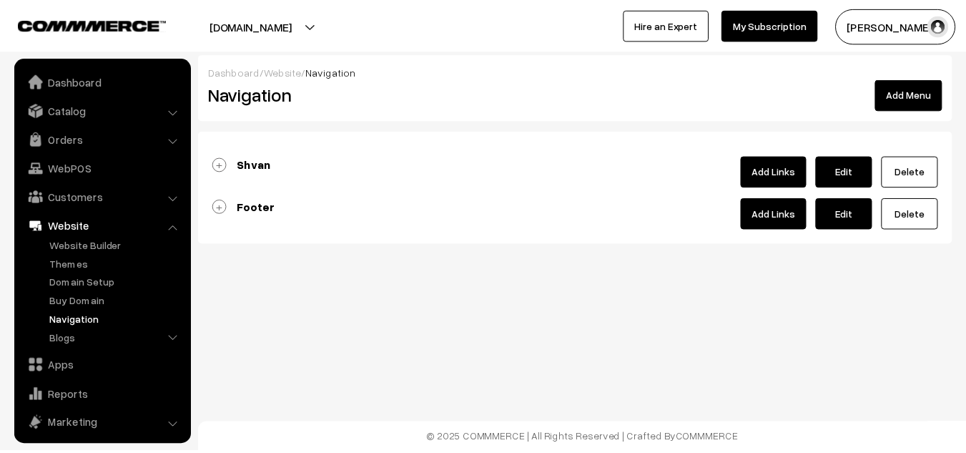
scroll to position [64, 0]
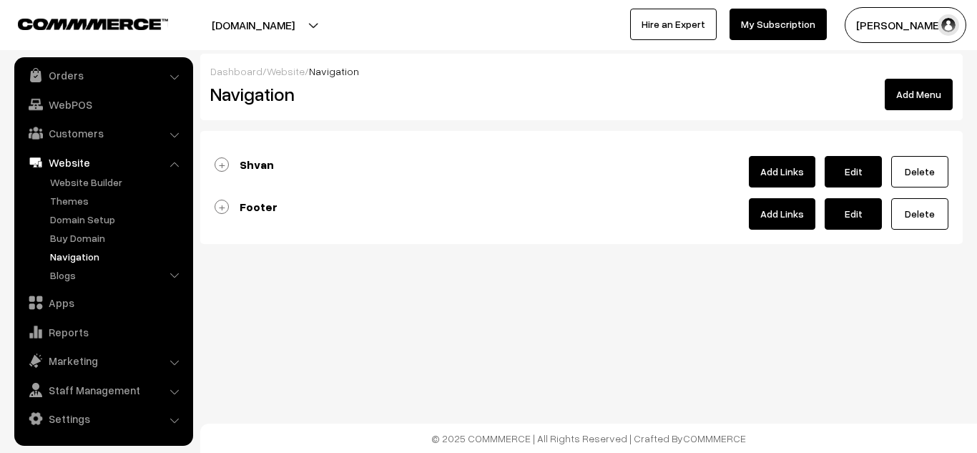
click at [265, 206] on b "Footer" at bounding box center [259, 207] width 38 height 14
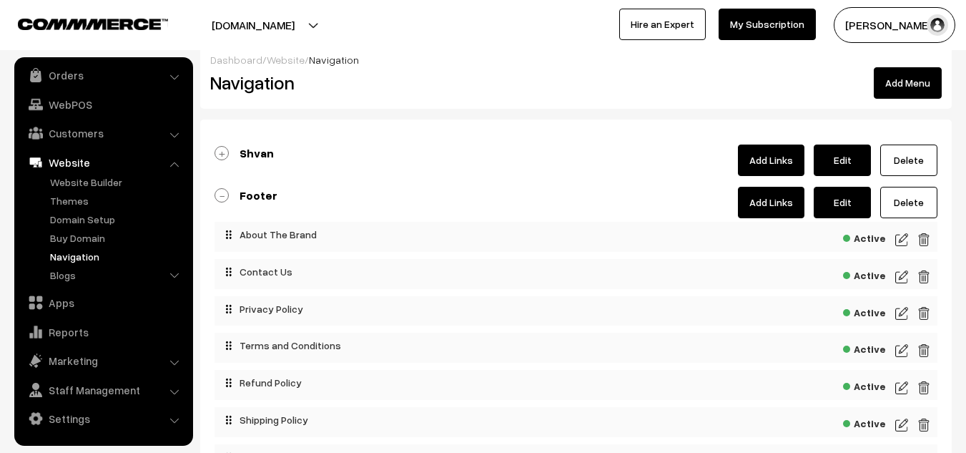
scroll to position [11, 0]
click at [246, 151] on b "Shvan" at bounding box center [257, 154] width 34 height 14
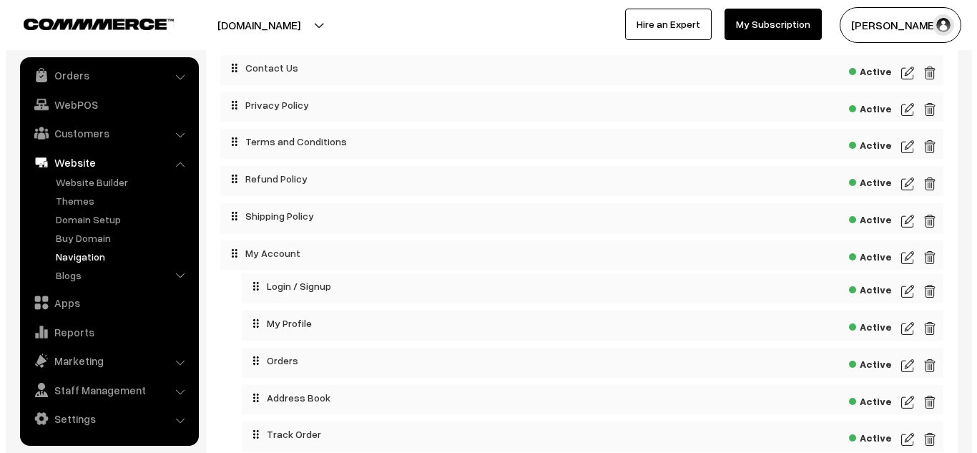
scroll to position [665, 0]
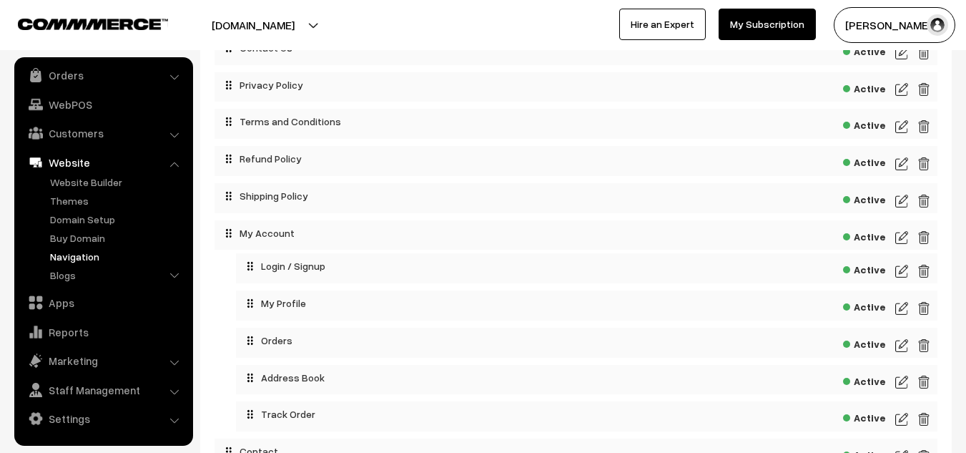
click at [922, 242] on img at bounding box center [923, 237] width 13 height 17
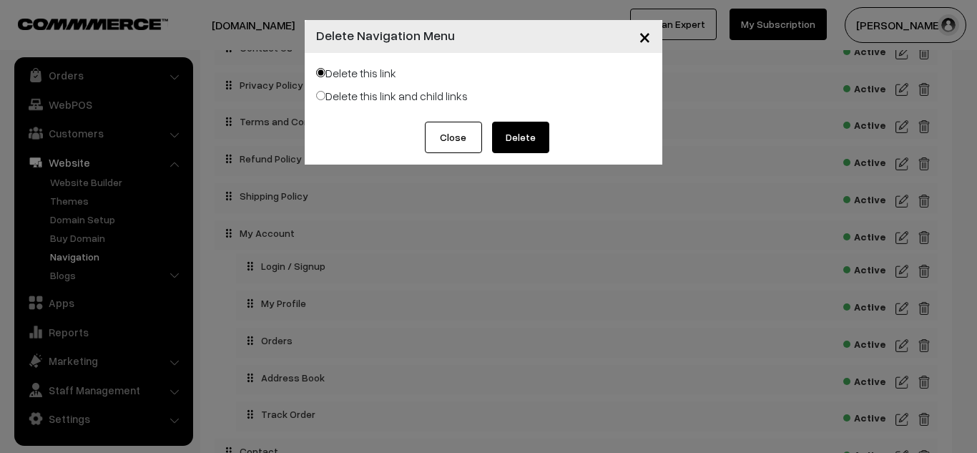
click at [518, 136] on button "Delete" at bounding box center [520, 137] width 57 height 31
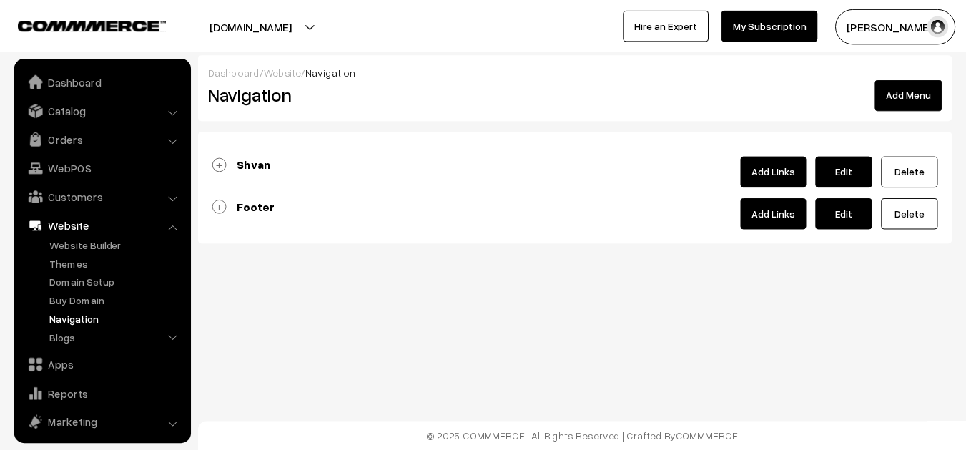
scroll to position [64, 0]
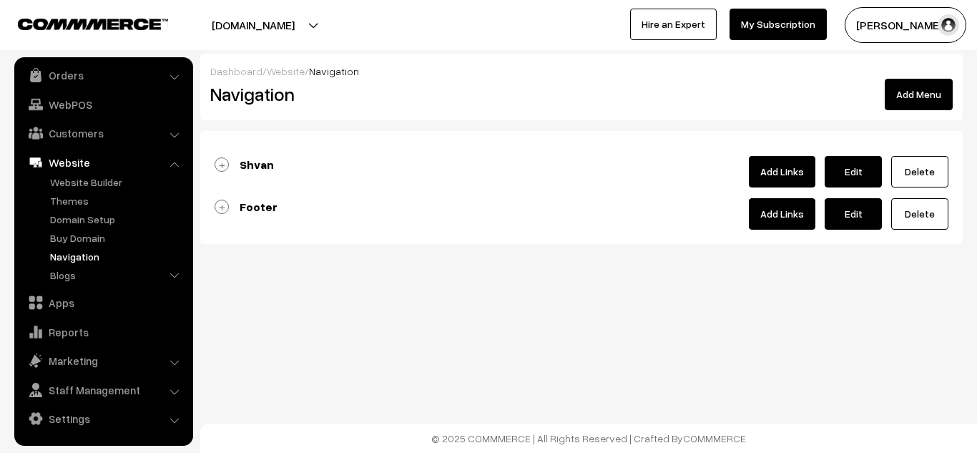
click at [247, 204] on b "Footer" at bounding box center [259, 207] width 38 height 14
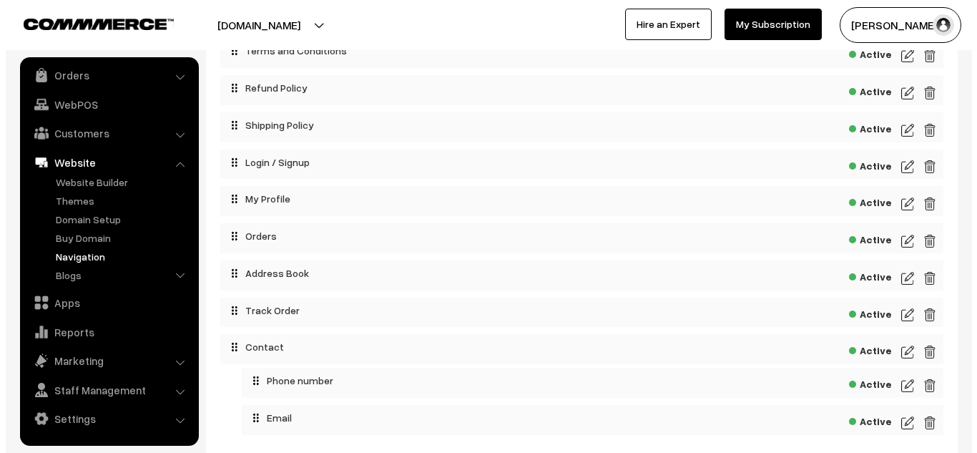
scroll to position [307, 0]
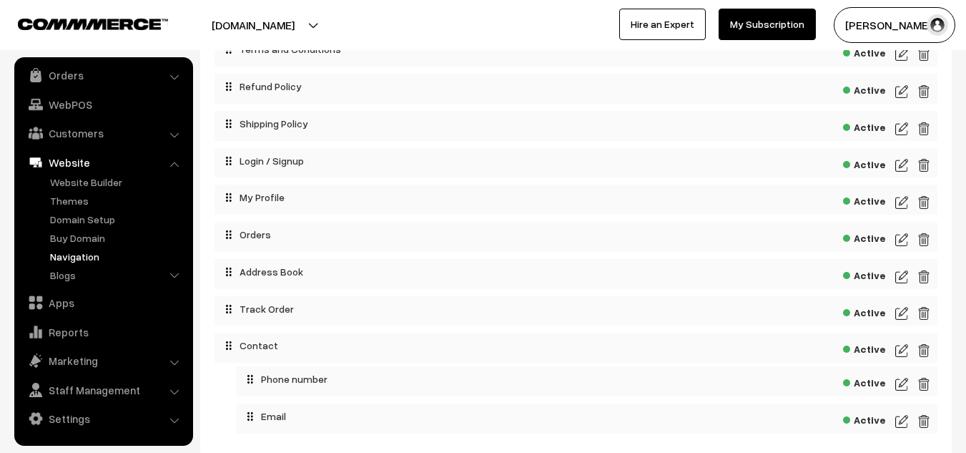
click at [922, 168] on img at bounding box center [923, 165] width 13 height 17
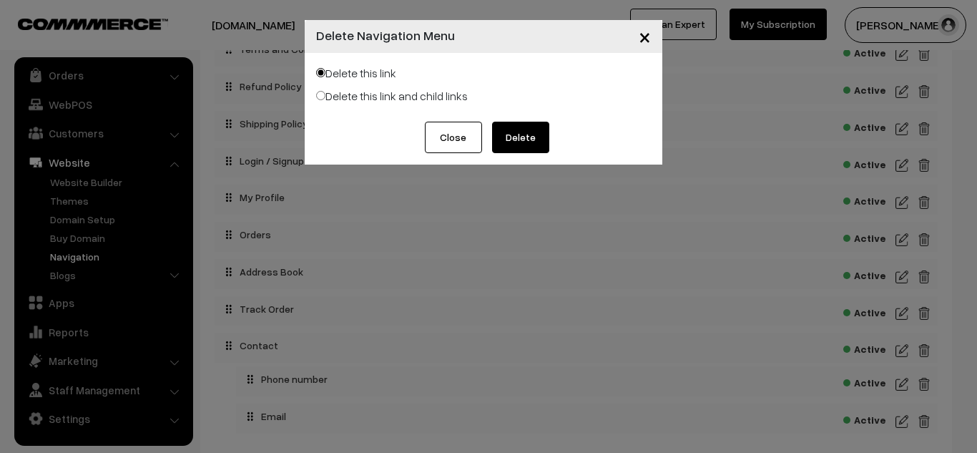
click at [416, 99] on label "Delete this link and child links" at bounding box center [392, 95] width 152 height 17
click at [325, 99] on input "Delete this link and child links" at bounding box center [320, 95] width 9 height 9
radio input "true"
click at [511, 132] on button "Delete" at bounding box center [520, 137] width 57 height 31
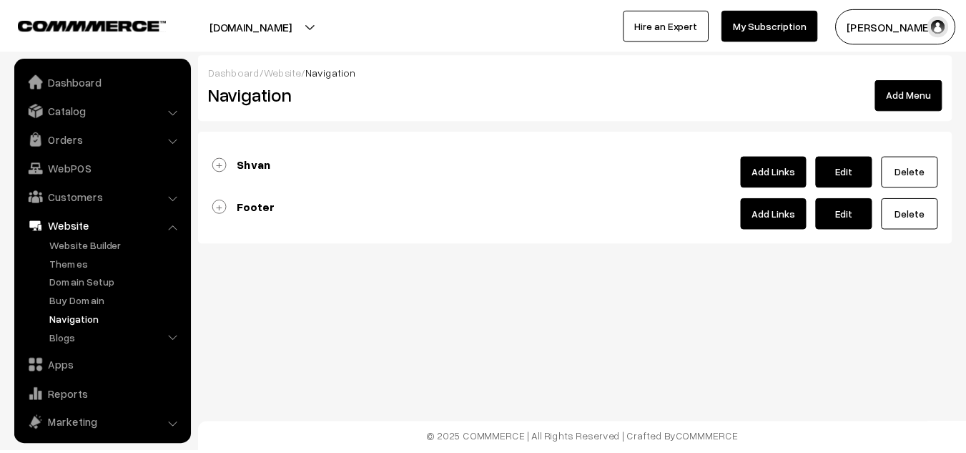
scroll to position [64, 0]
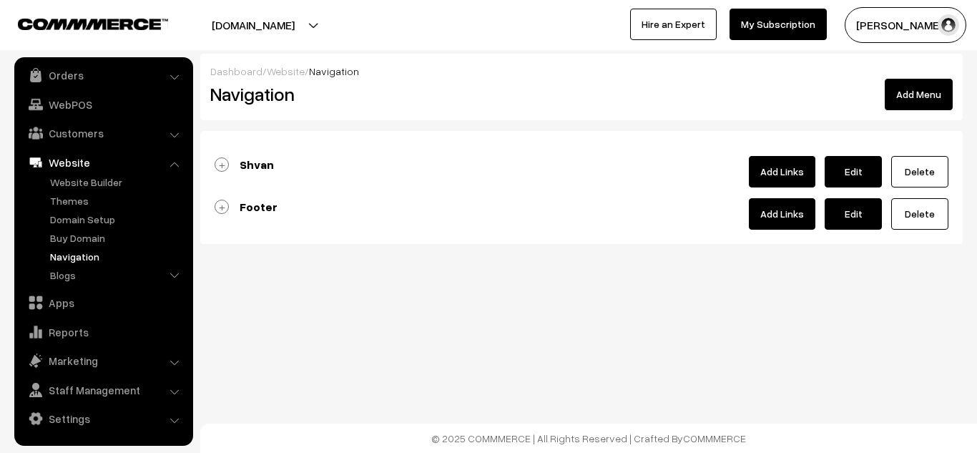
click at [237, 202] on link "Footer" at bounding box center [246, 207] width 63 height 14
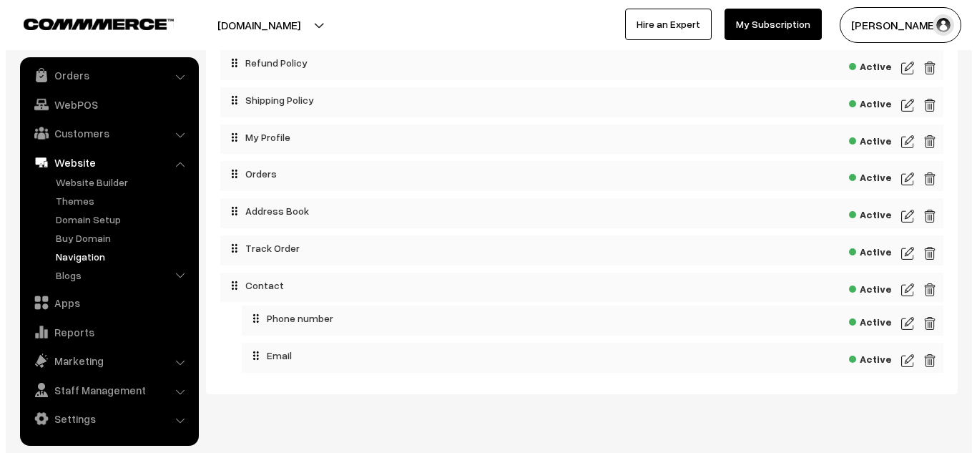
scroll to position [335, 0]
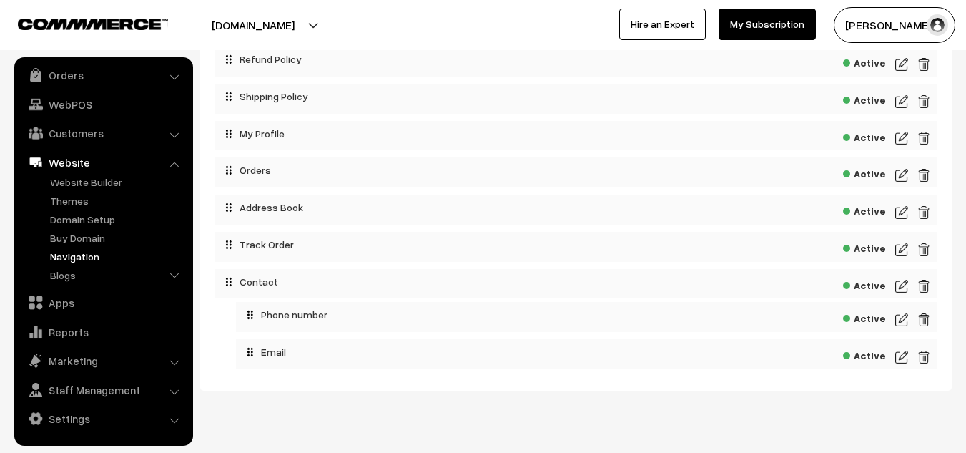
click at [924, 142] on img at bounding box center [923, 137] width 13 height 17
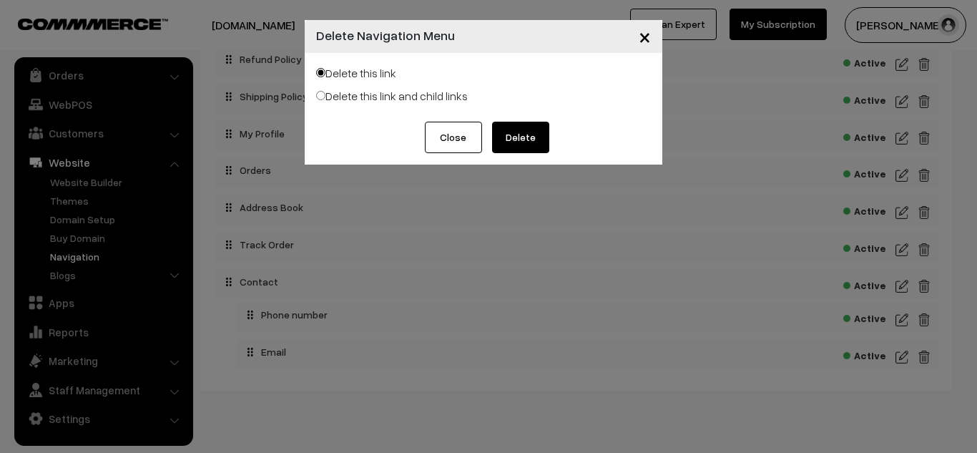
click at [526, 147] on button "Delete" at bounding box center [520, 137] width 57 height 31
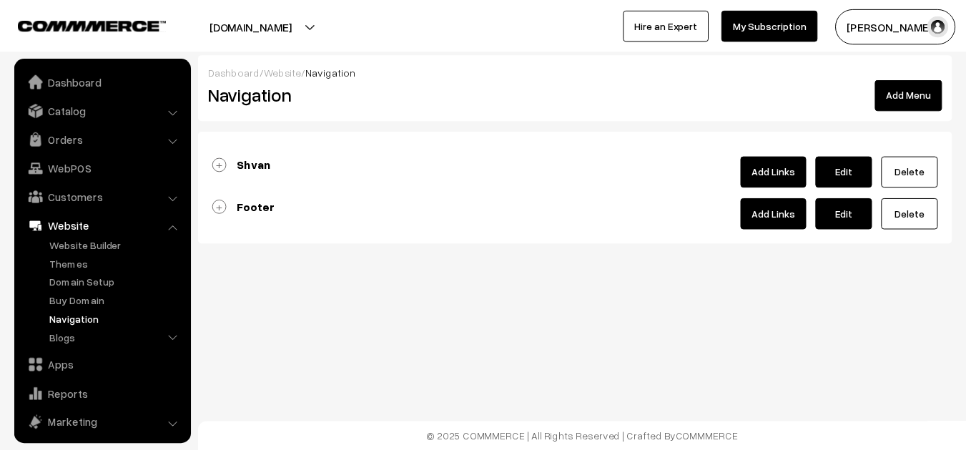
scroll to position [64, 0]
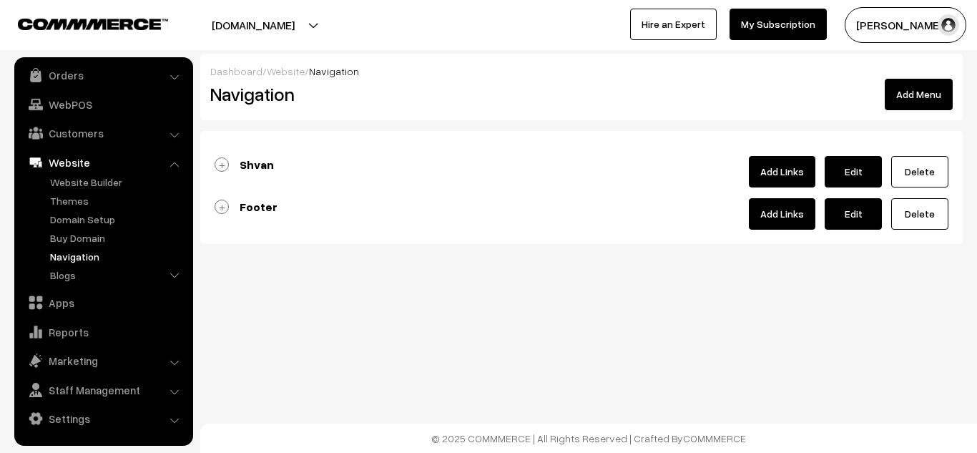
click at [260, 205] on b "Footer" at bounding box center [259, 207] width 38 height 14
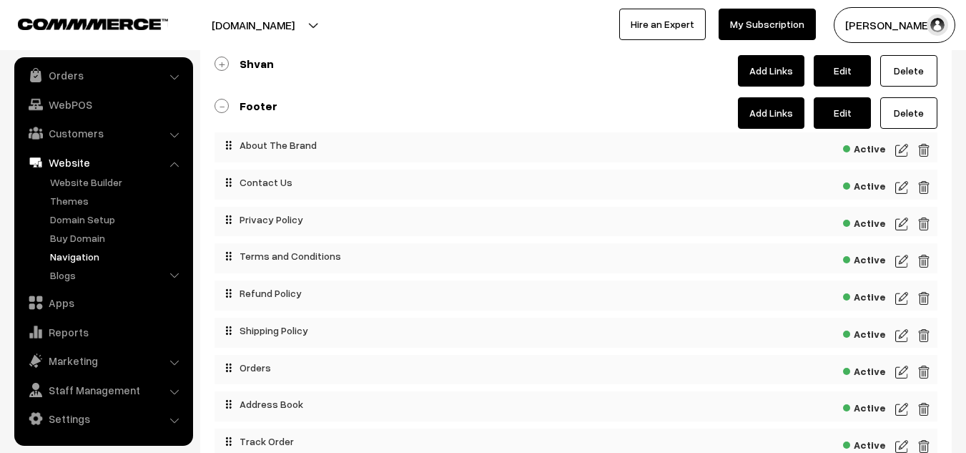
scroll to position [102, 0]
click at [841, 112] on link "Edit" at bounding box center [842, 112] width 57 height 31
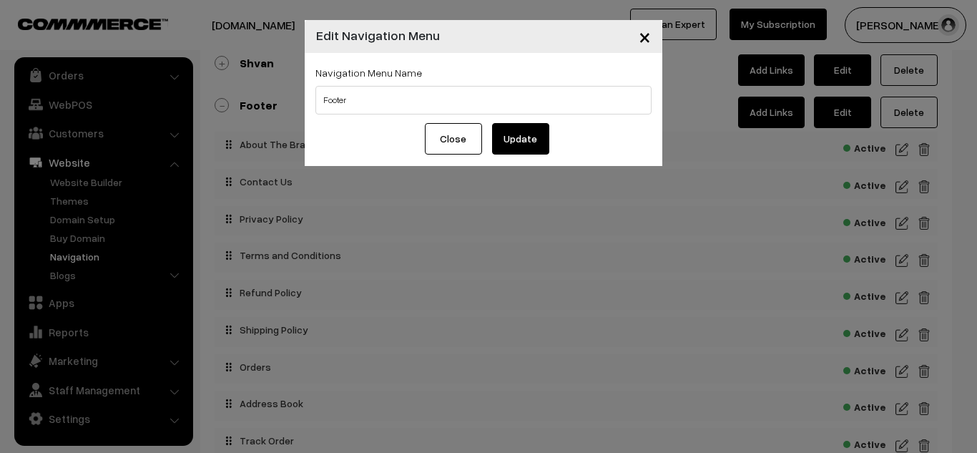
click at [644, 33] on span "×" at bounding box center [645, 36] width 12 height 26
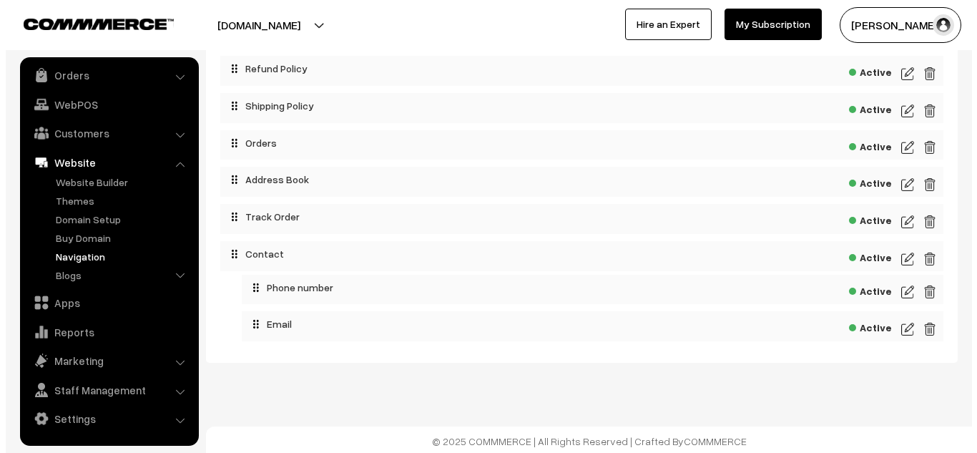
scroll to position [328, 0]
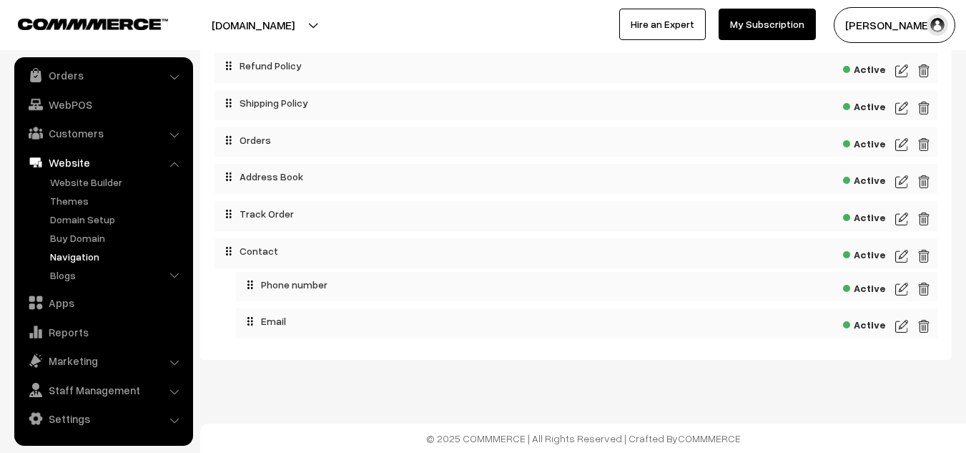
click at [921, 182] on img at bounding box center [923, 181] width 13 height 17
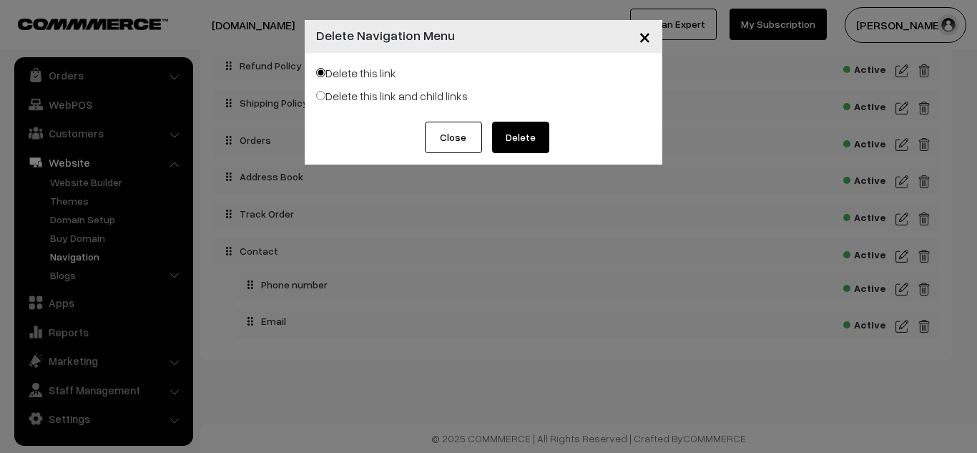
click at [521, 136] on button "Delete" at bounding box center [520, 137] width 57 height 31
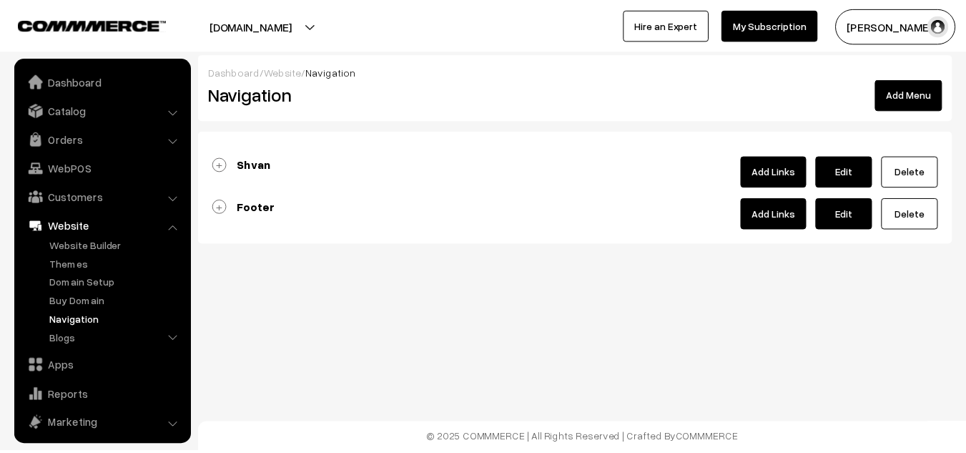
scroll to position [64, 0]
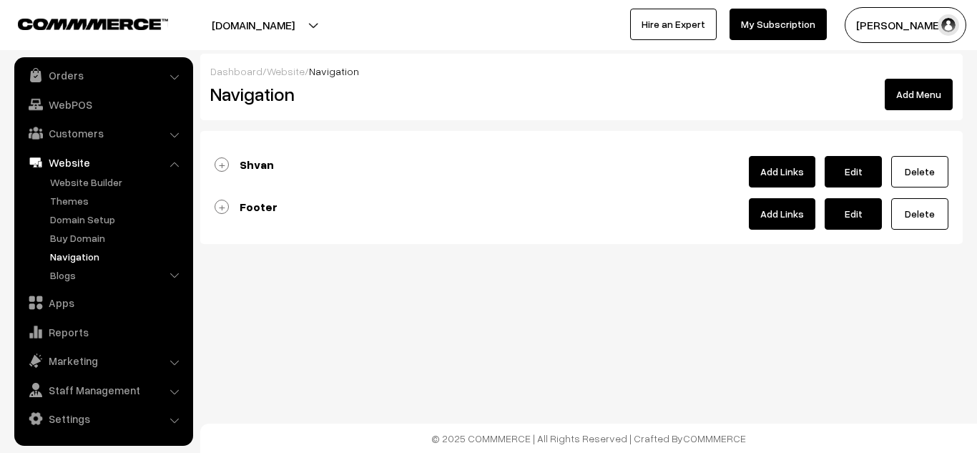
click at [223, 207] on link "Footer" at bounding box center [246, 207] width 63 height 14
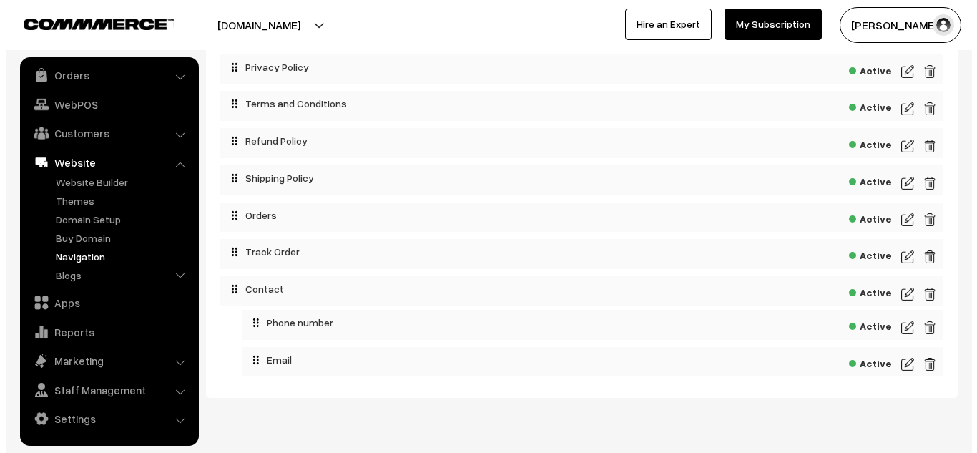
scroll to position [255, 0]
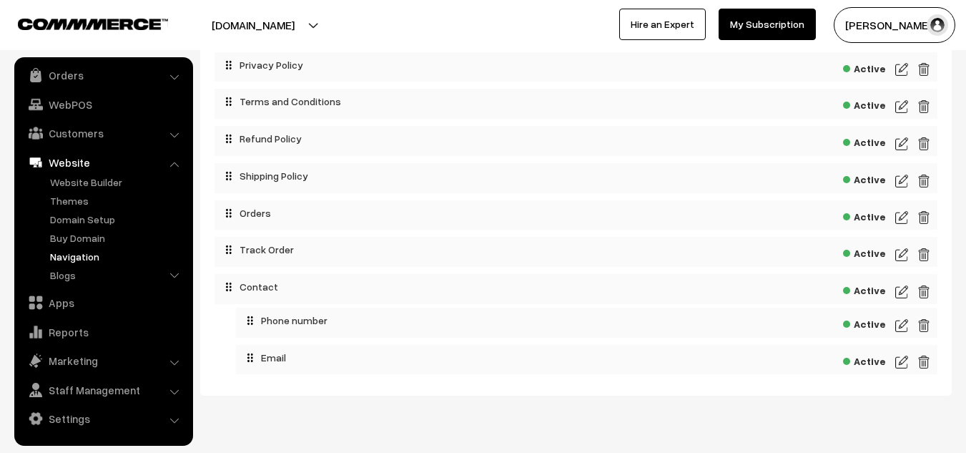
click at [925, 214] on img at bounding box center [923, 217] width 13 height 17
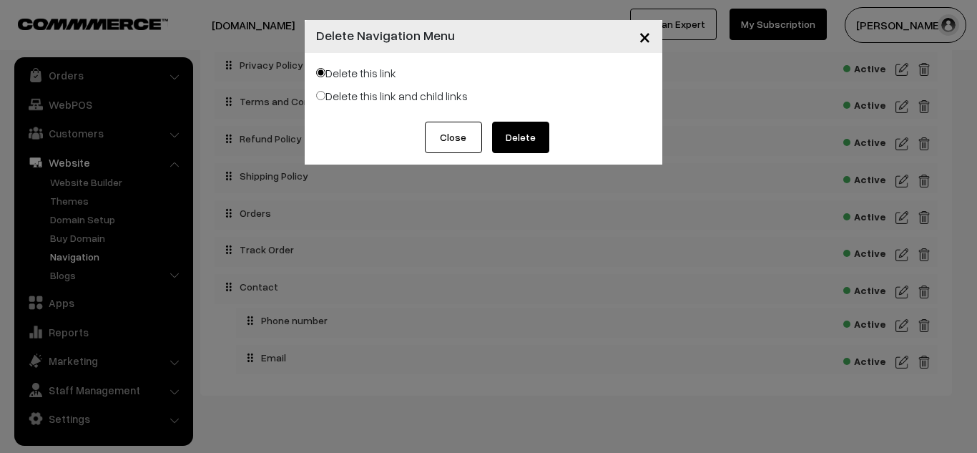
click at [536, 136] on button "Delete" at bounding box center [520, 137] width 57 height 31
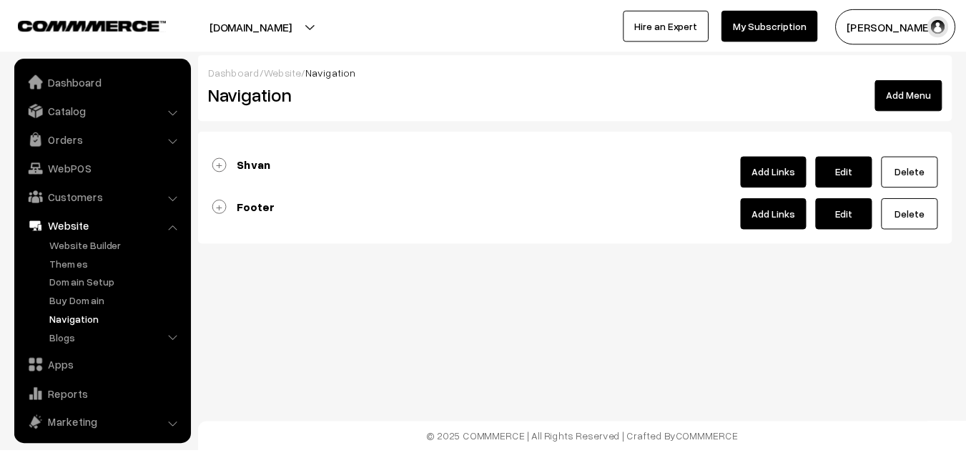
scroll to position [64, 0]
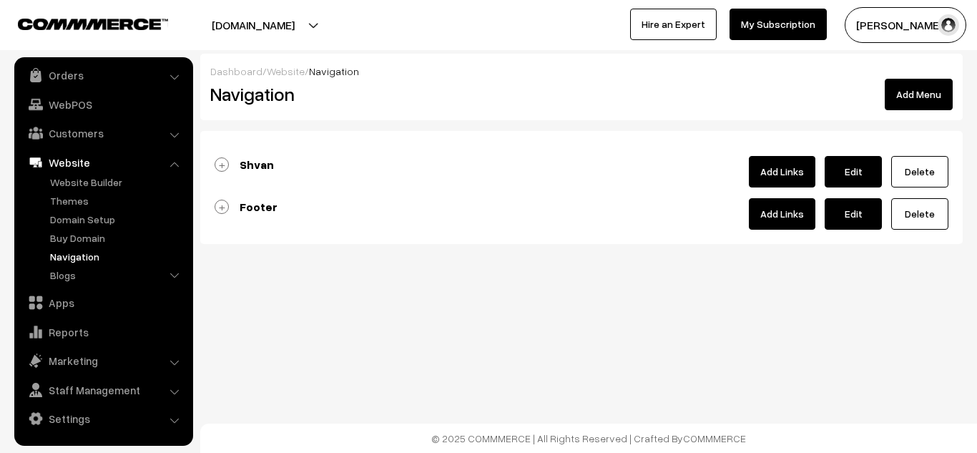
click at [250, 206] on b "Footer" at bounding box center [259, 207] width 38 height 14
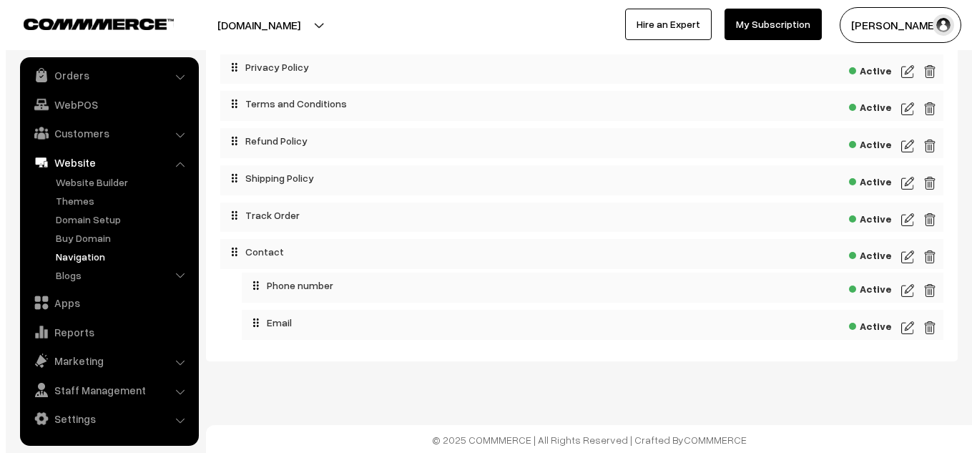
scroll to position [255, 0]
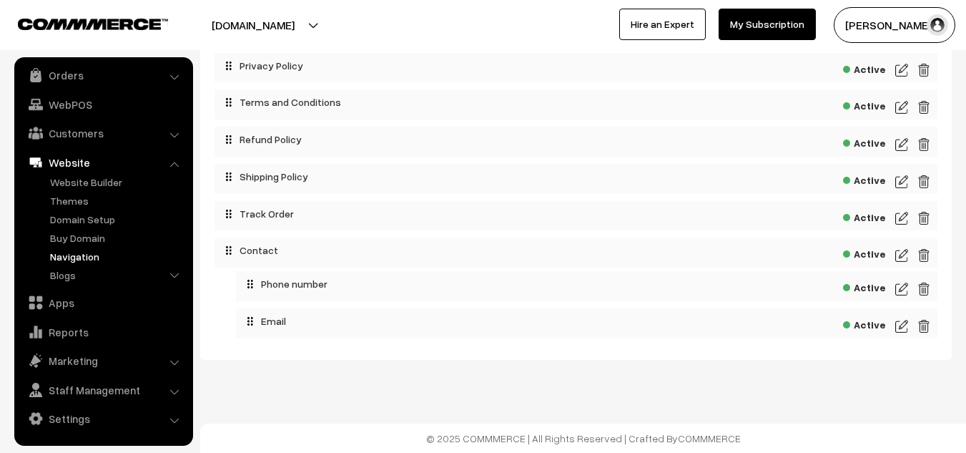
click at [925, 217] on img at bounding box center [923, 218] width 13 height 17
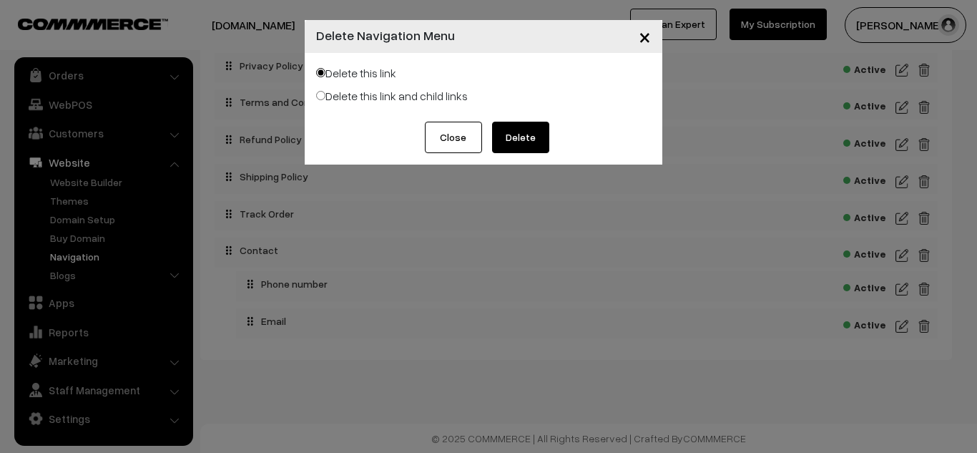
click at [530, 141] on button "Delete" at bounding box center [520, 137] width 57 height 31
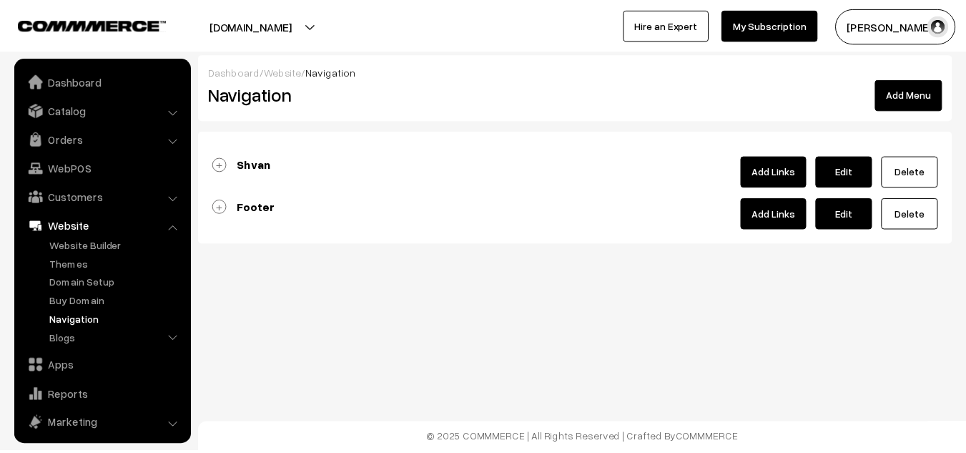
scroll to position [64, 0]
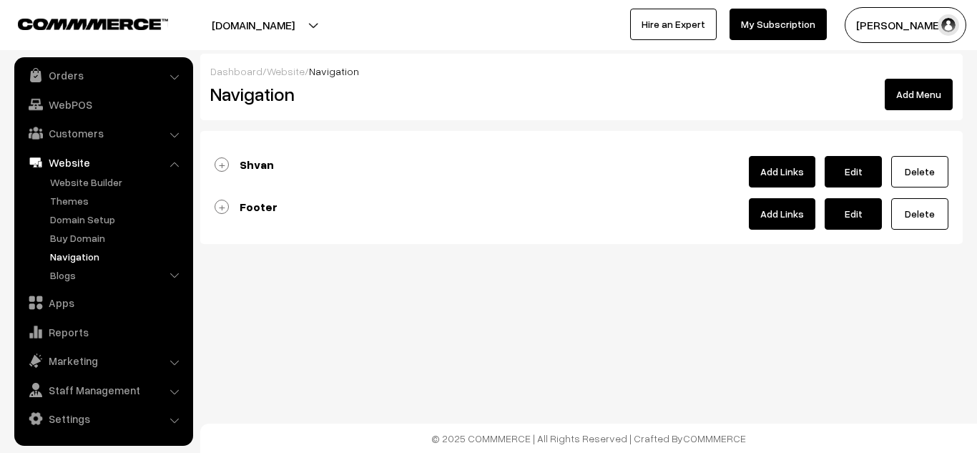
click at [242, 164] on b "Shvan" at bounding box center [257, 164] width 34 height 14
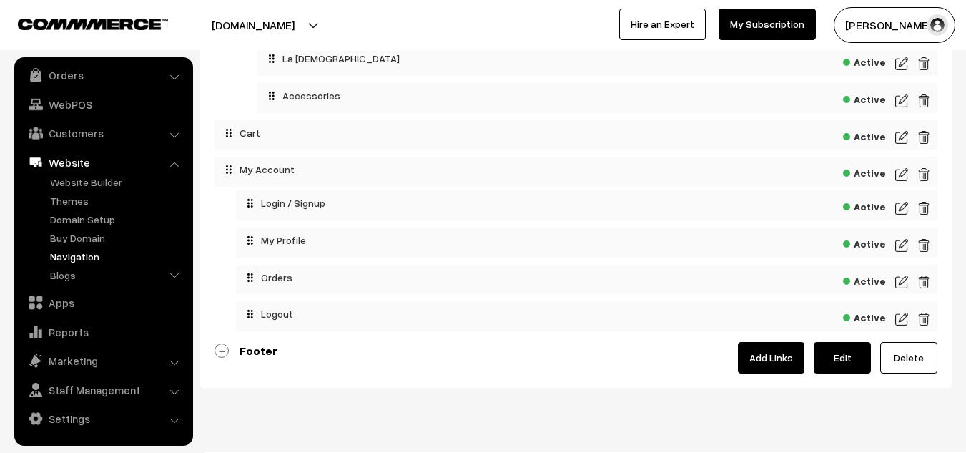
scroll to position [314, 0]
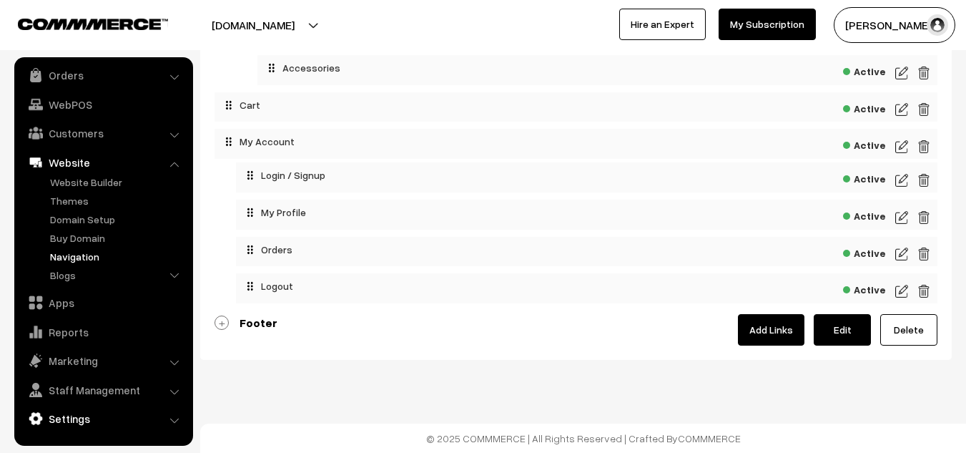
click at [77, 412] on link "Settings" at bounding box center [103, 418] width 170 height 26
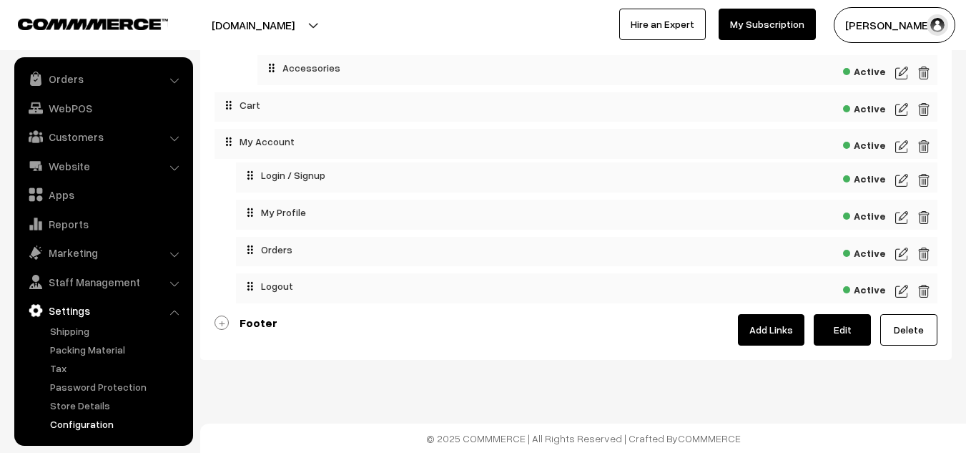
click at [89, 426] on link "Configuration" at bounding box center [117, 423] width 142 height 15
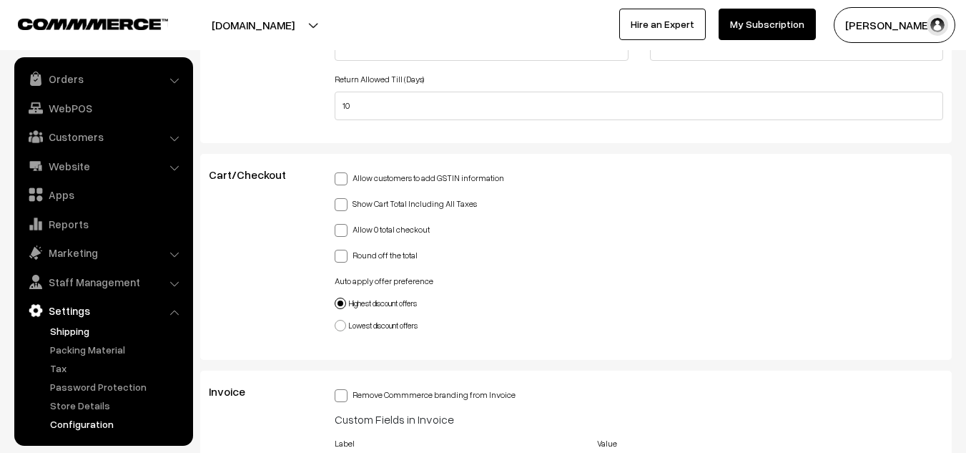
scroll to position [3292, 0]
click at [135, 278] on link "Staff Management" at bounding box center [103, 282] width 170 height 26
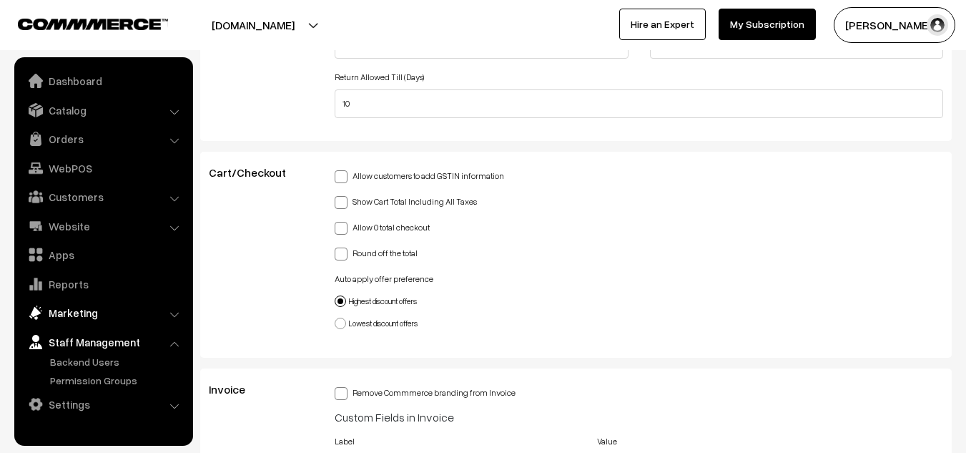
click at [105, 310] on link "Marketing" at bounding box center [103, 313] width 170 height 26
click at [82, 250] on link "Apps" at bounding box center [103, 255] width 170 height 26
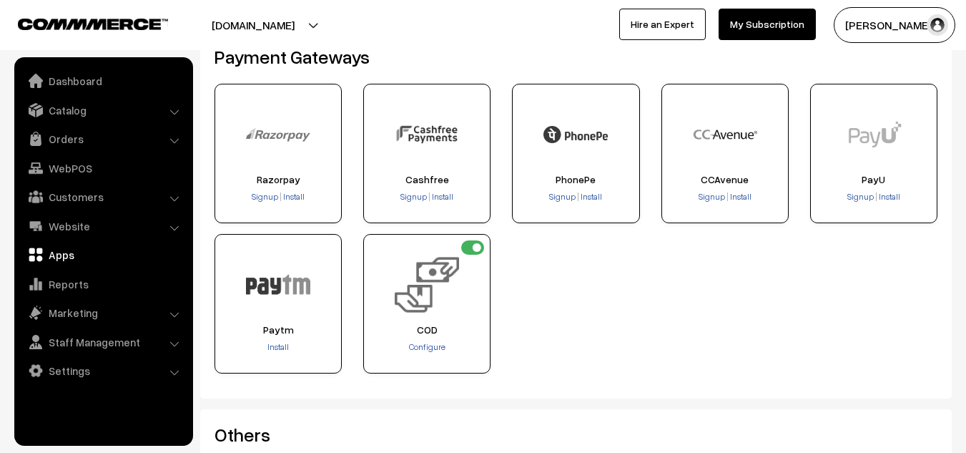
scroll to position [289, 0]
click at [294, 196] on span "Install" at bounding box center [293, 197] width 21 height 11
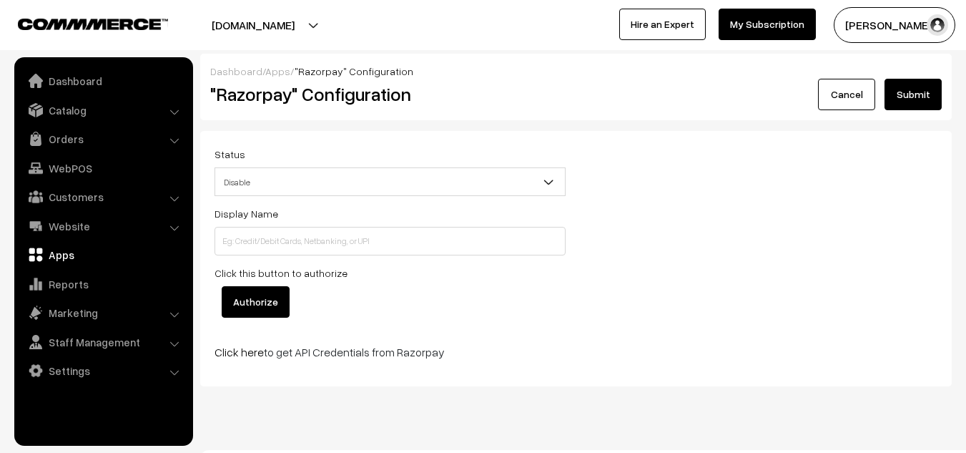
click at [317, 182] on span "Disable" at bounding box center [390, 181] width 350 height 25
click at [315, 177] on span "Disable" at bounding box center [390, 181] width 350 height 25
click at [96, 75] on link "Dashboard" at bounding box center [103, 81] width 170 height 26
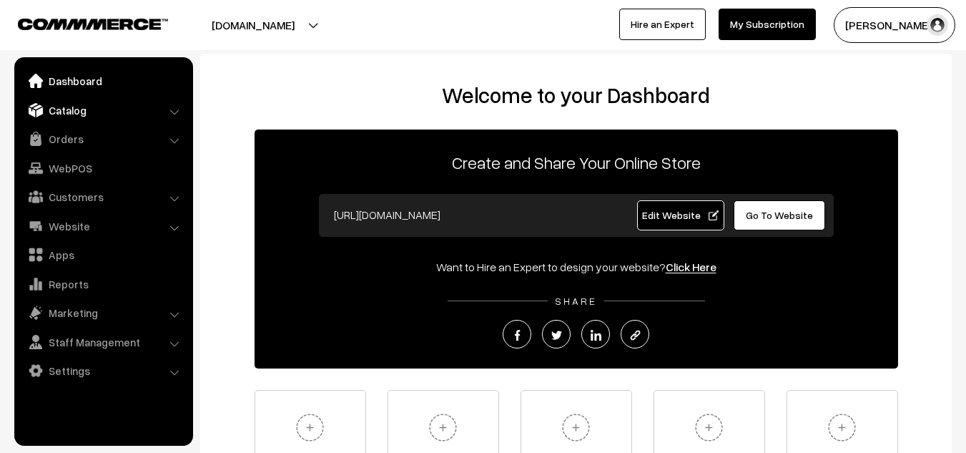
click at [69, 107] on link "Catalog" at bounding box center [103, 110] width 170 height 26
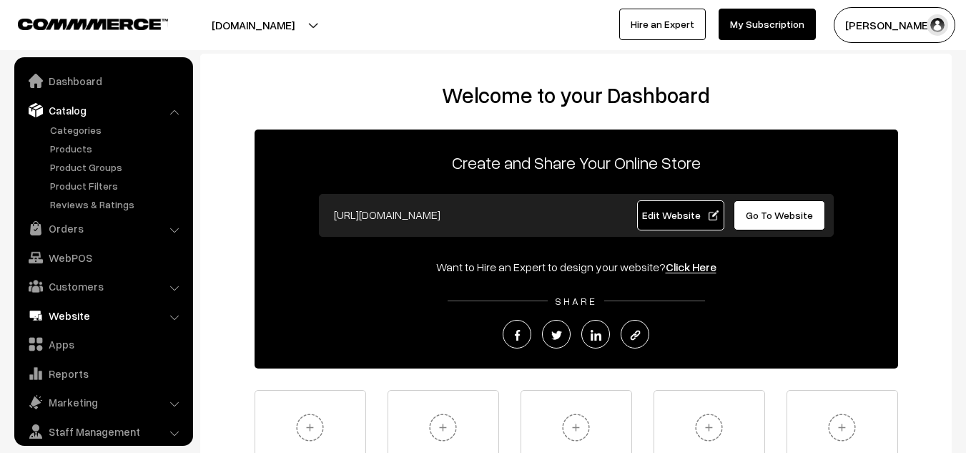
click at [65, 317] on link "Website" at bounding box center [103, 315] width 170 height 26
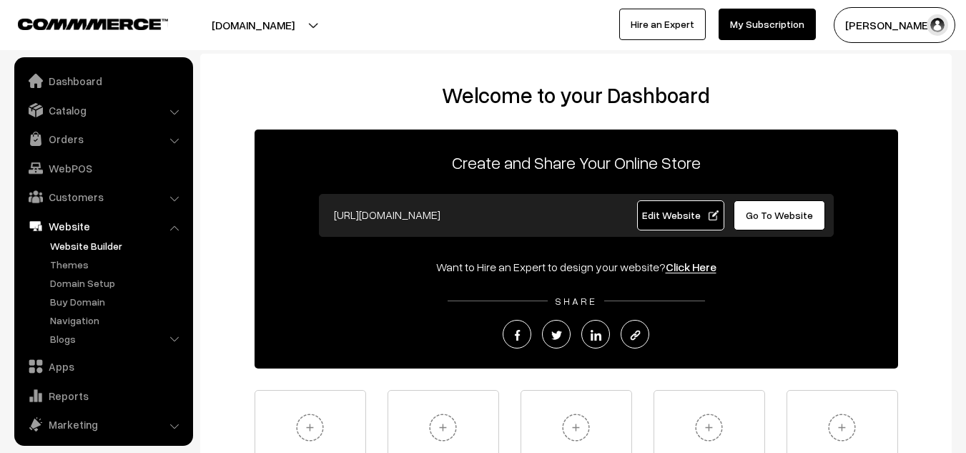
click at [106, 243] on link "Website Builder" at bounding box center [117, 245] width 142 height 15
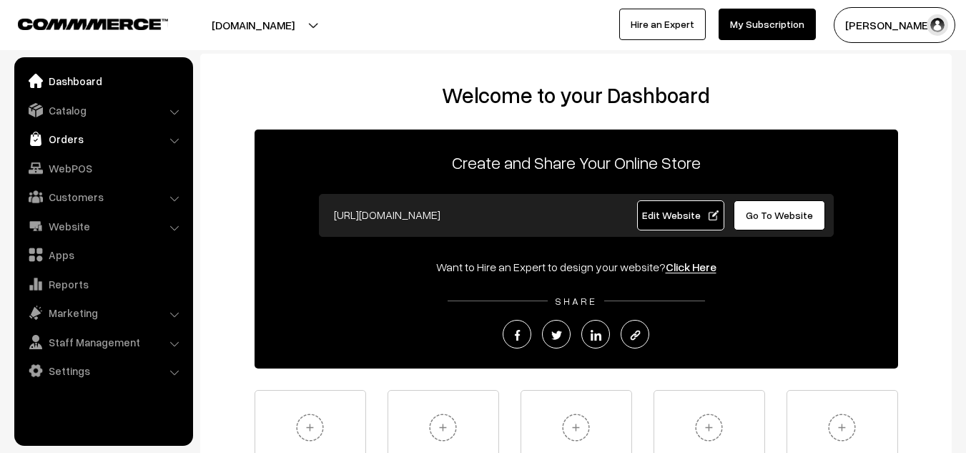
click at [79, 135] on link "Orders" at bounding box center [103, 139] width 170 height 26
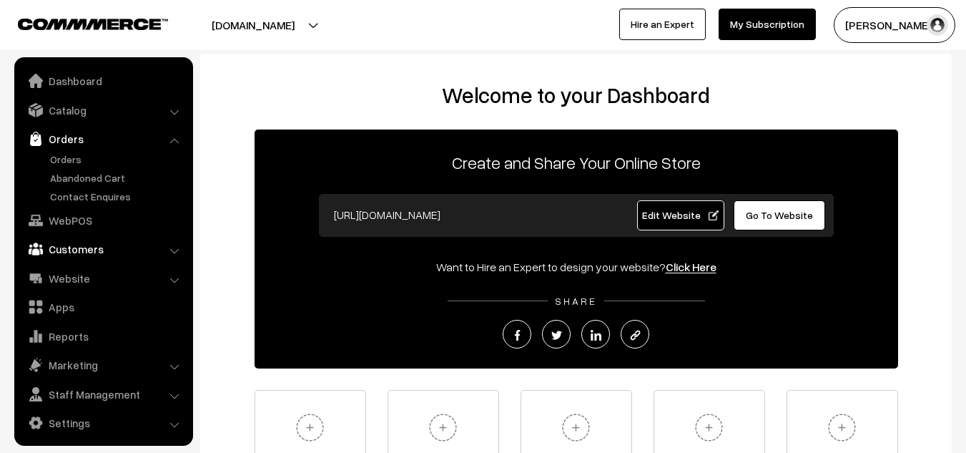
click at [82, 254] on link "Customers" at bounding box center [103, 249] width 170 height 26
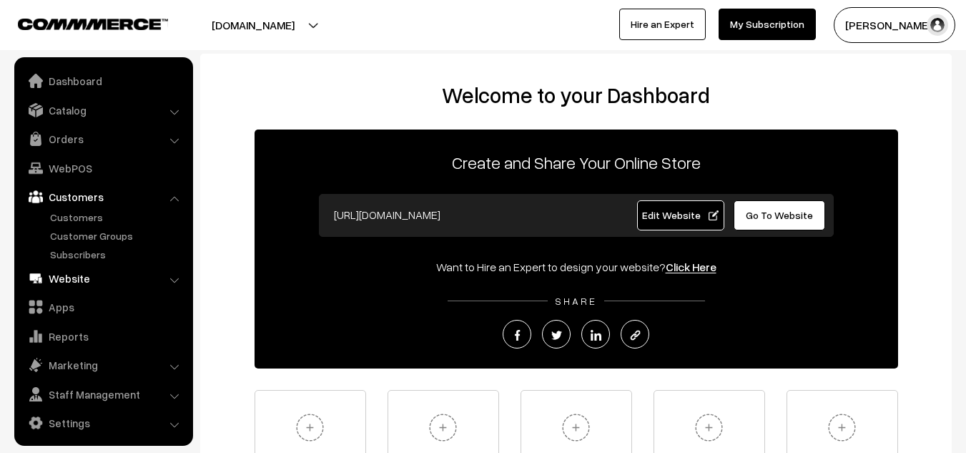
click at [104, 286] on link "Website" at bounding box center [103, 278] width 170 height 26
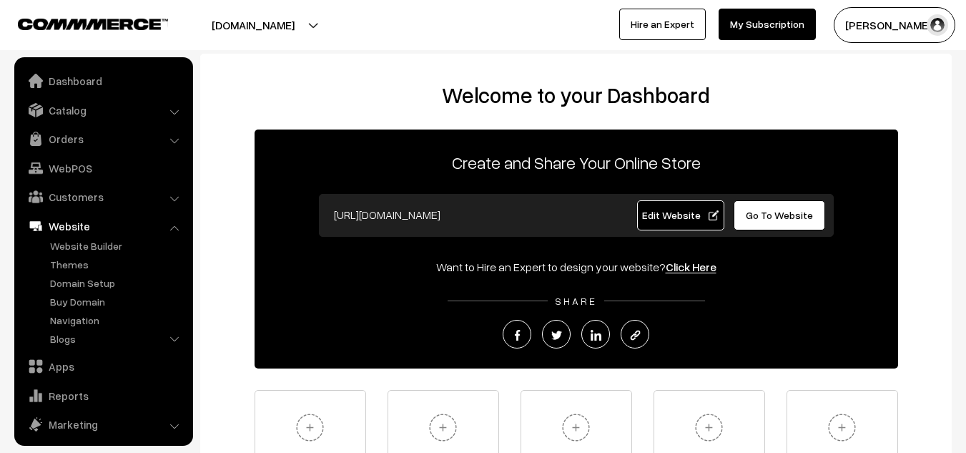
click at [114, 122] on ul "Dashboard Catalog" at bounding box center [103, 251] width 179 height 388
click at [113, 118] on link "Catalog" at bounding box center [103, 110] width 170 height 26
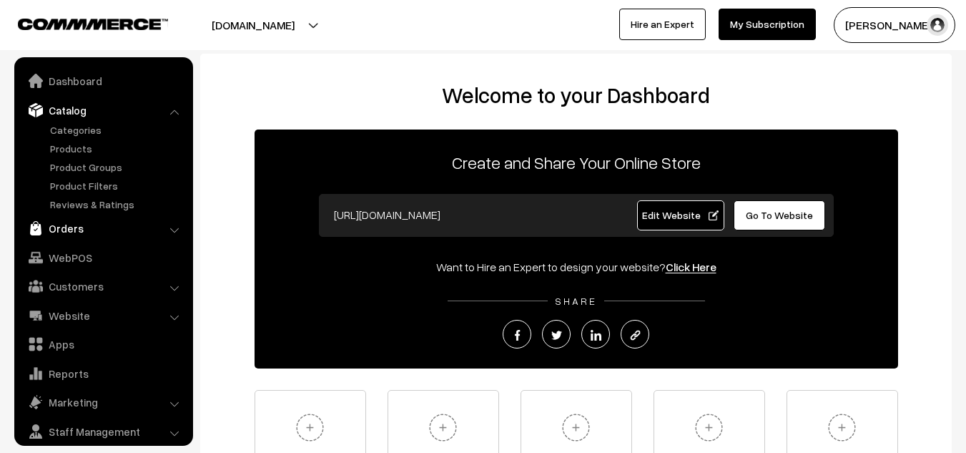
click at [99, 233] on link "Orders" at bounding box center [103, 228] width 170 height 26
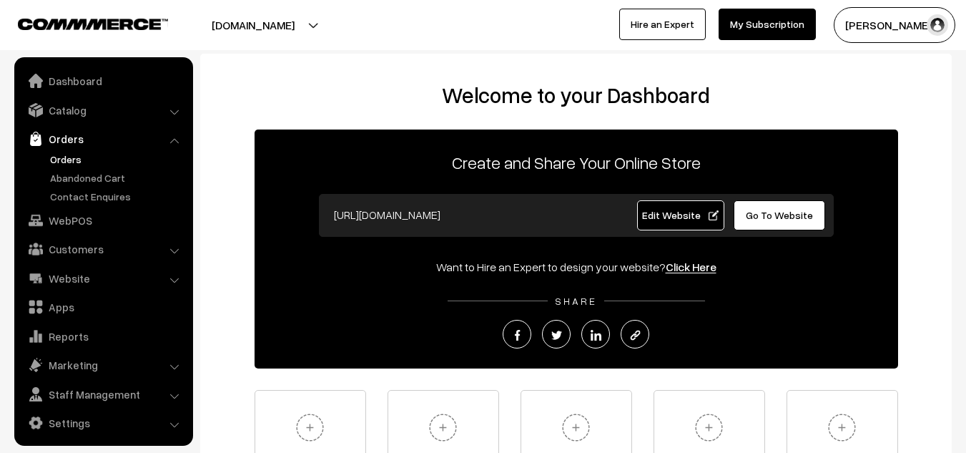
click at [77, 163] on link "Orders" at bounding box center [117, 159] width 142 height 15
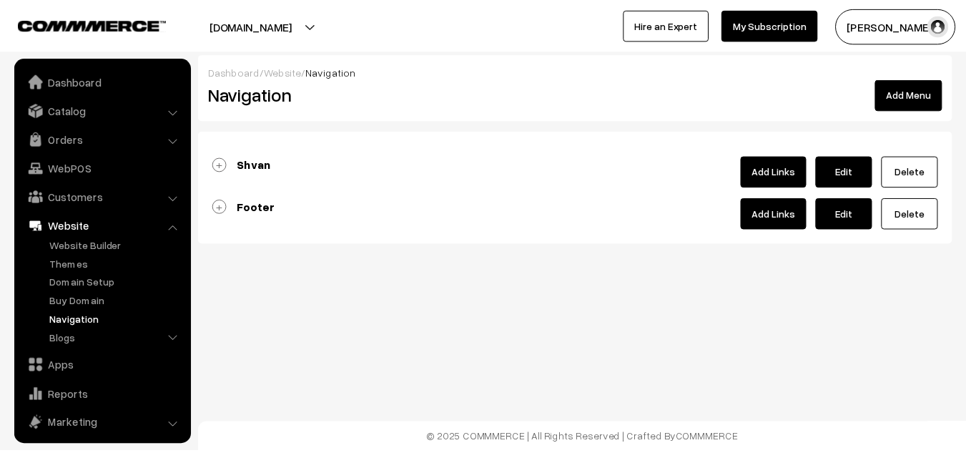
scroll to position [64, 0]
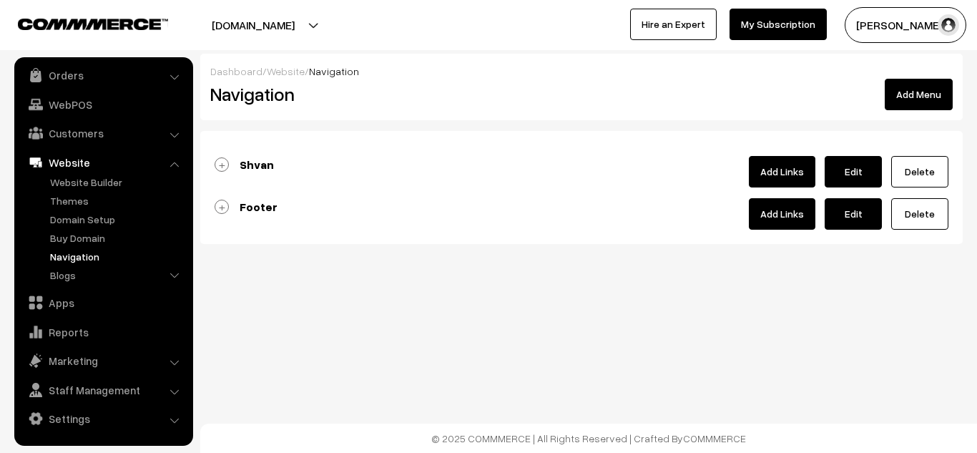
click at [226, 164] on link "Shvan" at bounding box center [244, 164] width 59 height 14
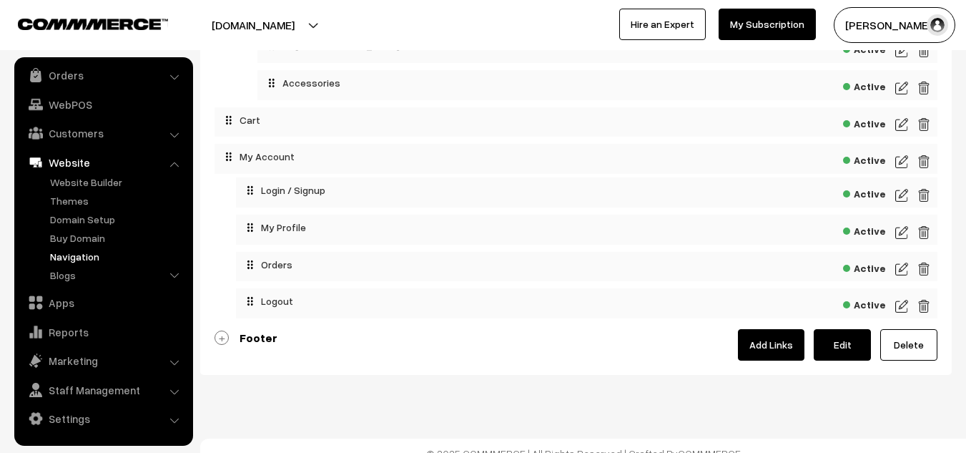
scroll to position [298, 0]
click at [245, 338] on b "Footer" at bounding box center [259, 338] width 38 height 14
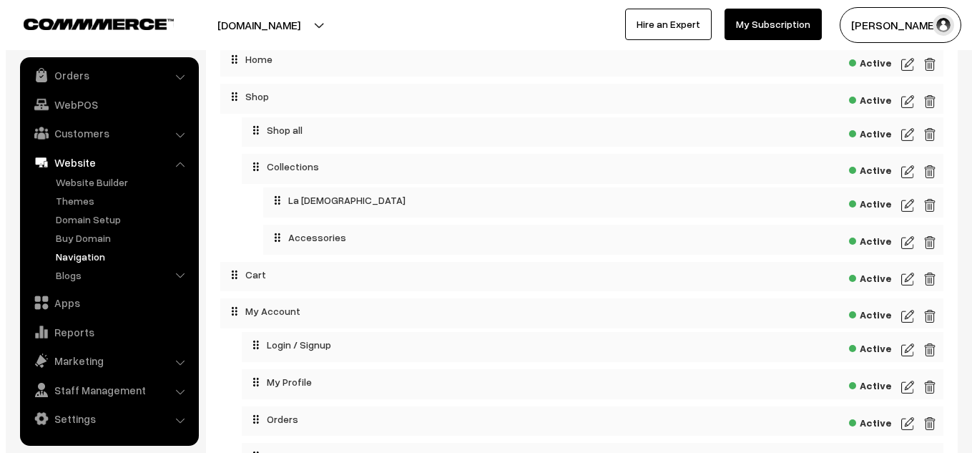
scroll to position [0, 0]
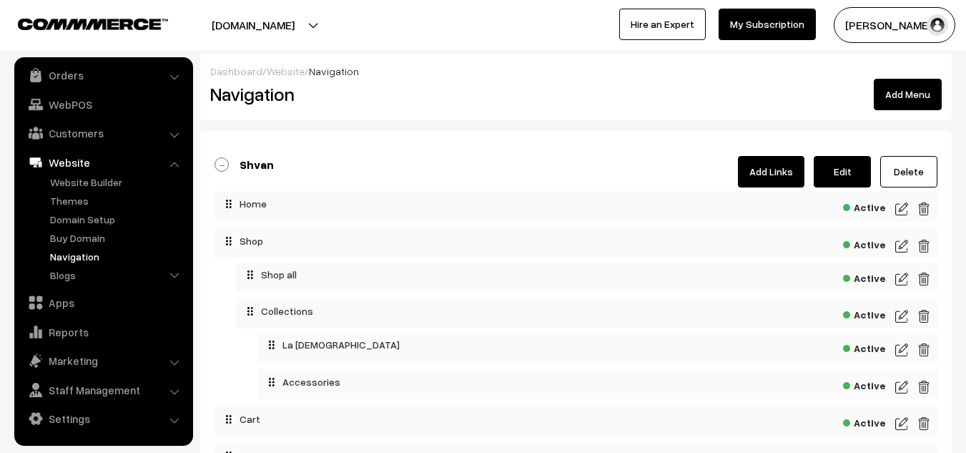
click at [758, 175] on link "Add Links" at bounding box center [771, 171] width 67 height 31
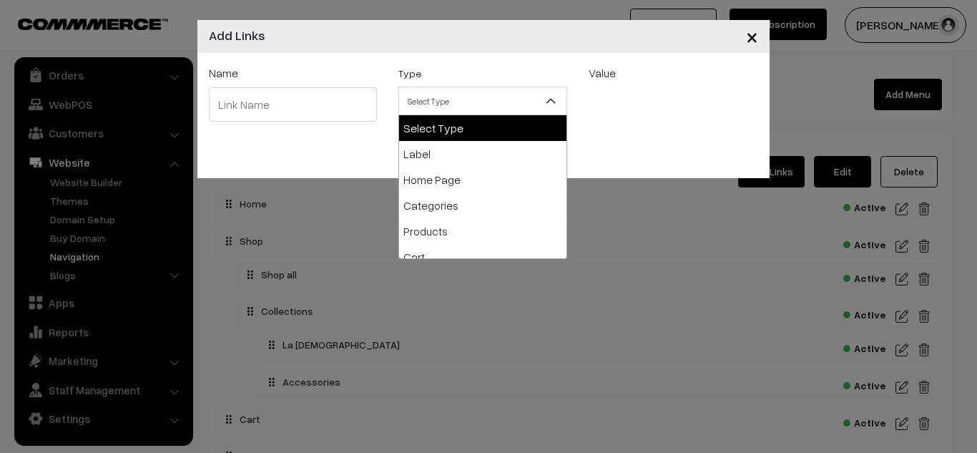
click at [535, 102] on span "Select Type" at bounding box center [482, 101] width 167 height 25
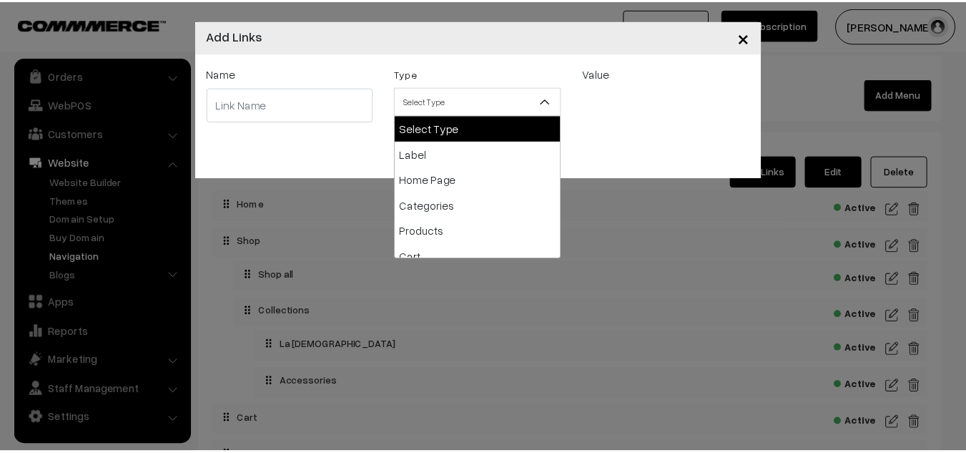
scroll to position [13, 0]
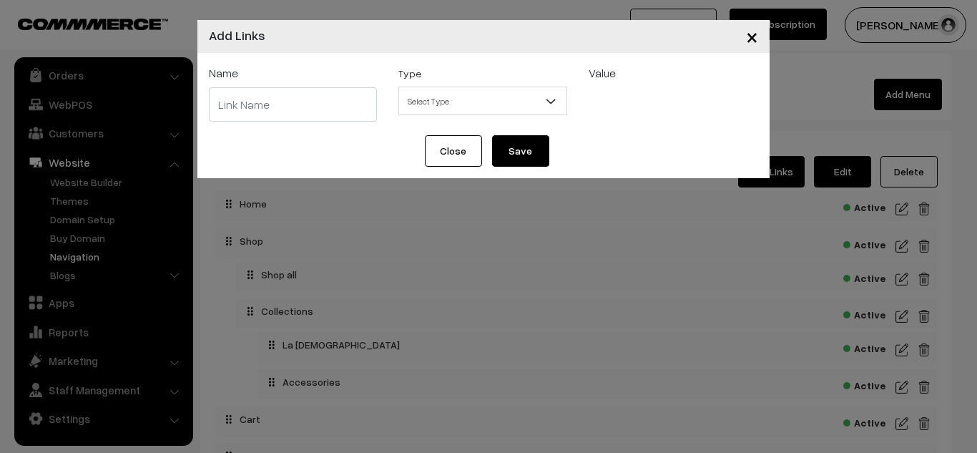
click at [561, 79] on div "Type Select Type Label Home Page Categories Products Cart About Us Contact Us B…" at bounding box center [482, 89] width 169 height 51
click at [749, 39] on span "×" at bounding box center [752, 36] width 12 height 26
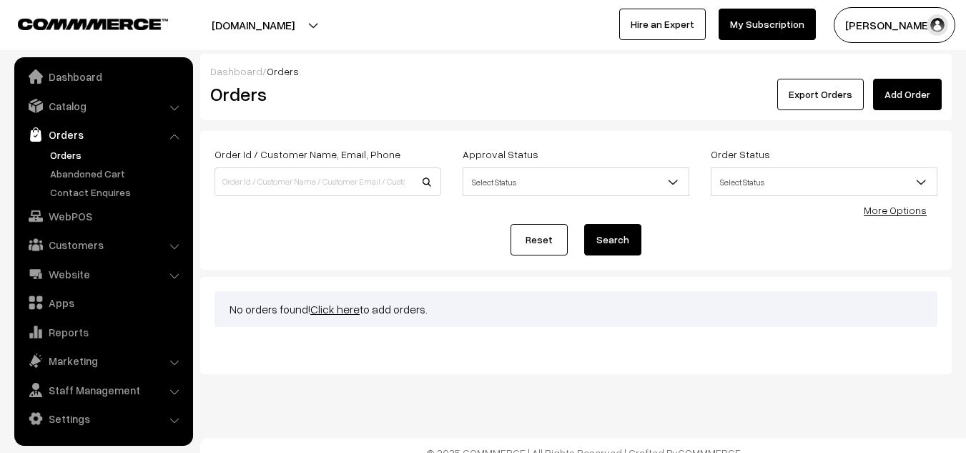
scroll to position [14, 0]
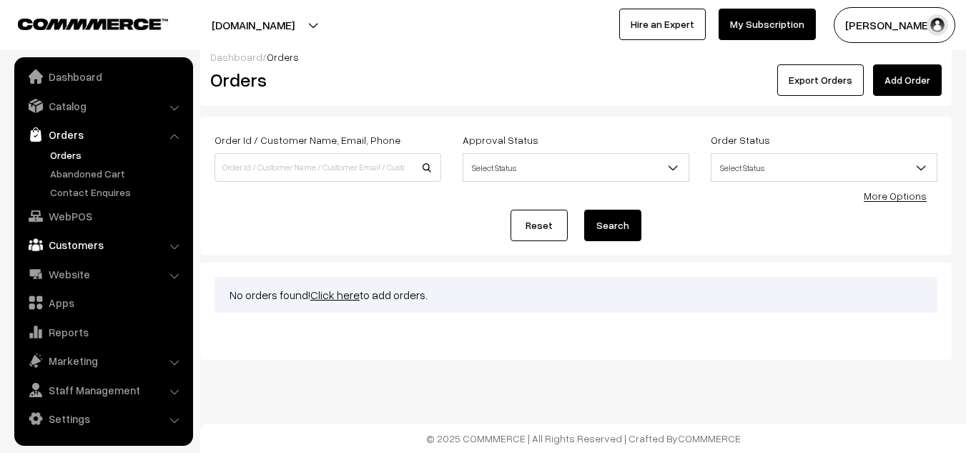
click at [96, 256] on link "Customers" at bounding box center [103, 245] width 170 height 26
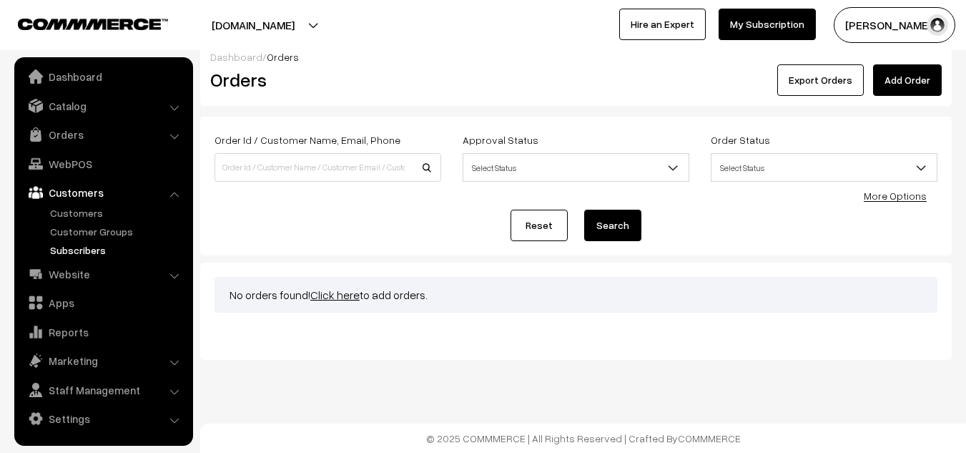
click at [96, 250] on link "Subscribers" at bounding box center [117, 249] width 142 height 15
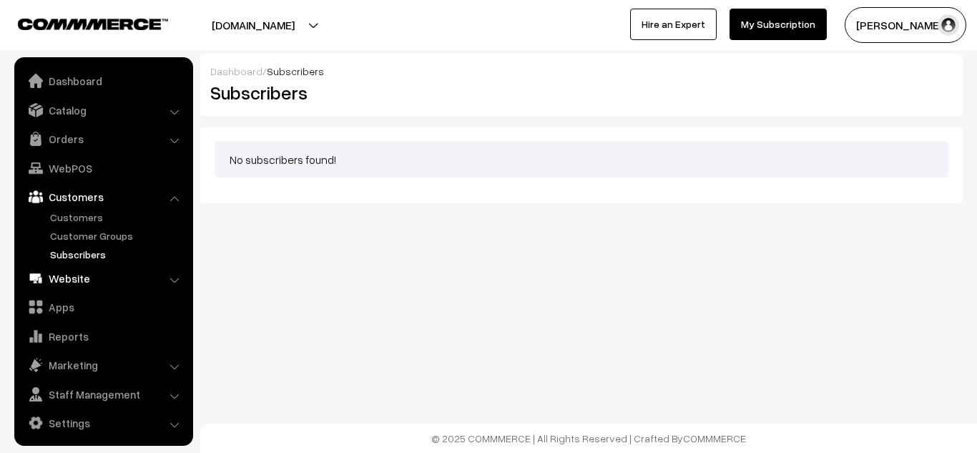
scroll to position [4, 0]
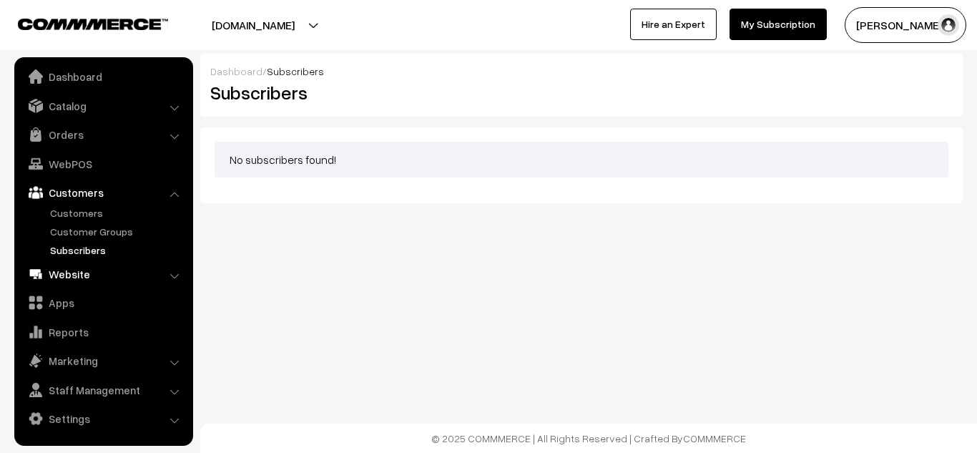
click at [86, 275] on link "Website" at bounding box center [103, 274] width 170 height 26
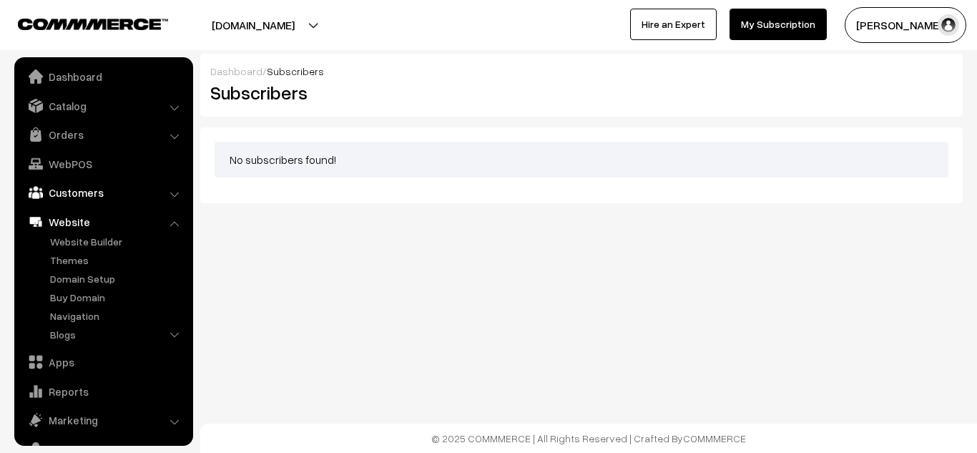
click at [107, 202] on link "Customers" at bounding box center [103, 192] width 170 height 26
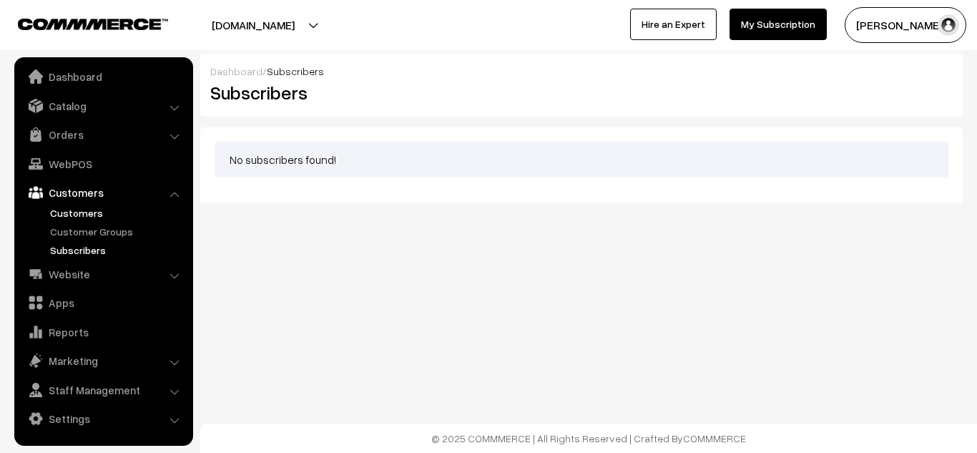
click at [89, 217] on link "Customers" at bounding box center [117, 212] width 142 height 15
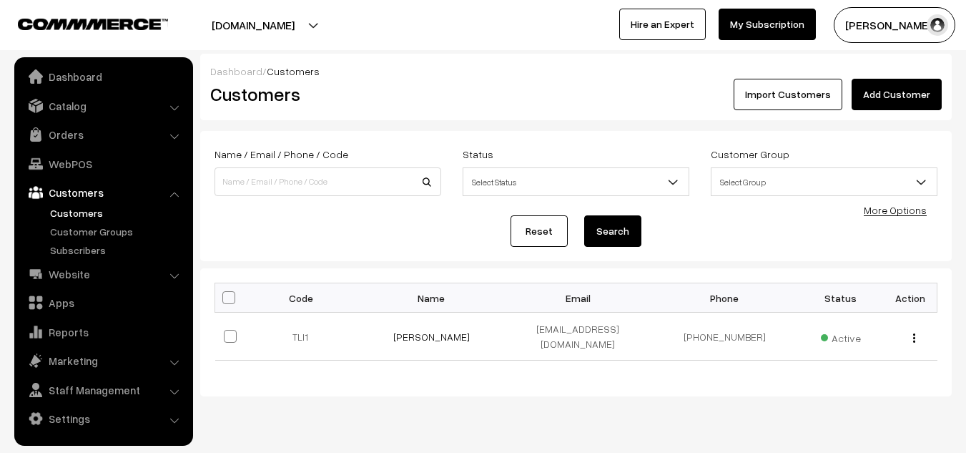
scroll to position [27, 0]
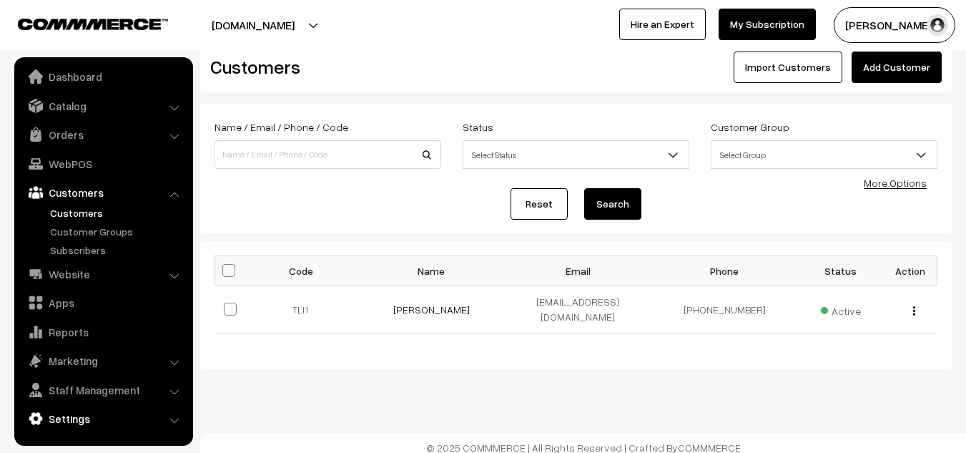
click at [82, 422] on link "Settings" at bounding box center [103, 418] width 170 height 26
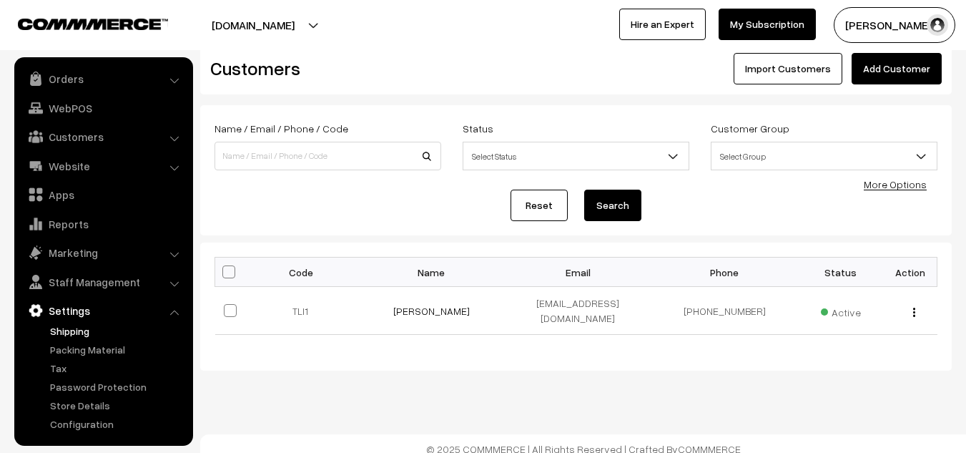
scroll to position [0, 0]
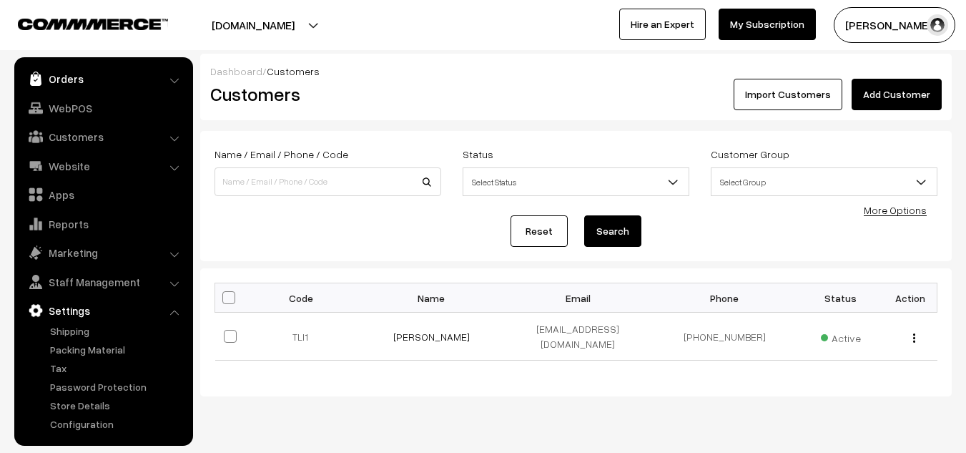
click at [92, 80] on link "Orders" at bounding box center [103, 79] width 170 height 26
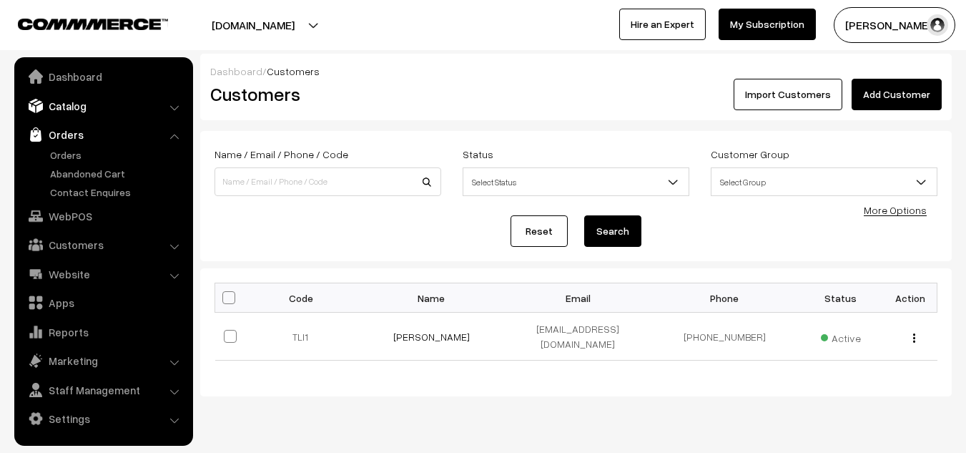
click at [129, 102] on link "Catalog" at bounding box center [103, 106] width 170 height 26
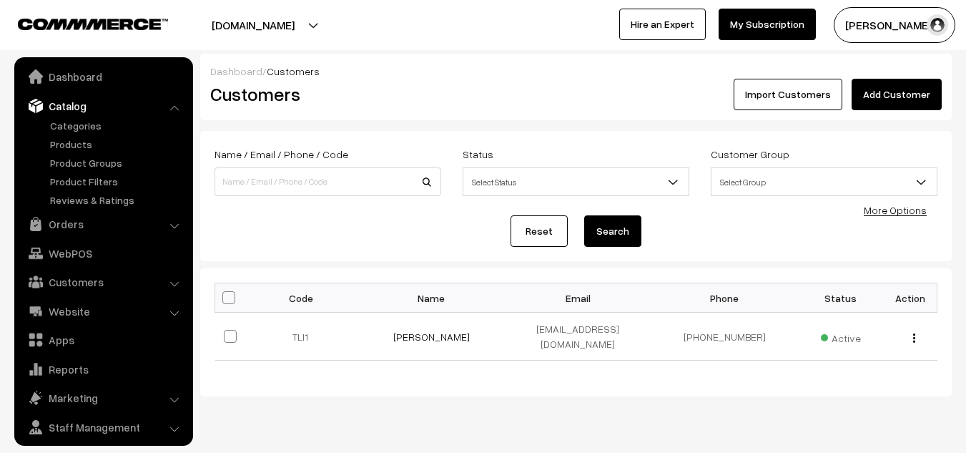
click at [80, 93] on link "Catalog" at bounding box center [103, 106] width 170 height 26
click at [88, 82] on link "Dashboard" at bounding box center [103, 77] width 170 height 26
